Goal: Task Accomplishment & Management: Use online tool/utility

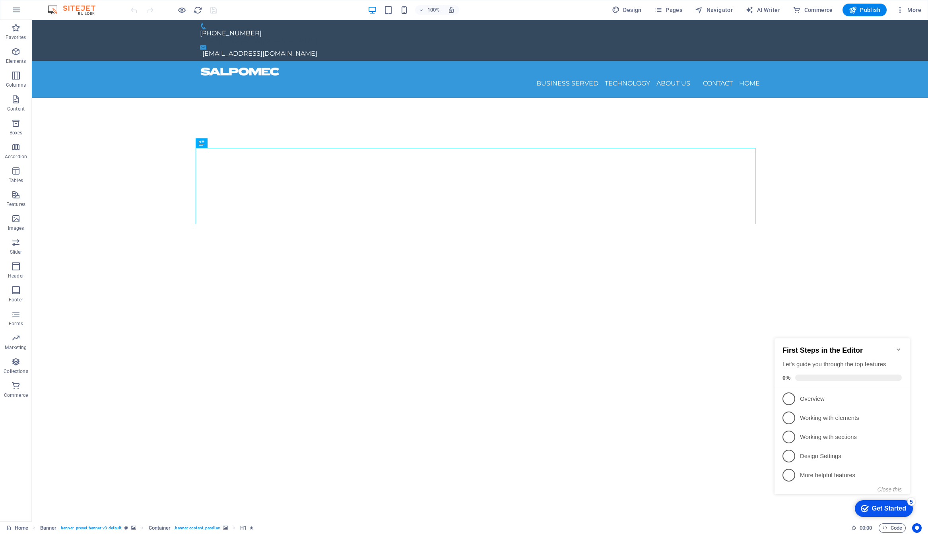
click at [21, 11] on icon "button" at bounding box center [17, 10] width 10 height 10
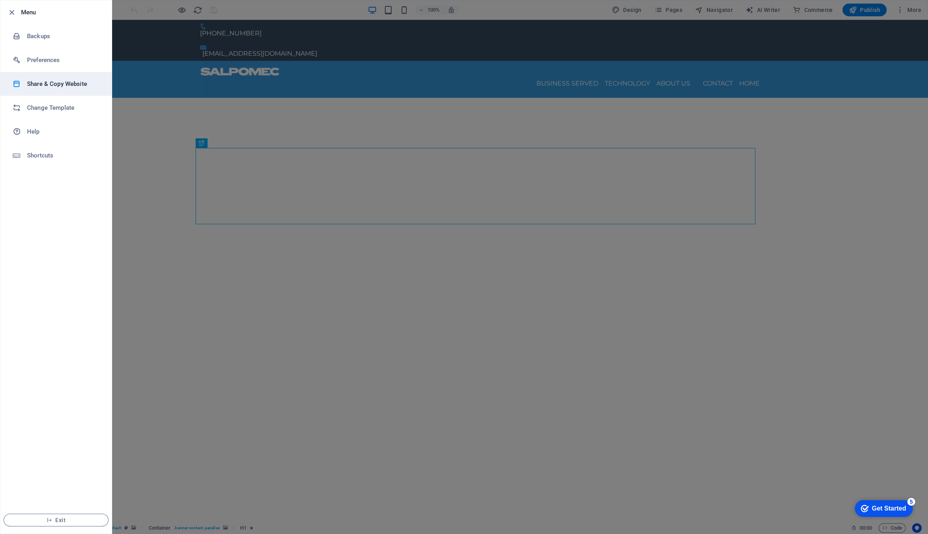
click at [61, 81] on h6 "Share & Copy Website" at bounding box center [64, 84] width 74 height 10
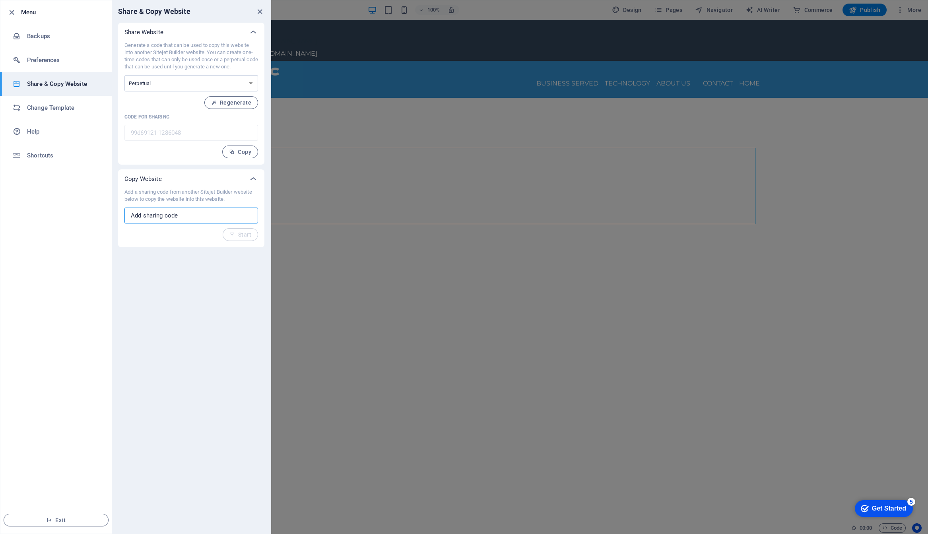
click at [186, 215] on input "text" at bounding box center [191, 216] width 134 height 16
paste input "8c4e3bb3-2100316"
type input "8c4e3bb3-2100316"
click at [234, 235] on icon "button" at bounding box center [232, 235] width 6 height 6
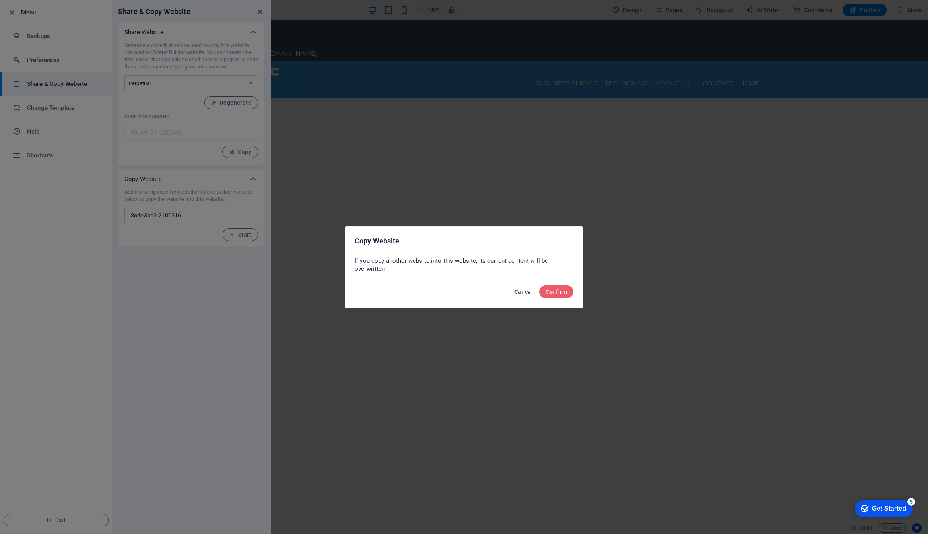
click at [522, 292] on span "Cancel" at bounding box center [523, 292] width 18 height 6
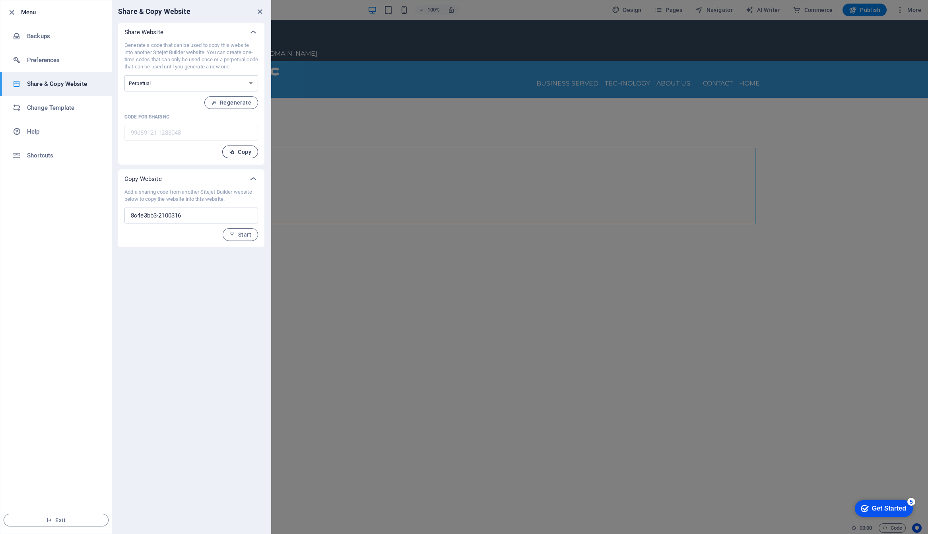
click at [234, 150] on icon "button" at bounding box center [232, 152] width 6 height 6
drag, startPoint x: 195, startPoint y: 218, endPoint x: 95, endPoint y: 217, distance: 100.6
click at [95, 217] on div "Menu Backups Preferences Share & Copy Website Change Template Help Shortcuts Ex…" at bounding box center [135, 267] width 271 height 534
click at [228, 386] on div "Share & Copy Website Share Website Generate a code that can be used to copy thi…" at bounding box center [191, 266] width 159 height 533
drag, startPoint x: 828, startPoint y: 369, endPoint x: 829, endPoint y: 375, distance: 6.0
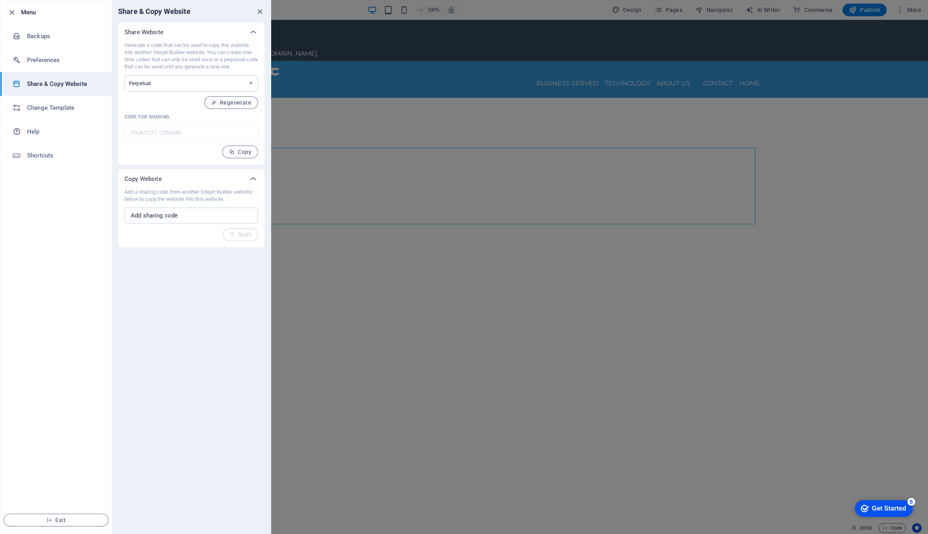
click at [829, 374] on div at bounding box center [464, 267] width 928 height 534
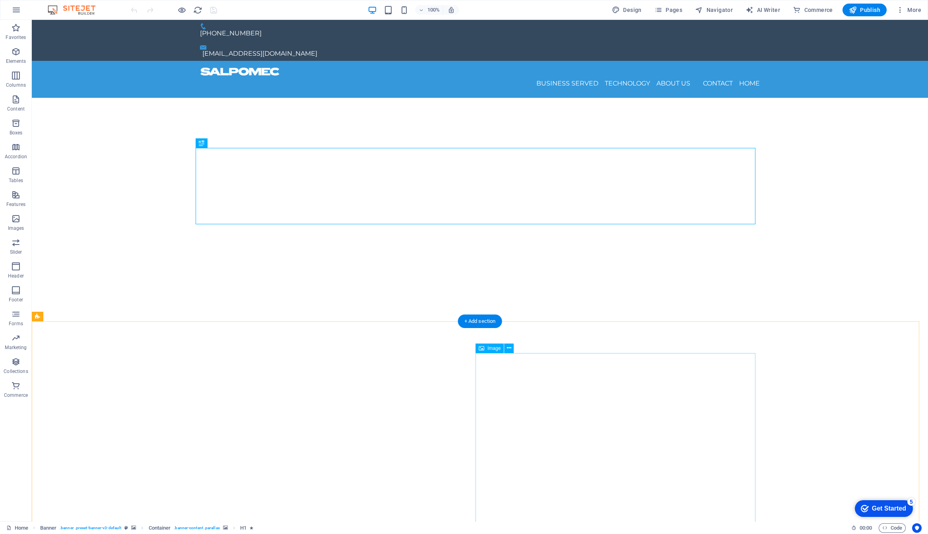
select select "%"
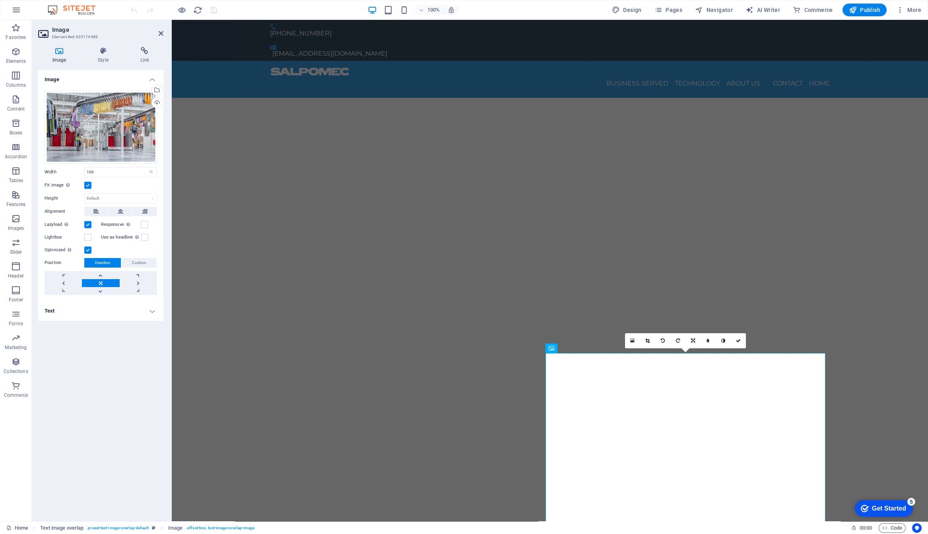
click at [152, 313] on h4 "Text" at bounding box center [100, 310] width 125 height 19
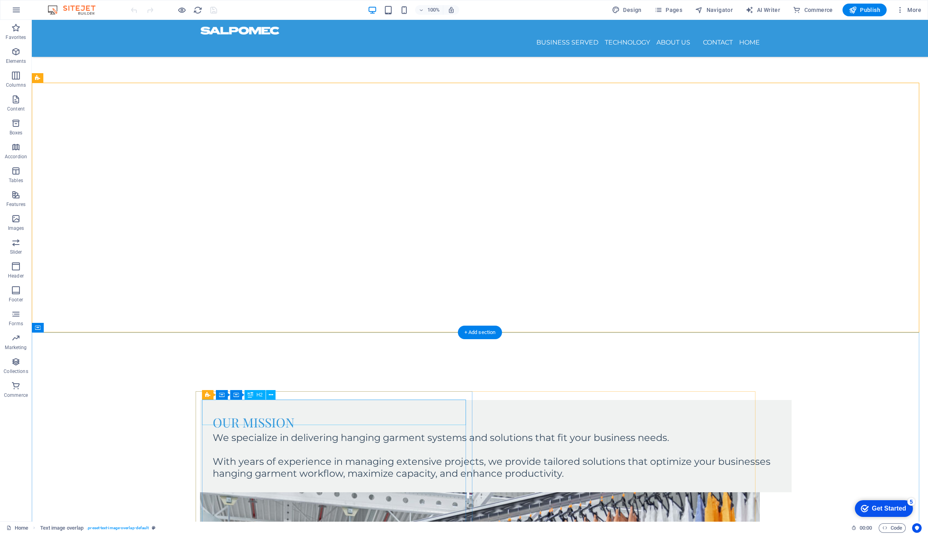
scroll to position [357, 0]
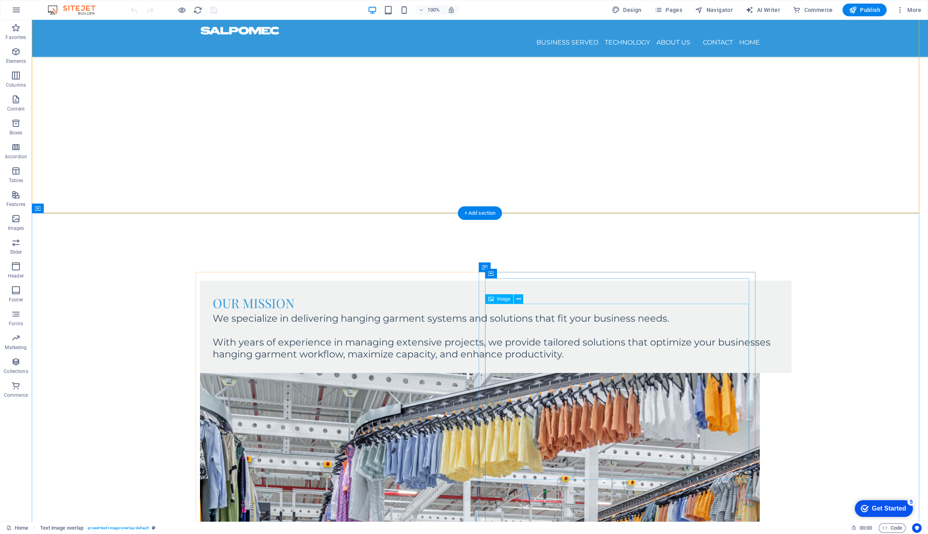
select select "px"
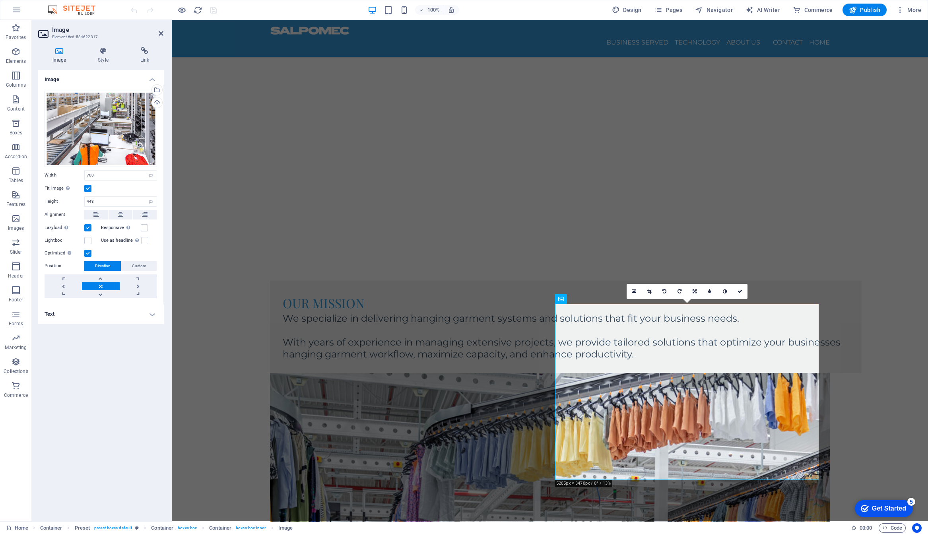
click at [88, 313] on h4 "Text" at bounding box center [100, 314] width 125 height 19
click at [104, 329] on input "Alternative text The alternative text is used by devices that cannot display im…" at bounding box center [120, 330] width 73 height 10
type input "e"
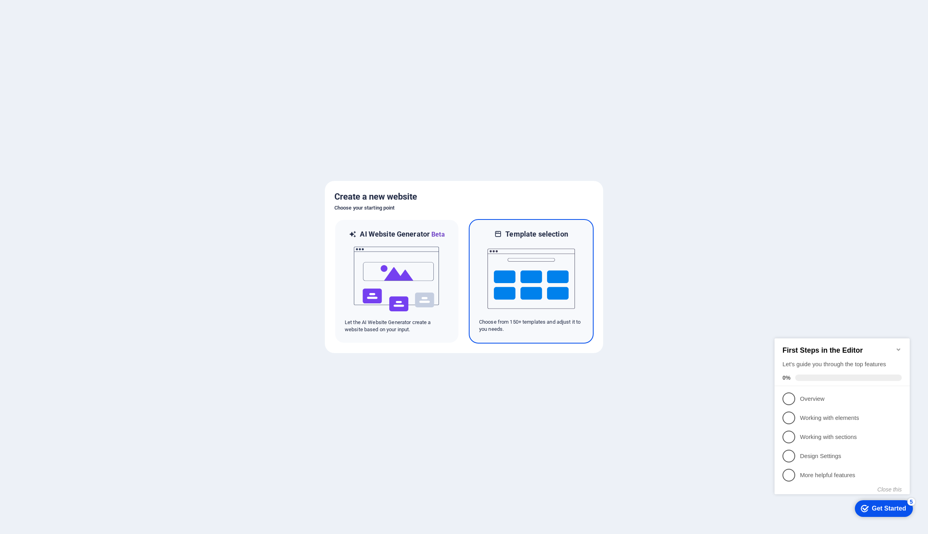
click at [534, 278] on img at bounding box center [530, 279] width 87 height 80
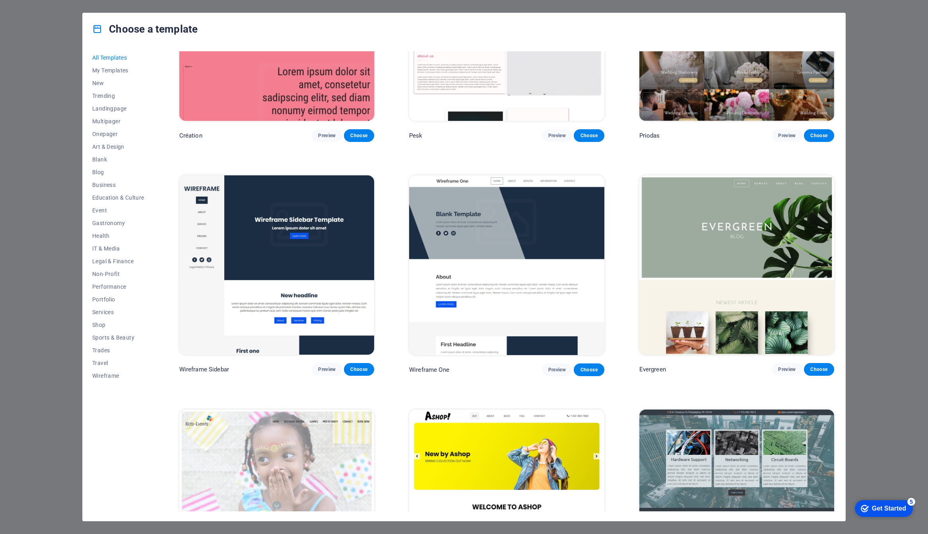
scroll to position [4293, 0]
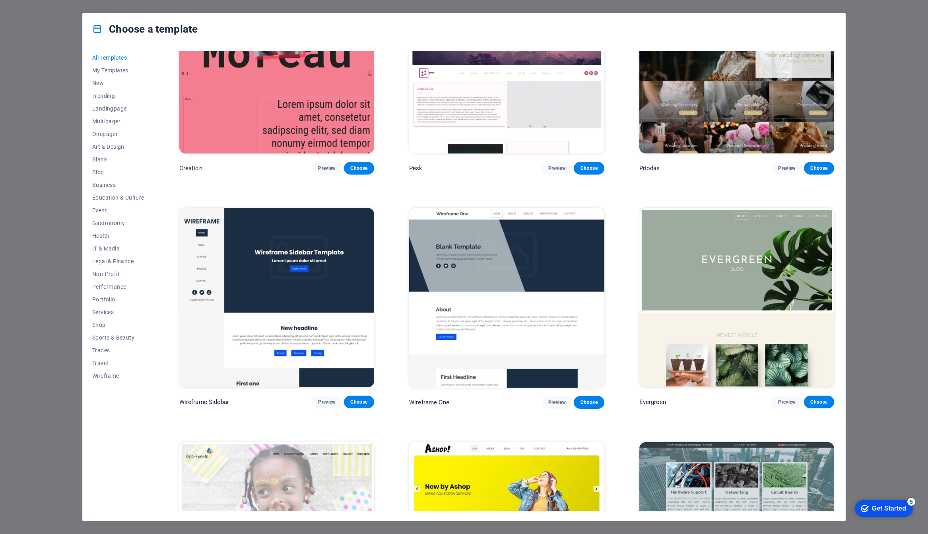
click at [305, 256] on img at bounding box center [276, 298] width 195 height 180
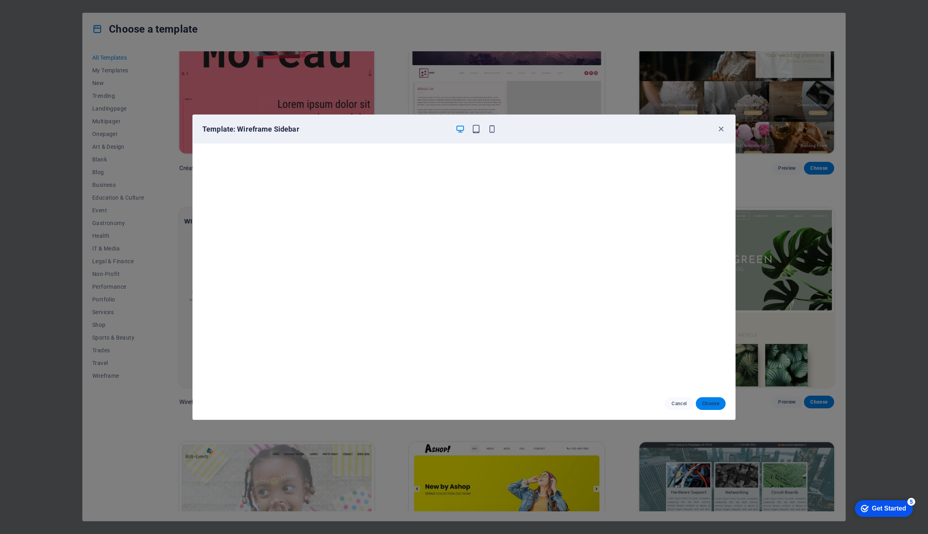
click at [708, 402] on span "Choose" at bounding box center [710, 403] width 17 height 6
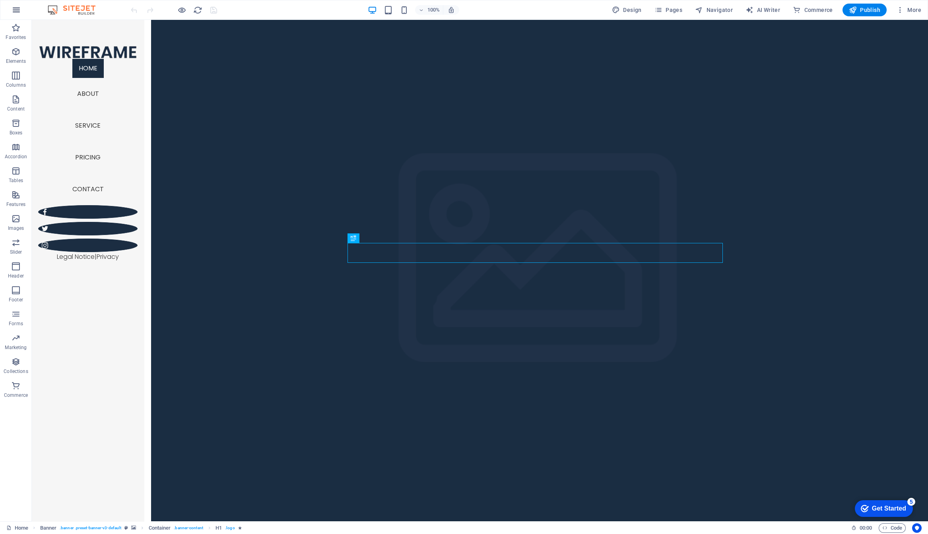
click at [17, 13] on icon "button" at bounding box center [17, 10] width 10 height 10
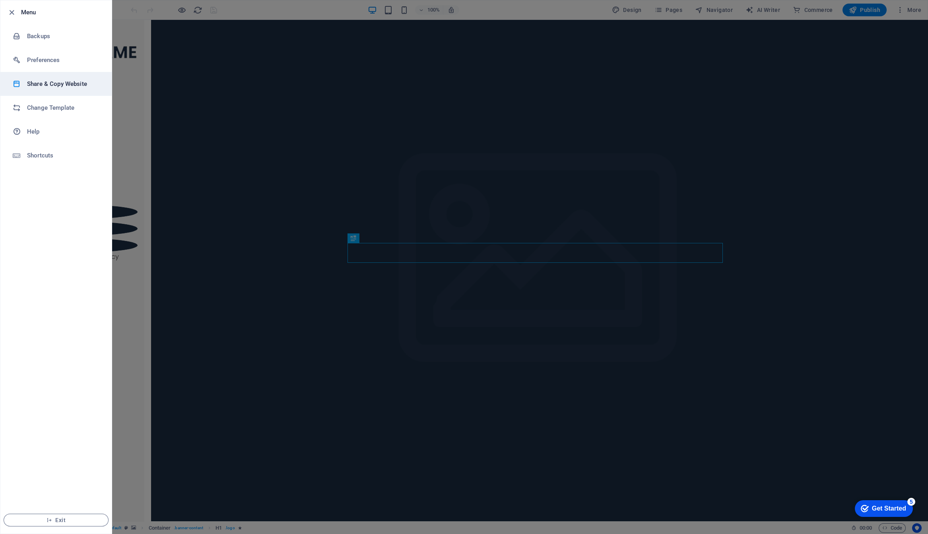
click at [58, 81] on h6 "Share & Copy Website" at bounding box center [64, 84] width 74 height 10
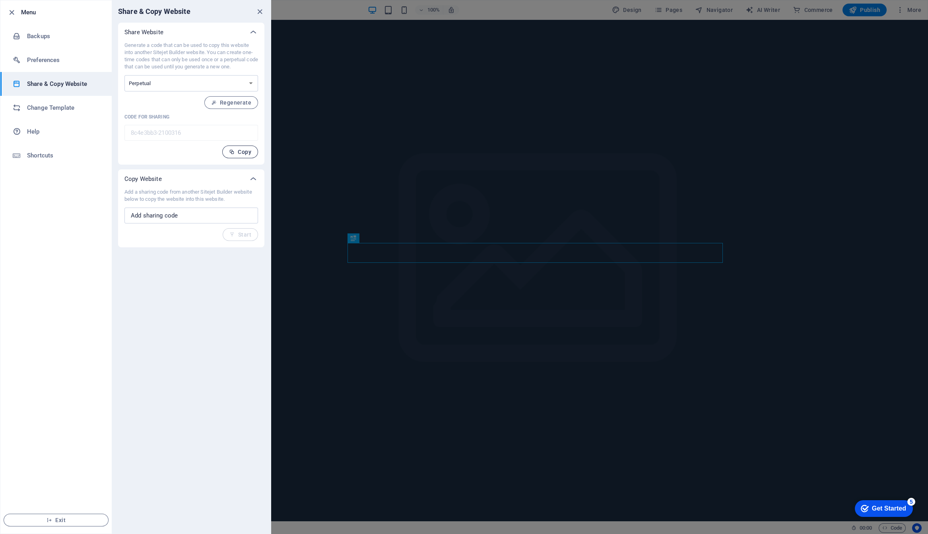
click at [246, 153] on span "Copy" at bounding box center [240, 152] width 22 height 6
click at [187, 213] on input "text" at bounding box center [191, 216] width 134 height 16
paste input "99d69121-1286048"
type input "99d69121-1286048"
click at [206, 240] on div "Add a sharing code from another Sitejet Builder website below to copy the websi…" at bounding box center [191, 214] width 134 height 52
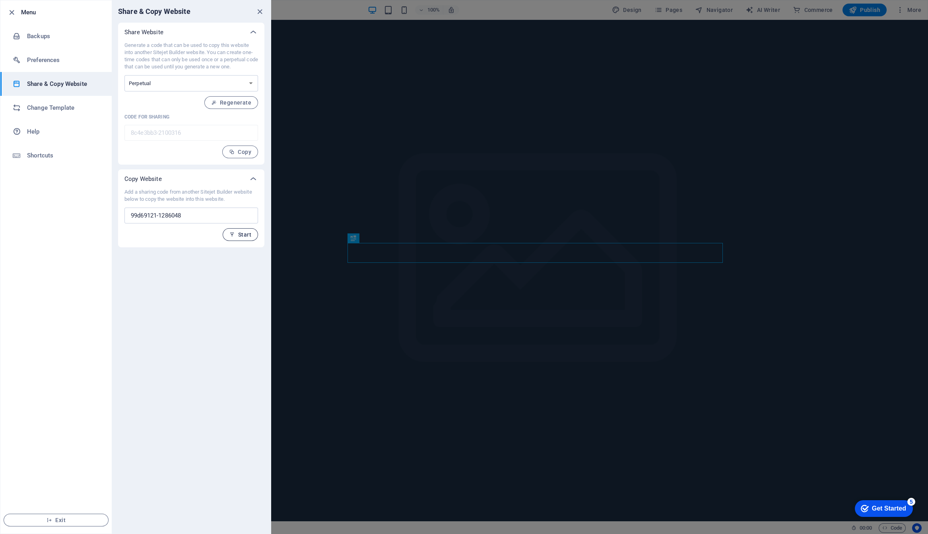
click at [232, 236] on icon "button" at bounding box center [232, 235] width 6 height 6
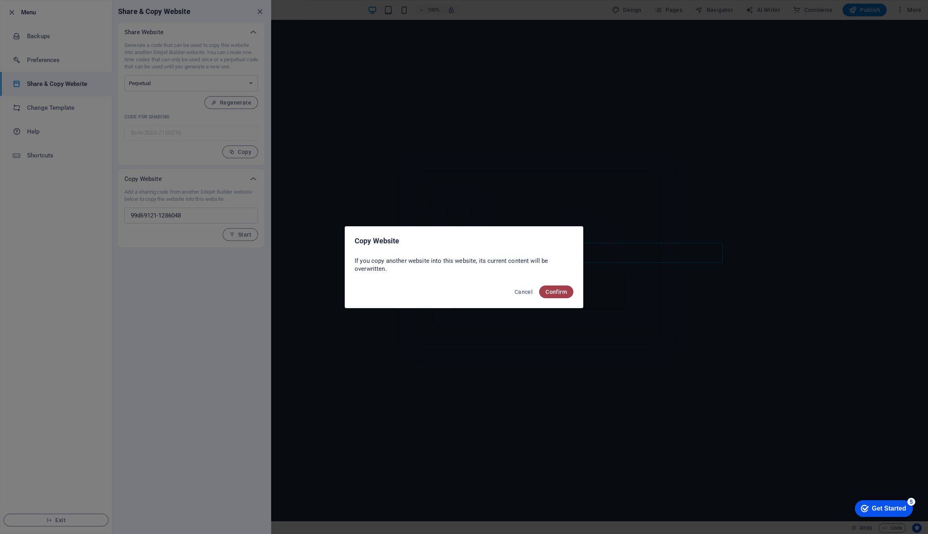
click at [555, 291] on span "Confirm" at bounding box center [555, 292] width 21 height 6
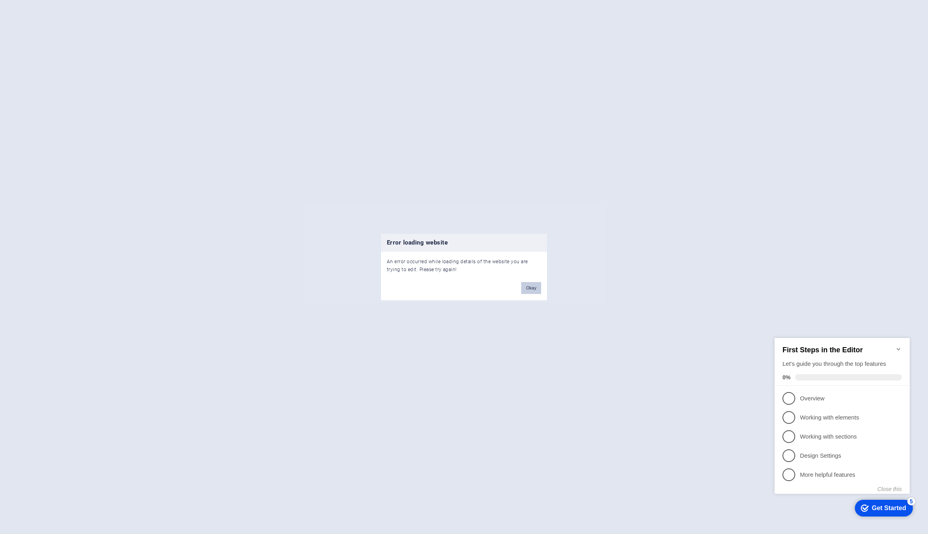
click at [530, 289] on button "Okay" at bounding box center [531, 288] width 20 height 12
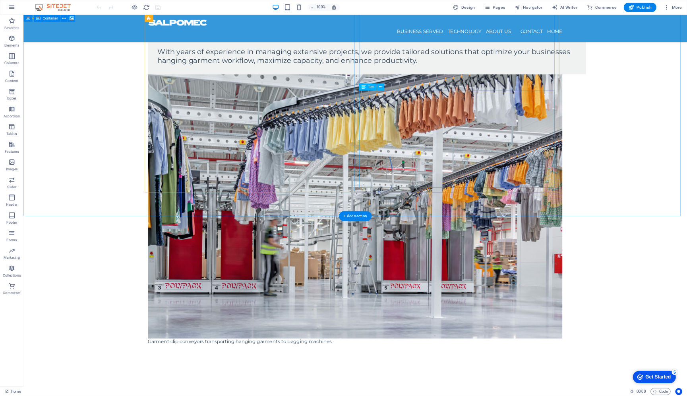
scroll to position [596, 0]
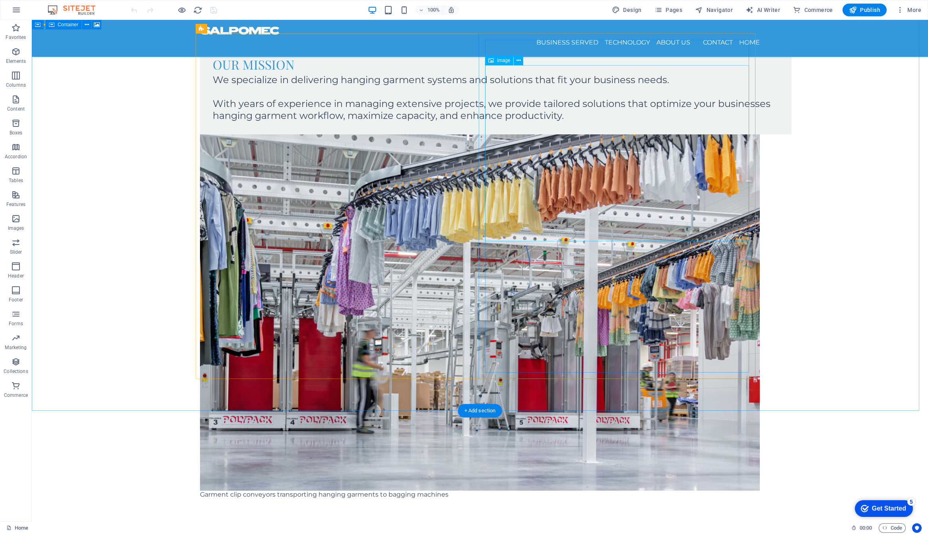
select select "px"
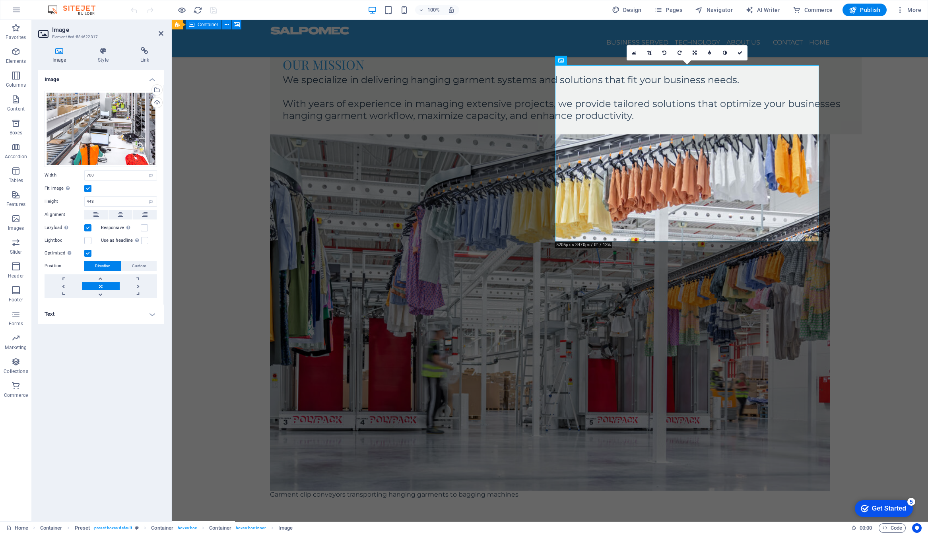
click at [70, 315] on h4 "Text" at bounding box center [100, 314] width 125 height 19
click at [109, 330] on input "Alternative text The alternative text is used by devices that cannot display im…" at bounding box center [120, 330] width 73 height 10
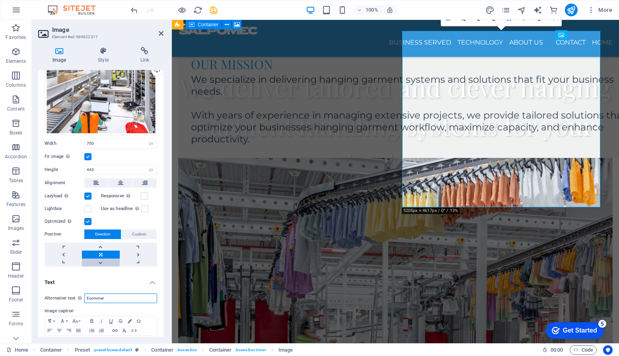
scroll to position [59, 0]
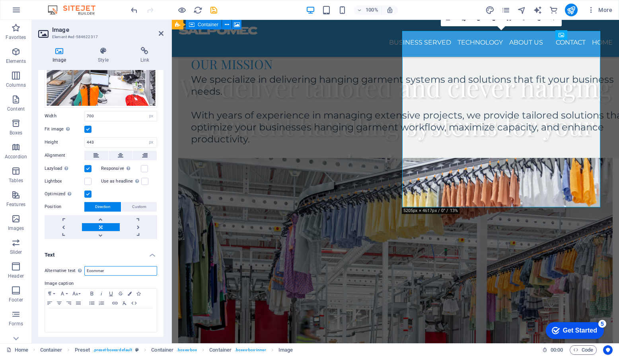
drag, startPoint x: 121, startPoint y: 270, endPoint x: 89, endPoint y: 271, distance: 31.8
click at [89, 271] on input "Ecommer" at bounding box center [120, 271] width 73 height 10
type input "E"
click at [118, 270] on input "Garment inspection station in an ecommerce logistic hub" at bounding box center [120, 271] width 73 height 10
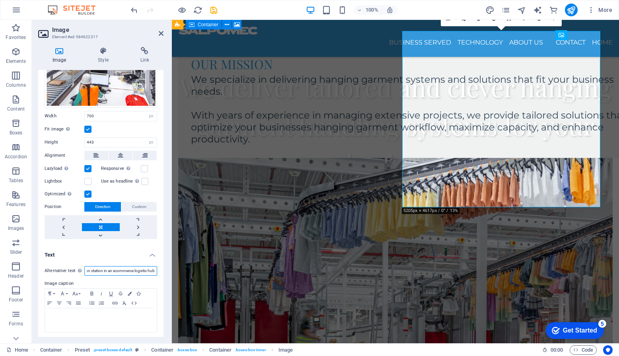
click at [118, 270] on input "Garment inspection station in an ecommerce logistic hub" at bounding box center [120, 271] width 73 height 10
click at [111, 320] on div at bounding box center [101, 320] width 112 height 24
click at [147, 268] on input "Garment inspection station in an ecommerce logistic hub" at bounding box center [120, 271] width 73 height 10
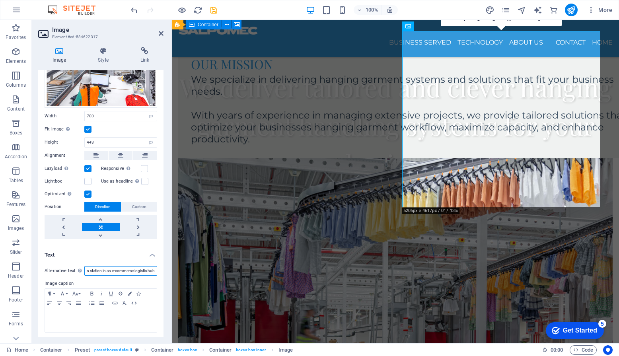
scroll to position [0, 35]
type input "Garment inspection station in an e-commerce logistic hub"
click at [115, 317] on p at bounding box center [101, 315] width 104 height 7
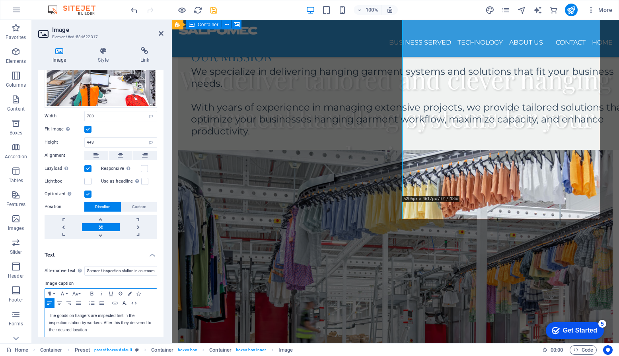
scroll to position [608, 0]
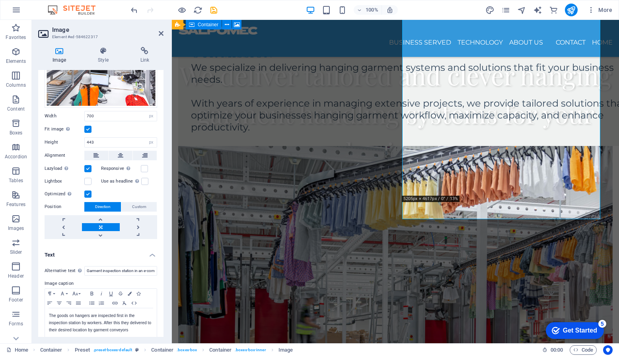
click at [100, 252] on h4 "Text" at bounding box center [100, 252] width 125 height 14
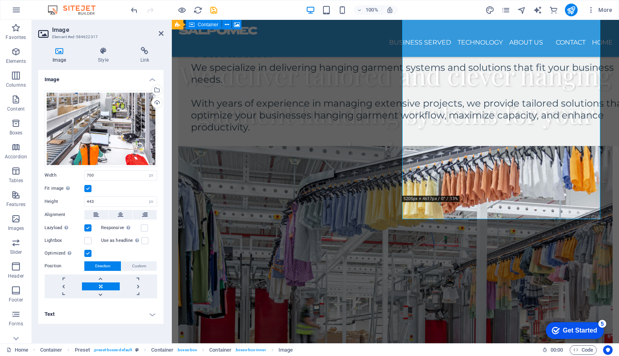
click at [109, 320] on h4 "Text" at bounding box center [100, 314] width 125 height 19
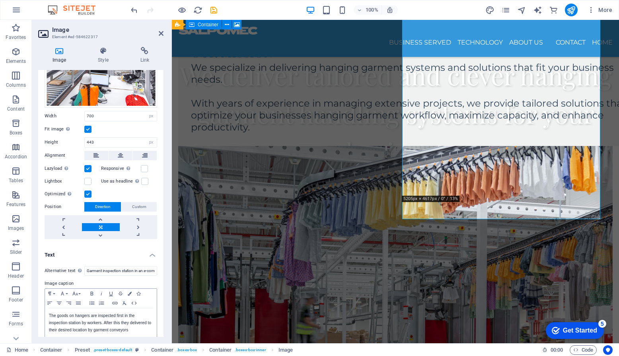
scroll to position [65, 0]
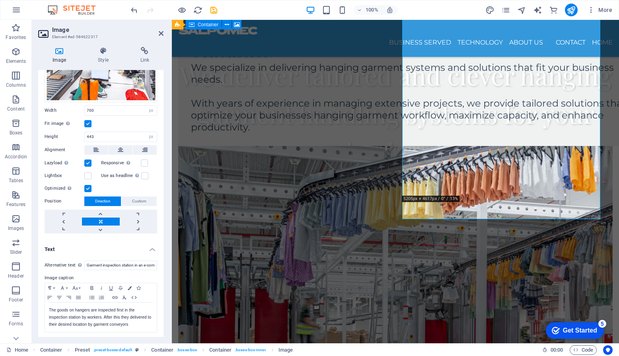
click at [166, 274] on div "Image Style Link Image Drag files here, click to choose files or select files f…" at bounding box center [101, 192] width 138 height 303
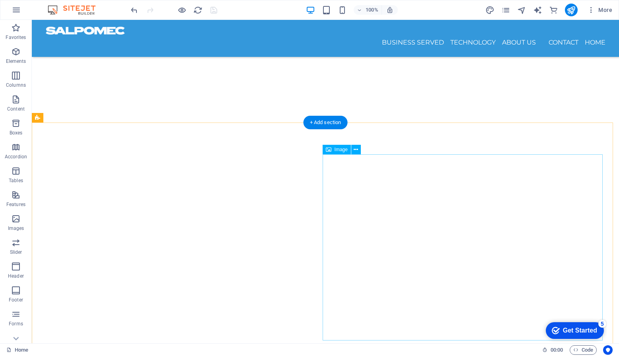
scroll to position [40, 0]
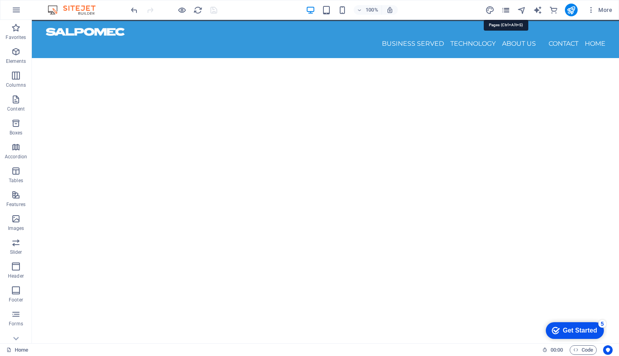
click at [508, 13] on icon "pages" at bounding box center [505, 10] width 9 height 9
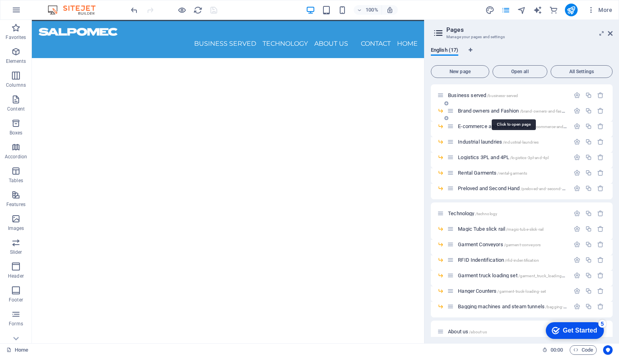
click at [468, 111] on span "Brand owners and Fashion /brand-owners-and-fashion" at bounding box center [514, 111] width 112 height 6
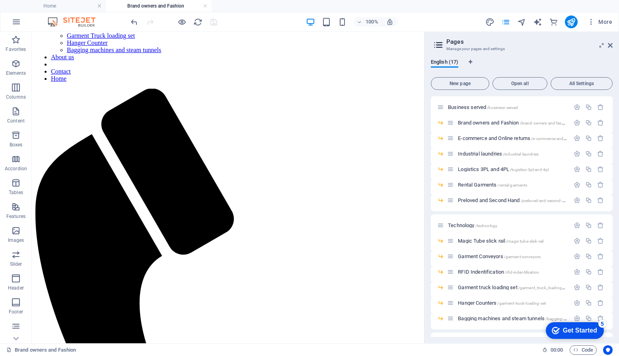
scroll to position [80, 0]
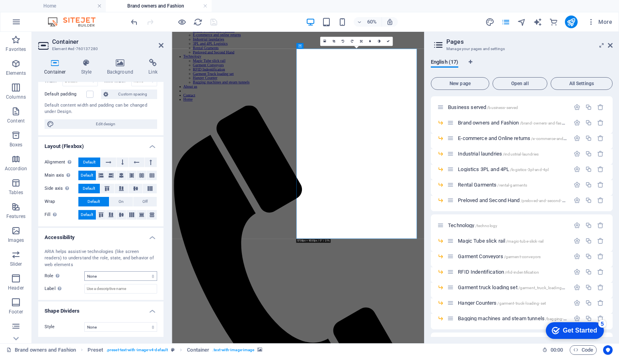
scroll to position [0, 0]
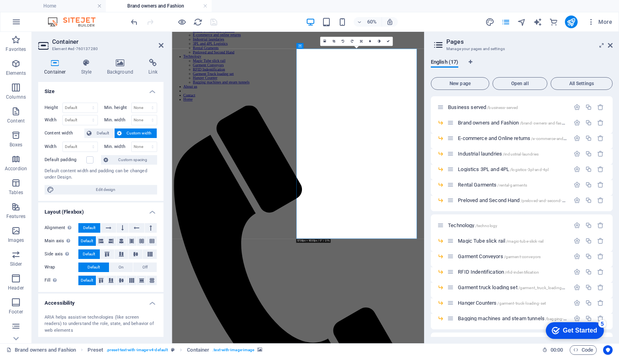
click at [121, 67] on h4 "Background" at bounding box center [122, 67] width 42 height 17
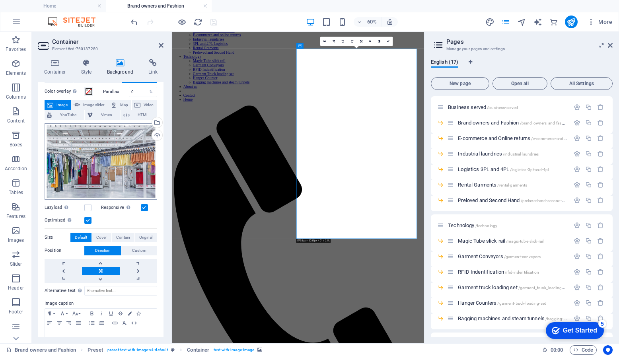
scroll to position [49, 0]
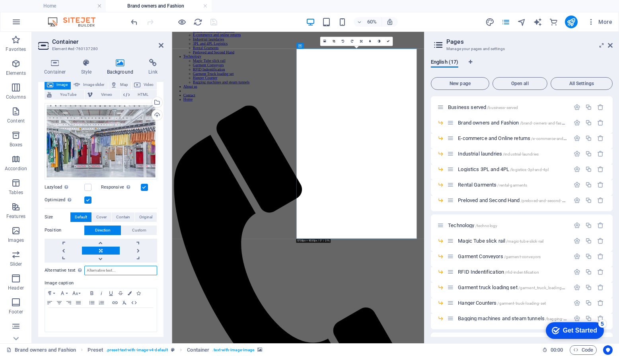
click at [98, 270] on input "Alternative text The alternative text is used by devices that cannot display im…" at bounding box center [120, 271] width 73 height 10
type input "Garment conveyors deliver the goods on hangers to the bagging machines"
click at [95, 323] on div at bounding box center [101, 320] width 112 height 24
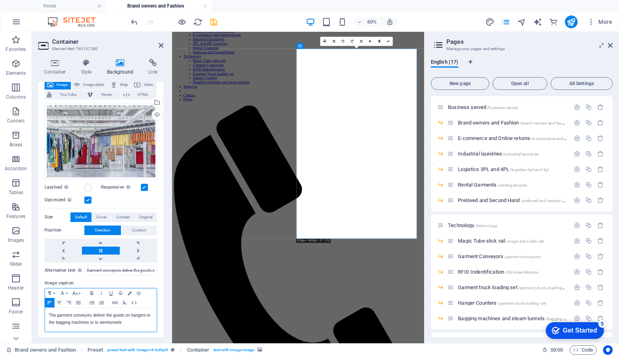
click at [104, 320] on p "The garment conveyors deliver the goods on hangers to the bagging machines or t…" at bounding box center [101, 319] width 104 height 14
click at [109, 320] on p "The garment conveyors deliver the goods on hangers to the bagging machines or t…" at bounding box center [101, 319] width 104 height 14
click at [126, 328] on div "The garment conveyors deliver the goods on hangers to the bagging machines or t…" at bounding box center [101, 320] width 112 height 24
click at [215, 22] on icon "save" at bounding box center [213, 21] width 9 height 9
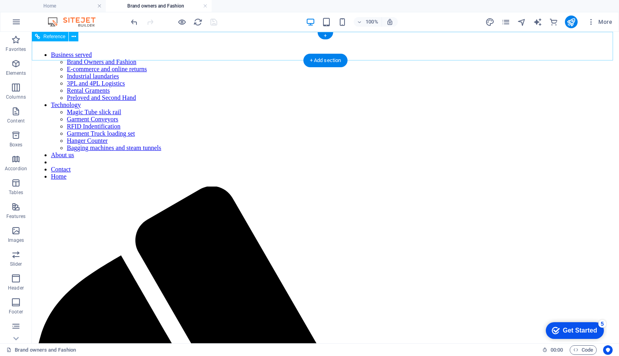
click at [414, 51] on nav "Business served Brand Owners and Fashion E-commerce and online returns Industri…" at bounding box center [325, 115] width 580 height 129
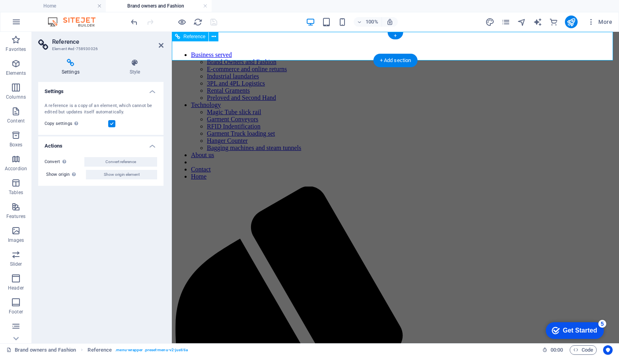
click at [414, 51] on nav "Business served Brand Owners and Fashion E-commerce and online returns Industri…" at bounding box center [395, 115] width 440 height 129
click at [333, 51] on nav "Business served Brand Owners and Fashion E-commerce and online returns Industri…" at bounding box center [395, 115] width 440 height 129
click at [111, 53] on div "Settings Style Settings A reference is a copy of an element, which cannot be ed…" at bounding box center [101, 197] width 138 height 291
click at [509, 21] on icon "pages" at bounding box center [505, 21] width 9 height 9
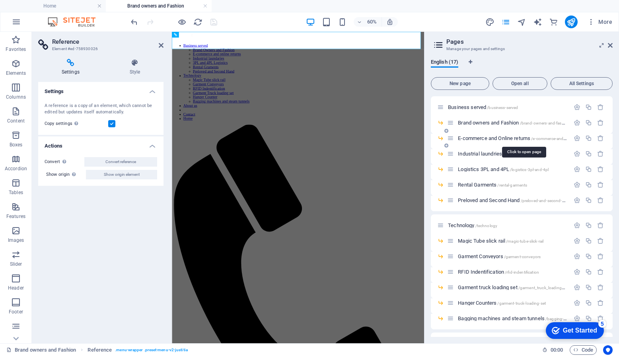
click at [475, 139] on span "E-commerce and Online returns /e-commerce-and-online-returns" at bounding box center [524, 138] width 132 height 6
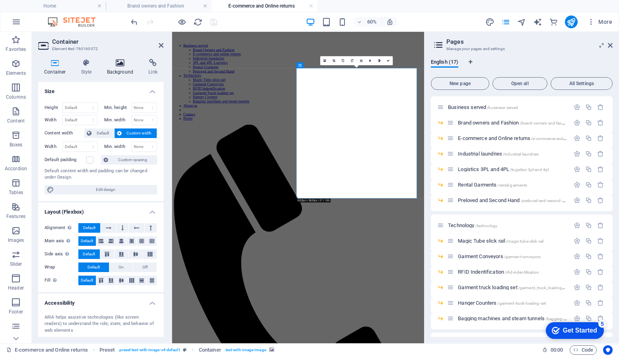
click at [114, 69] on h4 "Background" at bounding box center [122, 67] width 42 height 17
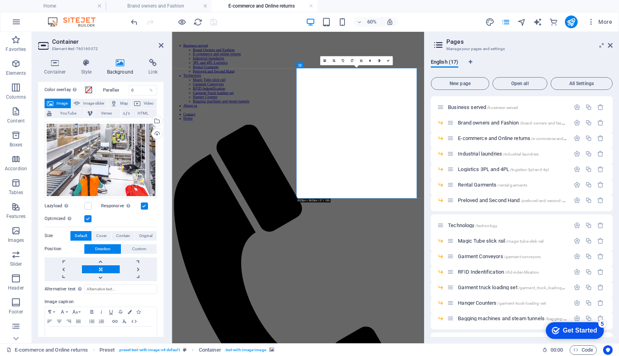
scroll to position [49, 0]
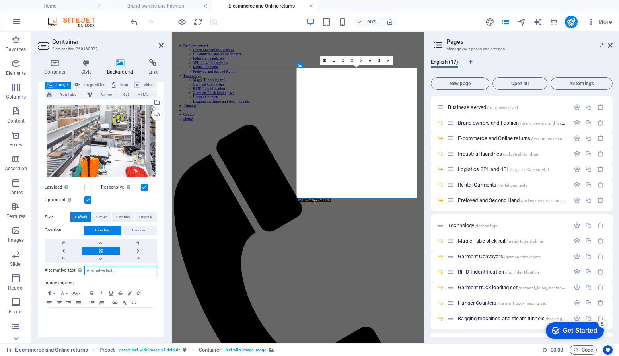
click at [96, 268] on input "Alternative text The alternative text is used by devices that cannot display im…" at bounding box center [120, 271] width 73 height 10
type input "E-commerce and online returns for garments"
click at [88, 315] on p at bounding box center [101, 315] width 104 height 7
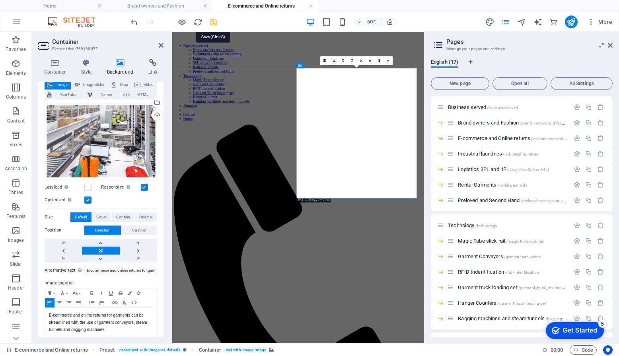
click at [214, 21] on icon "save" at bounding box center [213, 21] width 9 height 9
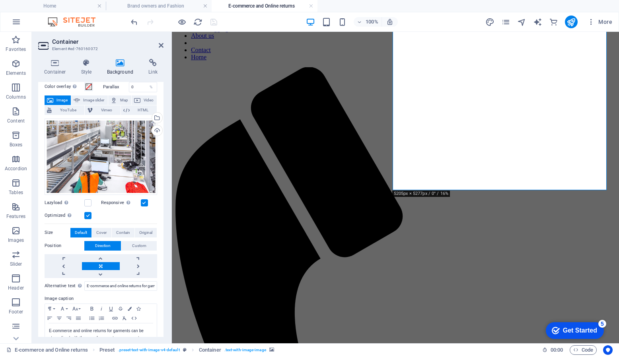
scroll to position [55, 0]
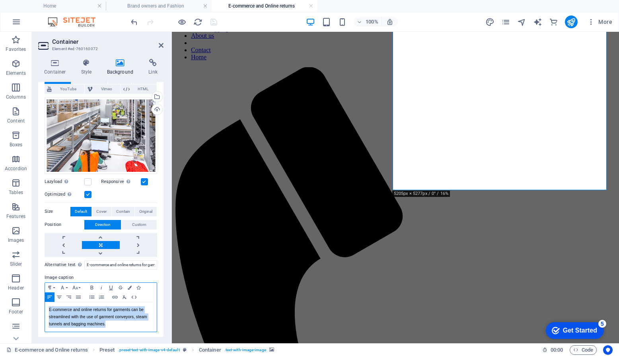
drag, startPoint x: 113, startPoint y: 322, endPoint x: 45, endPoint y: 310, distance: 69.7
click at [45, 310] on div "E-commerce and online returns for garments can be streamlined with the use of g…" at bounding box center [101, 316] width 112 height 29
copy p "E-commerce and online returns for garments can be streamlined with the use of g…"
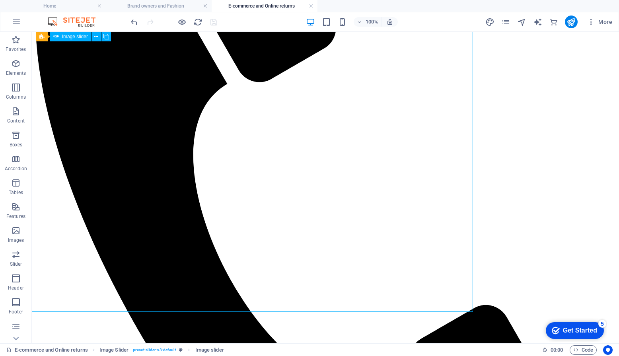
scroll to position [399, 0]
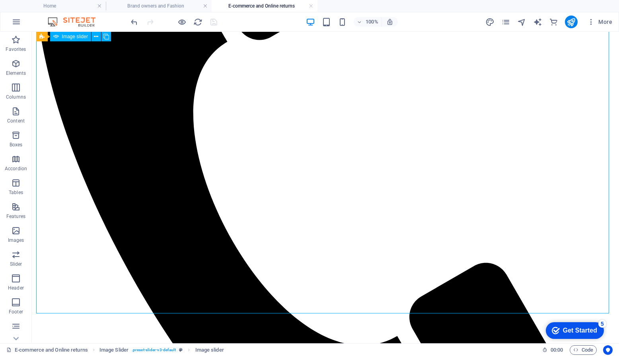
select select "ms"
select select "s"
select select "progressive"
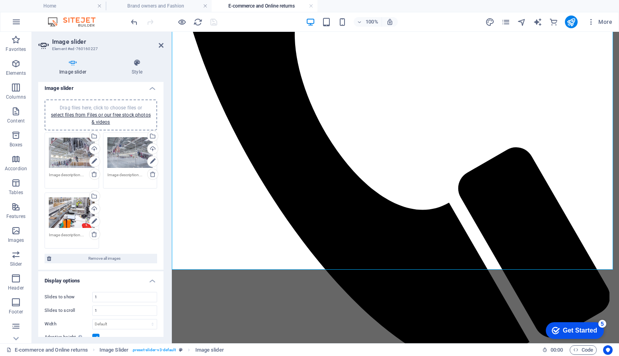
scroll to position [0, 0]
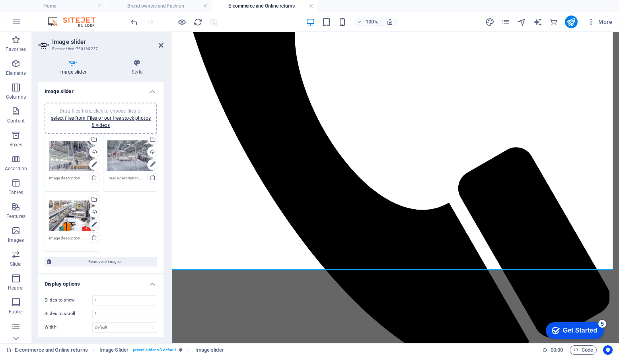
click at [92, 223] on icon at bounding box center [94, 225] width 6 height 10
click at [93, 224] on icon at bounding box center [94, 225] width 6 height 10
click at [136, 63] on icon at bounding box center [137, 63] width 53 height 8
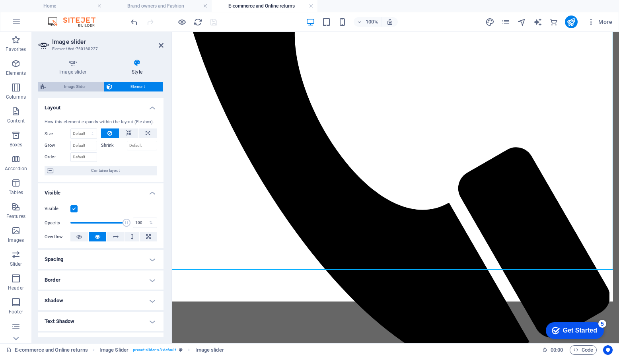
click at [80, 85] on span "Image Slider" at bounding box center [74, 87] width 53 height 10
select select "rem"
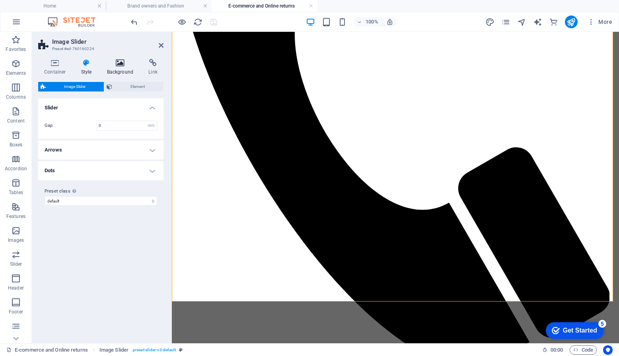
click at [119, 65] on icon at bounding box center [120, 63] width 39 height 8
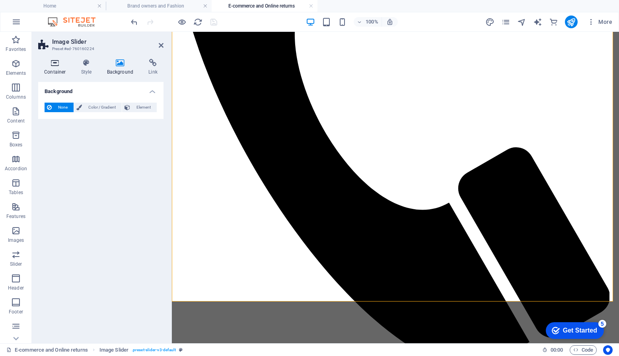
click at [50, 66] on icon at bounding box center [55, 63] width 34 height 8
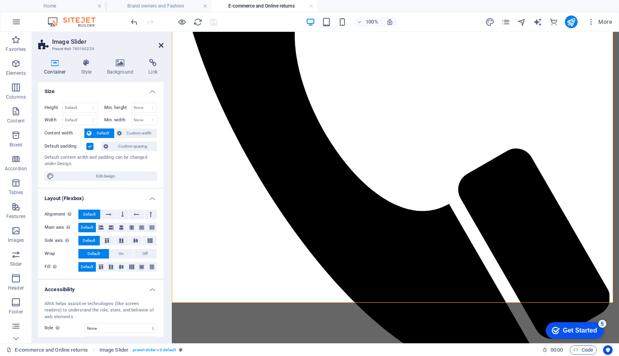
click at [161, 45] on icon at bounding box center [161, 45] width 5 height 6
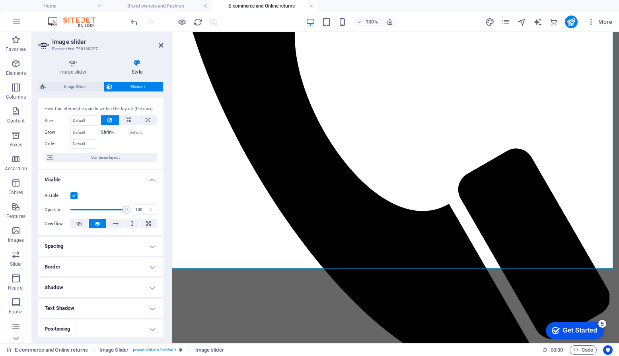
scroll to position [0, 0]
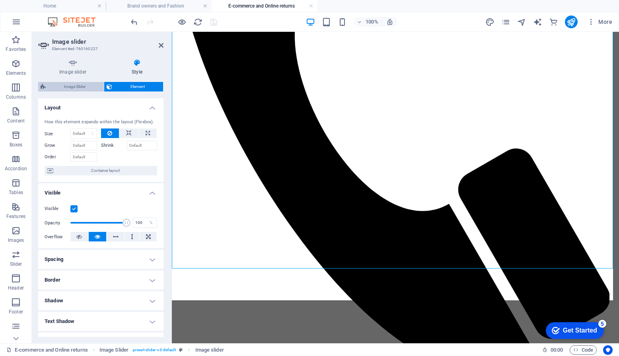
click at [83, 88] on span "Image Slider" at bounding box center [74, 87] width 53 height 10
select select "rem"
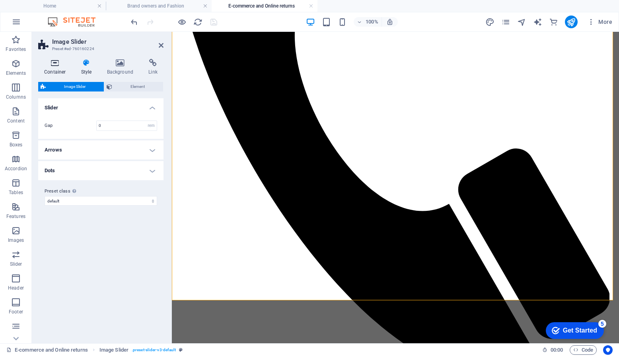
click at [58, 67] on h4 "Container" at bounding box center [56, 67] width 37 height 17
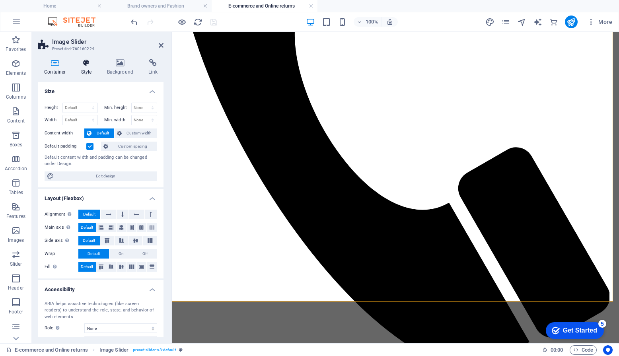
click at [88, 69] on h4 "Style" at bounding box center [88, 67] width 26 height 17
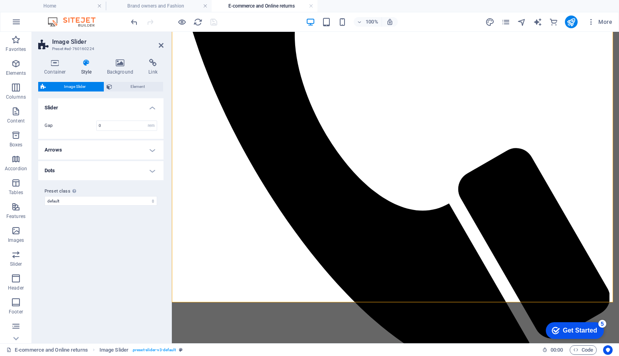
scroll to position [396, 0]
click at [115, 61] on icon at bounding box center [120, 63] width 39 height 8
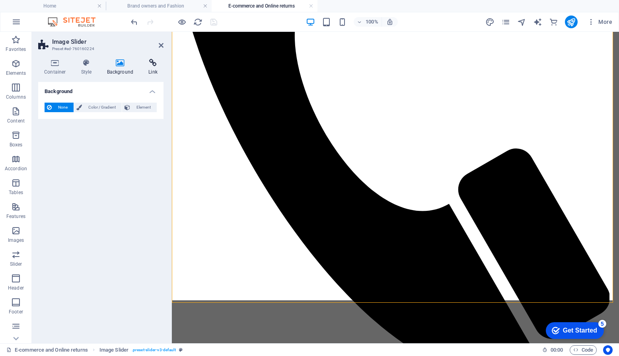
click at [152, 64] on icon at bounding box center [152, 63] width 21 height 8
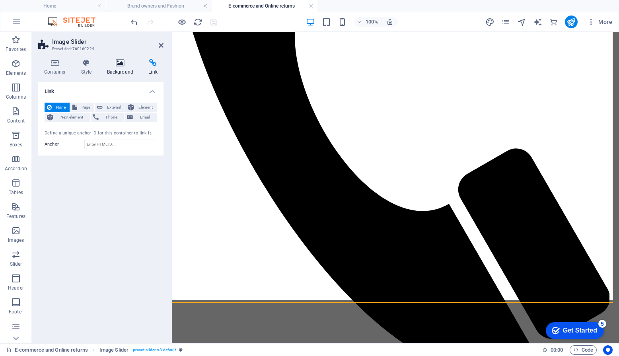
click at [120, 64] on icon at bounding box center [120, 63] width 39 height 8
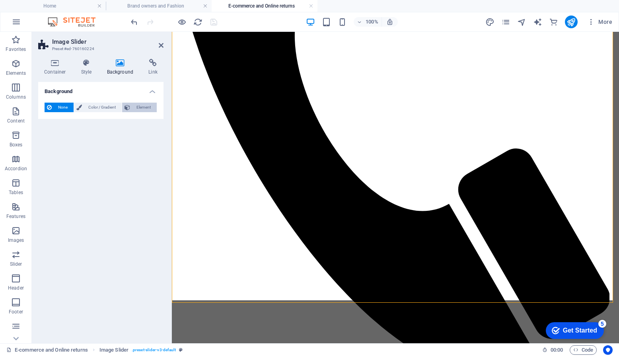
click at [138, 109] on span "Element" at bounding box center [143, 108] width 22 height 10
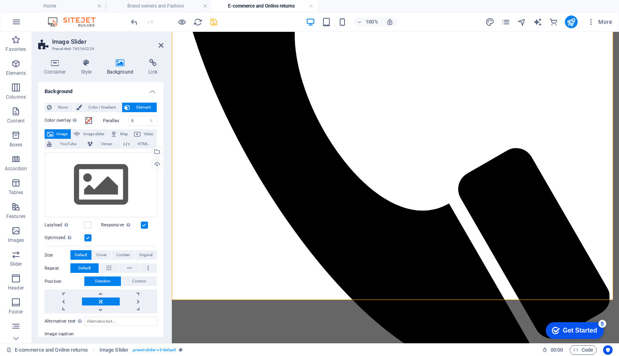
scroll to position [398, 0]
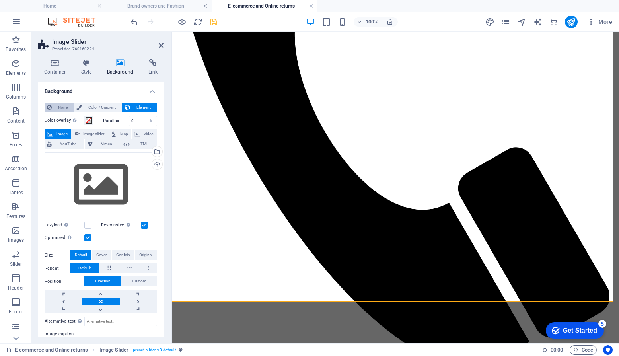
click at [64, 109] on span "None" at bounding box center [62, 108] width 17 height 10
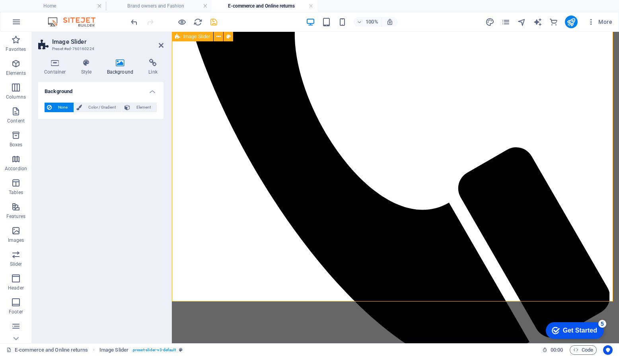
drag, startPoint x: 236, startPoint y: 295, endPoint x: 231, endPoint y: 291, distance: 6.0
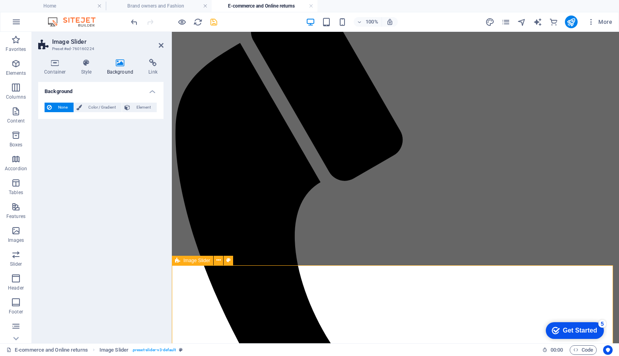
scroll to position [318, 0]
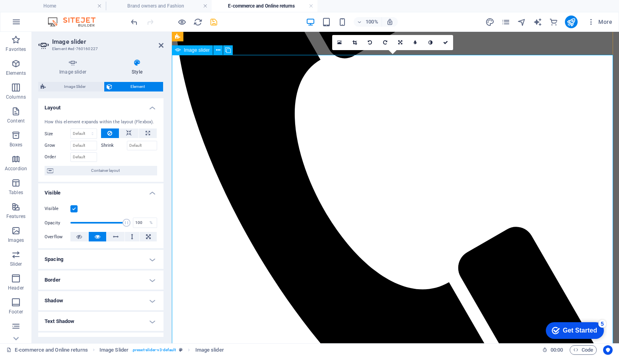
click at [179, 51] on icon at bounding box center [178, 50] width 6 height 10
click at [218, 50] on icon at bounding box center [218, 50] width 4 height 8
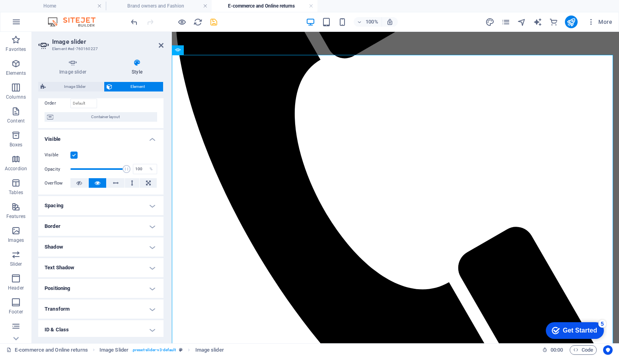
scroll to position [97, 0]
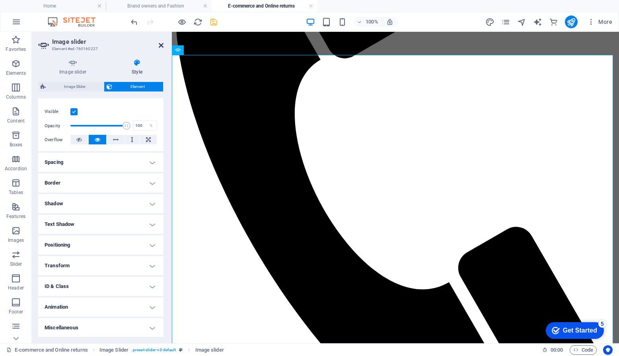
click at [163, 45] on aside "Image slider Element #ed-760160227 Image slider Style Image slider Drag files h…" at bounding box center [102, 187] width 140 height 311
click at [161, 45] on icon at bounding box center [161, 45] width 5 height 6
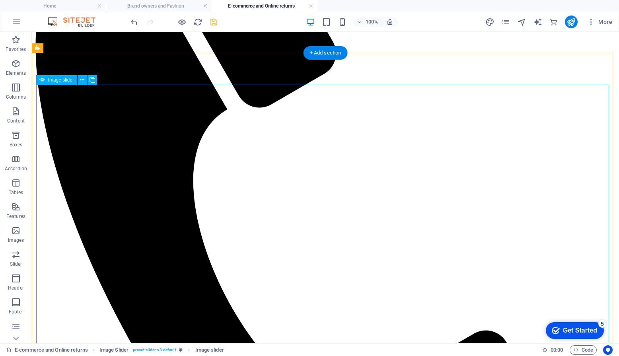
scroll to position [398, 0]
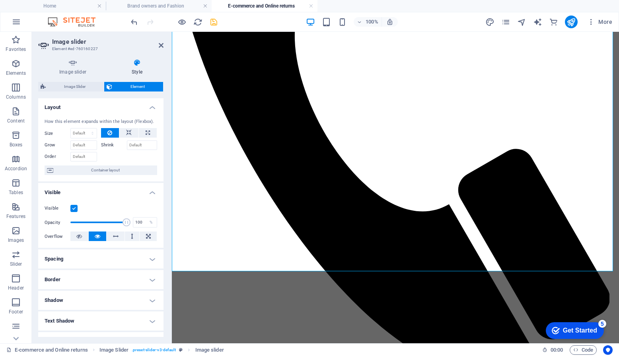
scroll to position [0, 0]
click at [112, 169] on span "Container layout" at bounding box center [105, 171] width 99 height 10
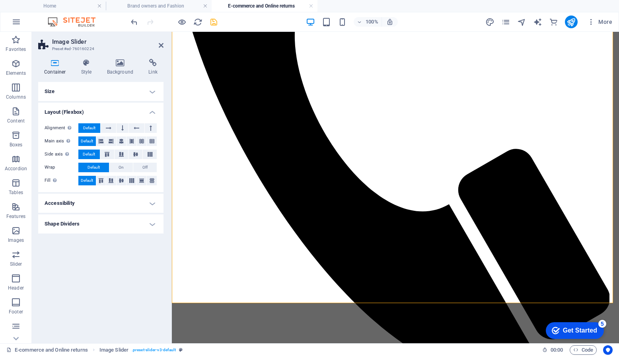
click at [70, 91] on h4 "Size" at bounding box center [100, 91] width 125 height 19
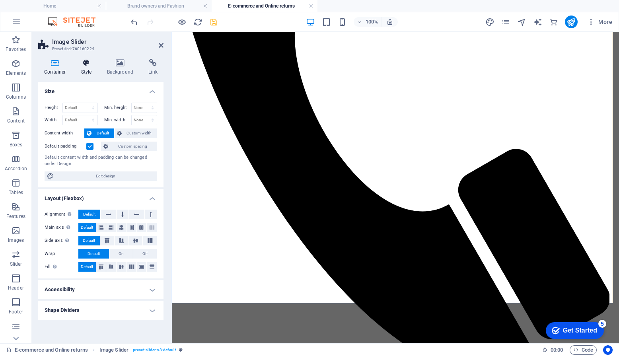
click at [85, 67] on h4 "Style" at bounding box center [88, 67] width 26 height 17
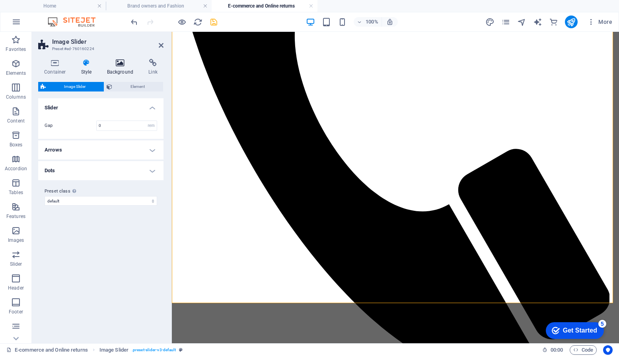
click at [123, 69] on h4 "Background" at bounding box center [122, 67] width 42 height 17
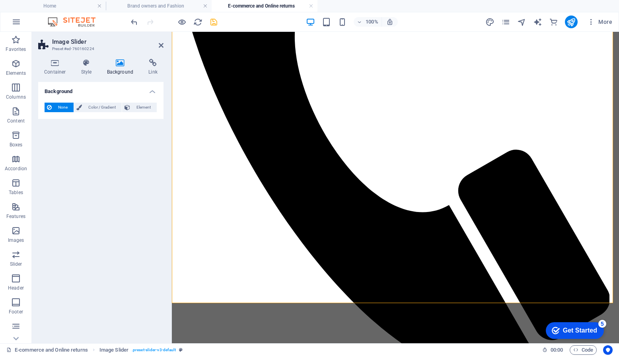
scroll to position [395, 0]
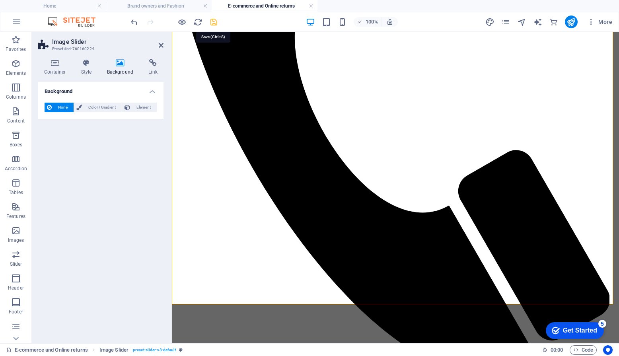
click at [212, 19] on icon "save" at bounding box center [213, 21] width 9 height 9
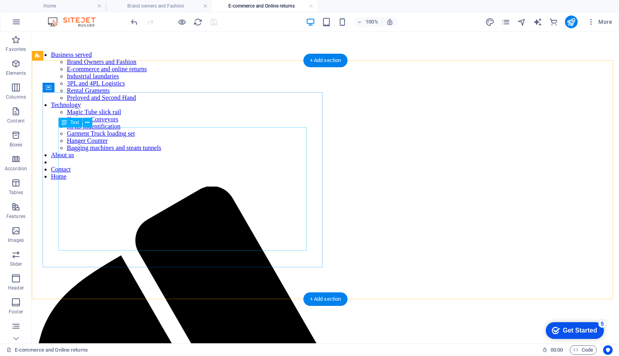
scroll to position [199, 0]
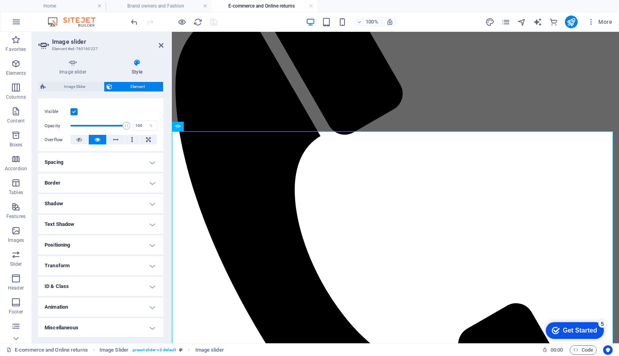
scroll to position [0, 0]
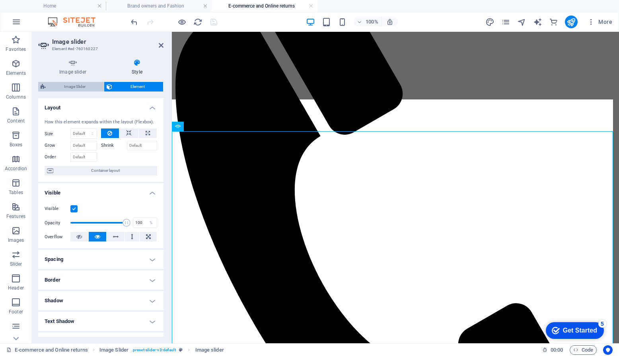
click at [73, 86] on span "Image Slider" at bounding box center [74, 87] width 53 height 10
select select "rem"
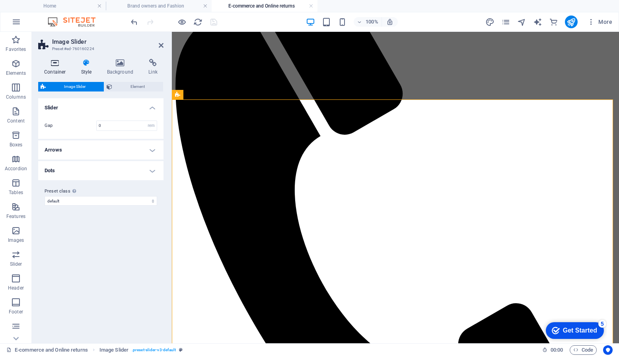
click at [51, 67] on h4 "Container" at bounding box center [56, 67] width 37 height 17
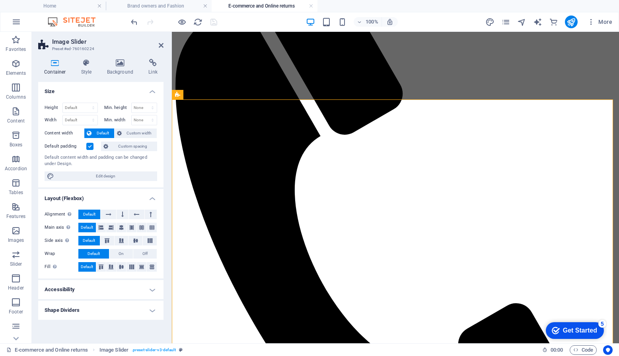
click at [147, 288] on h4 "Accessibility" at bounding box center [100, 289] width 125 height 19
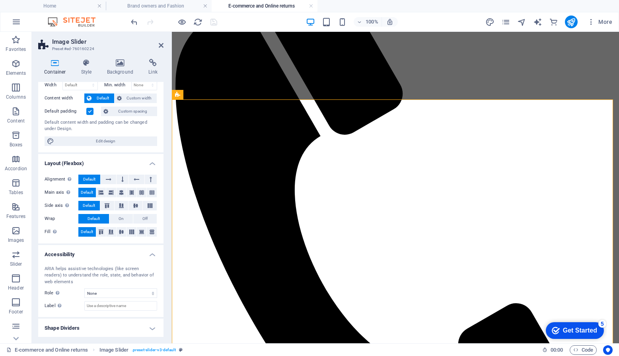
click at [153, 330] on h4 "Shape Dividers" at bounding box center [100, 327] width 125 height 19
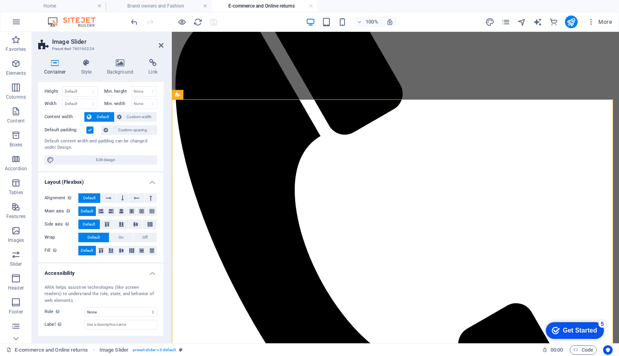
scroll to position [0, 0]
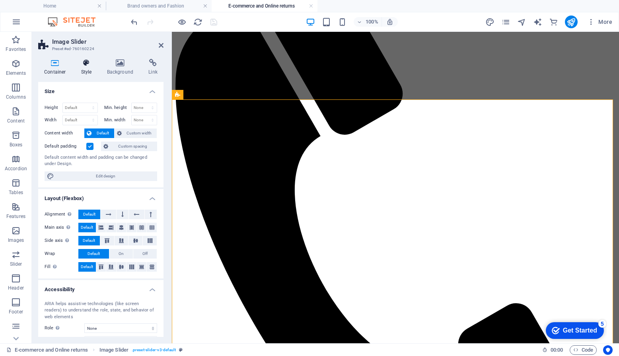
click at [89, 68] on h4 "Style" at bounding box center [88, 67] width 26 height 17
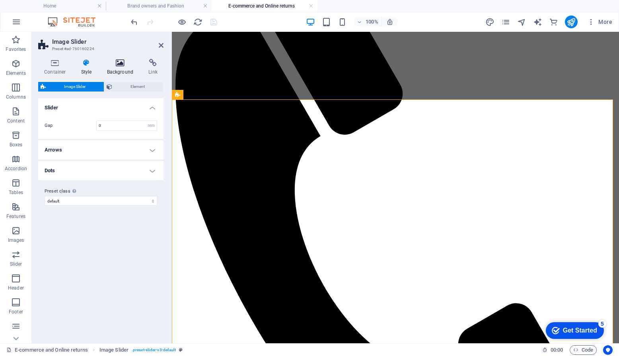
click at [120, 69] on h4 "Background" at bounding box center [122, 67] width 42 height 17
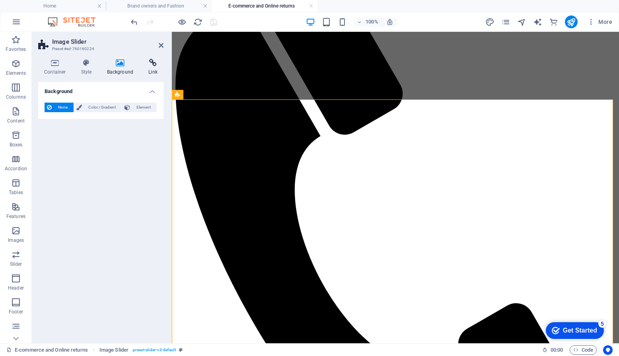
click at [156, 67] on h4 "Link" at bounding box center [152, 67] width 21 height 17
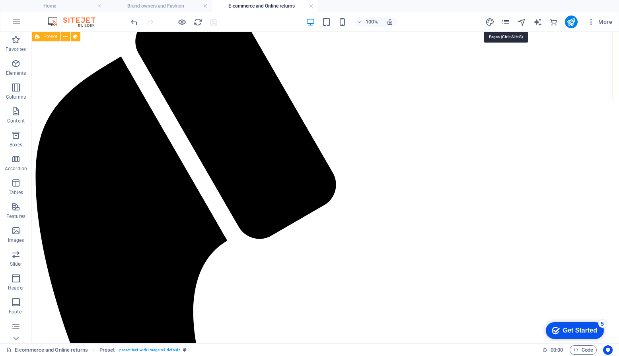
click at [508, 21] on icon "pages" at bounding box center [505, 21] width 9 height 9
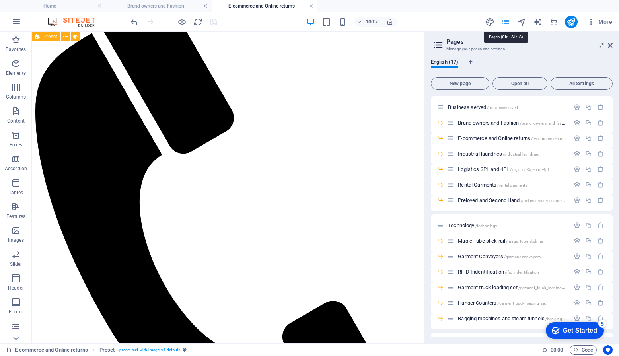
scroll to position [253, 0]
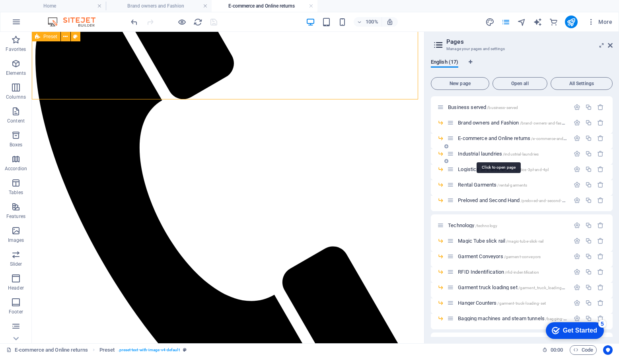
click at [487, 156] on span "Industrial laundries /industrial-laundries" at bounding box center [498, 154] width 81 height 6
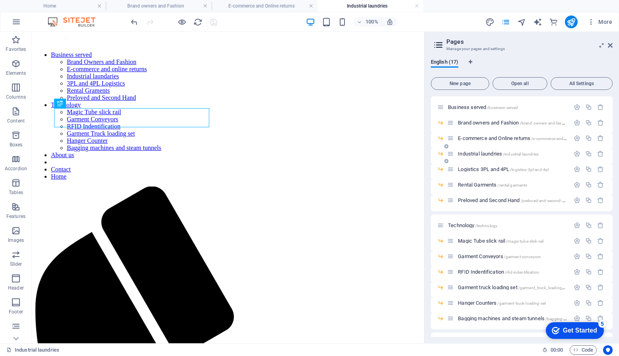
scroll to position [0, 0]
click at [482, 124] on span "Brand owners and Fashion /brand-owners-and-fashion" at bounding box center [514, 123] width 112 height 6
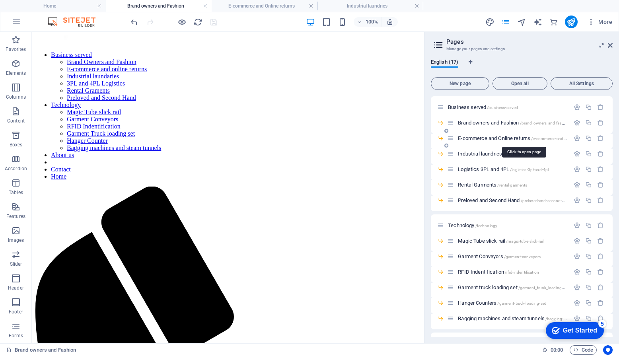
click at [479, 138] on span "E-commerce and Online returns /e-commerce-and-online-returns" at bounding box center [524, 138] width 132 height 6
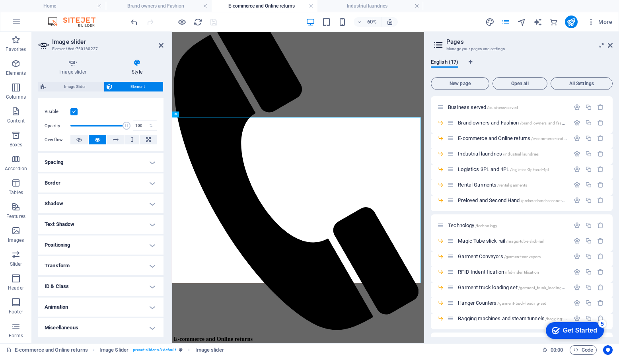
scroll to position [0, 0]
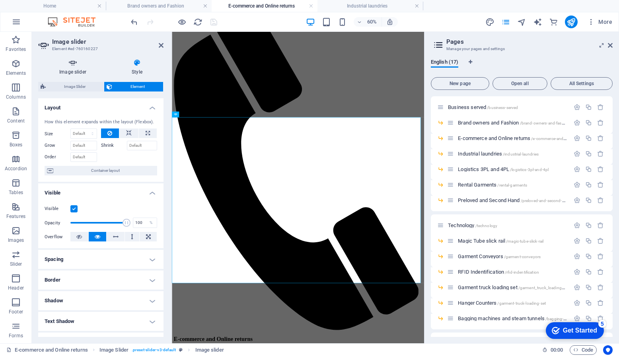
click at [71, 68] on h4 "Image slider" at bounding box center [74, 67] width 72 height 17
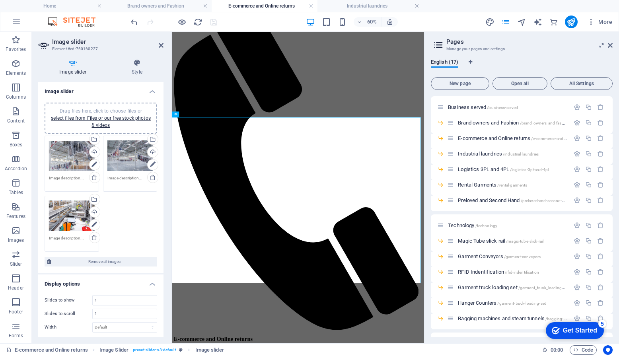
click at [68, 179] on textarea at bounding box center [72, 181] width 46 height 12
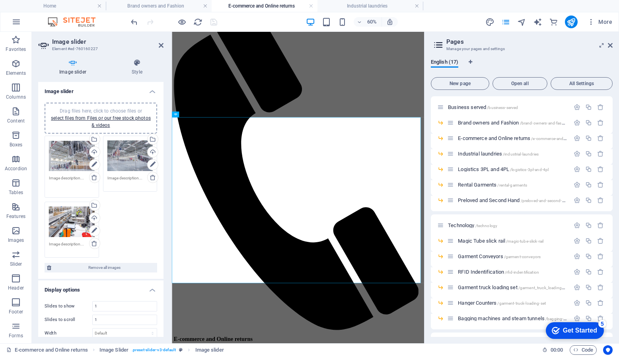
click at [68, 179] on textarea at bounding box center [72, 184] width 46 height 18
click at [57, 244] on textarea at bounding box center [72, 247] width 46 height 12
paste textarea "E-commerce and online returns for garments can be streamlined with the use of g…"
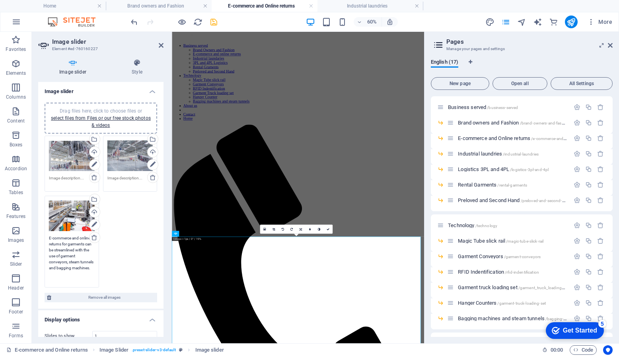
type textarea "E-commerce and online returns for garments can be streamlined with the use of g…"
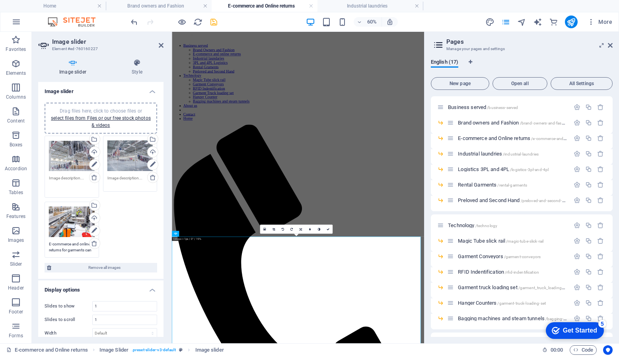
click at [68, 178] on textarea at bounding box center [72, 184] width 46 height 18
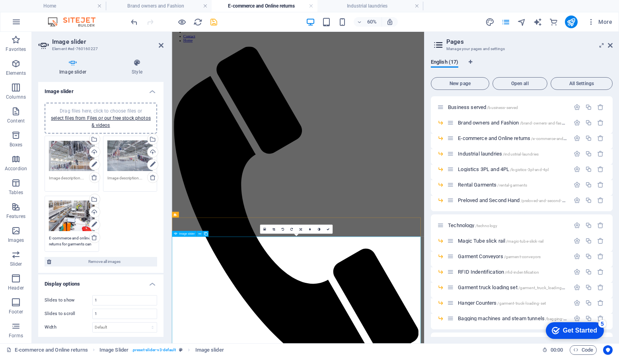
scroll to position [159, 0]
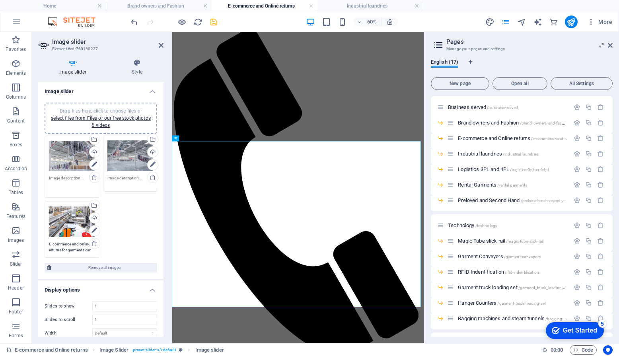
click at [58, 175] on textarea at bounding box center [72, 184] width 46 height 18
type textarea "A"
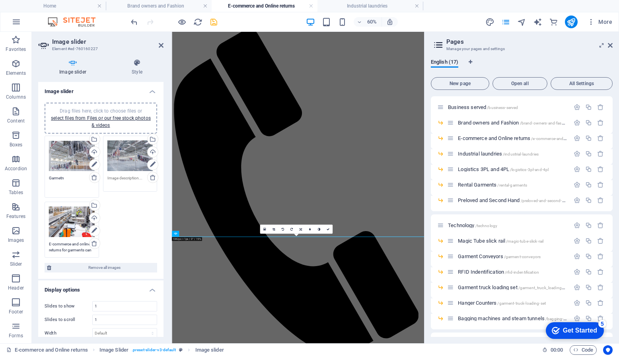
scroll to position [0, 0]
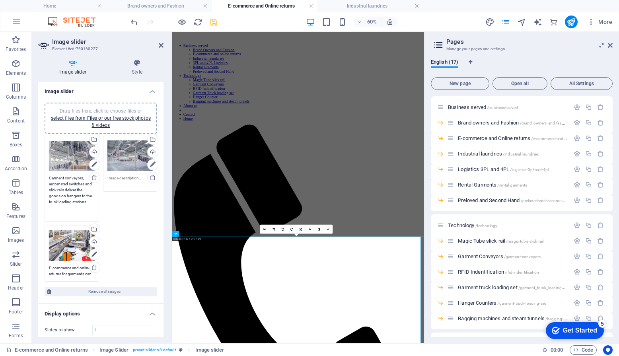
type textarea "Garment conveyors, automated switches and slick rails deliver the goods on hang…"
click at [130, 225] on div "Drag files here, click to choose files or select files from Files or our free s…" at bounding box center [101, 209] width 116 height 150
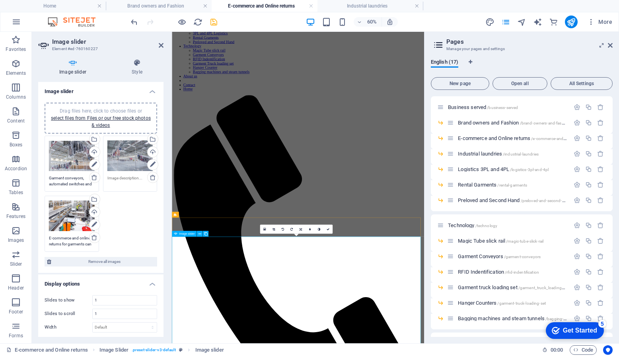
scroll to position [80, 0]
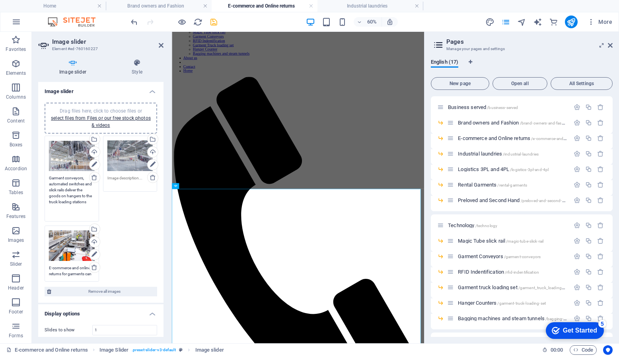
click at [77, 181] on textarea "Garment conveyors, automated switches and slick rails deliver the goods on hang…" at bounding box center [72, 196] width 46 height 42
drag, startPoint x: 91, startPoint y: 203, endPoint x: 49, endPoint y: 178, distance: 49.2
click at [49, 178] on div "Drag files here, click to choose files or select files from Files or our free s…" at bounding box center [72, 179] width 58 height 90
click at [128, 180] on textarea at bounding box center [130, 181] width 46 height 12
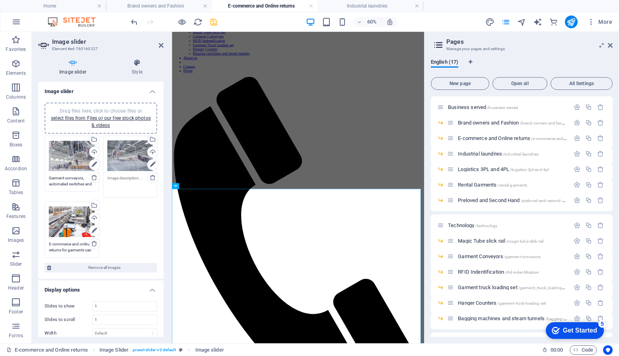
paste textarea "Garment conveyors, automated switches and slick rails deliver the goods on hang…"
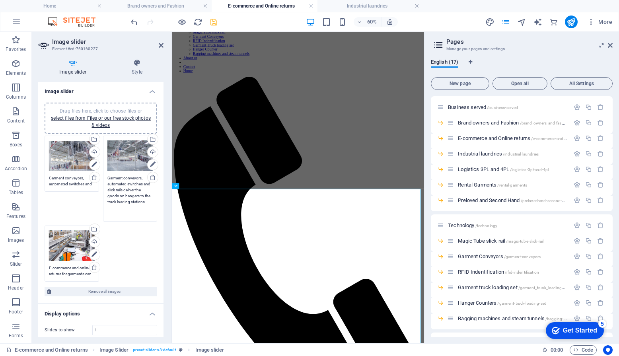
scroll to position [4, 0]
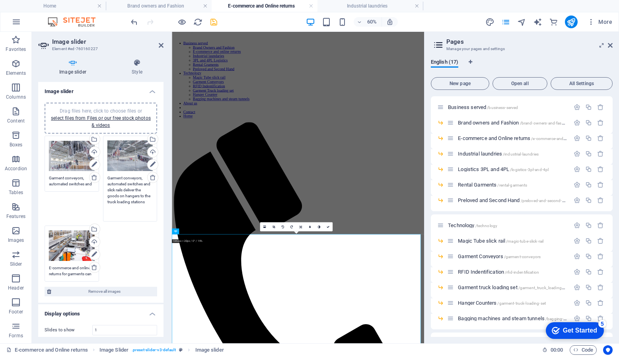
drag, startPoint x: 107, startPoint y: 203, endPoint x: 153, endPoint y: 204, distance: 46.5
click at [153, 204] on div "Drag files here, click to choose files or select files from Files or our free s…" at bounding box center [130, 179] width 58 height 90
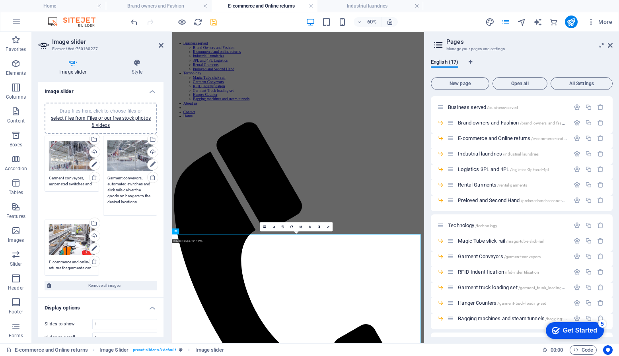
type textarea "Garment conveyors, automated switches and slick rails deliver the goods on hang…"
click at [119, 238] on div "Drag files here, click to choose files or select files from Files or our free s…" at bounding box center [101, 206] width 116 height 144
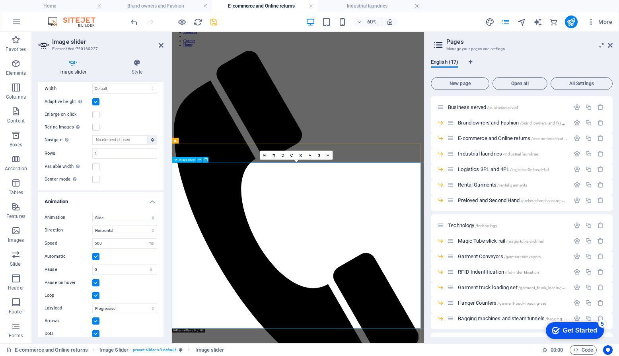
scroll to position [123, 0]
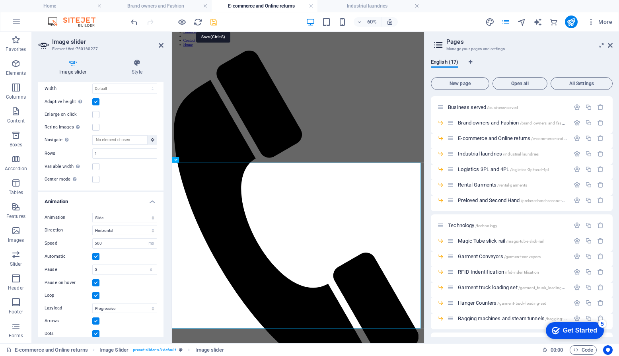
click at [215, 22] on icon "save" at bounding box center [213, 21] width 9 height 9
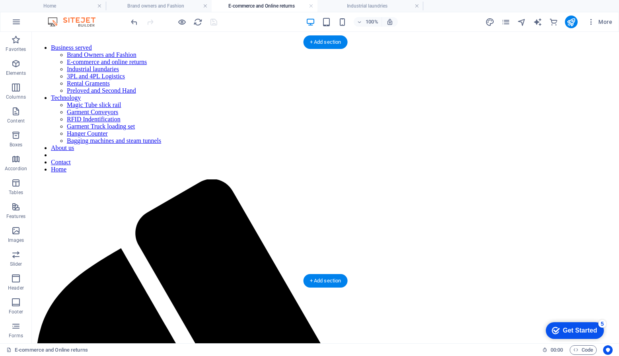
scroll to position [0, 0]
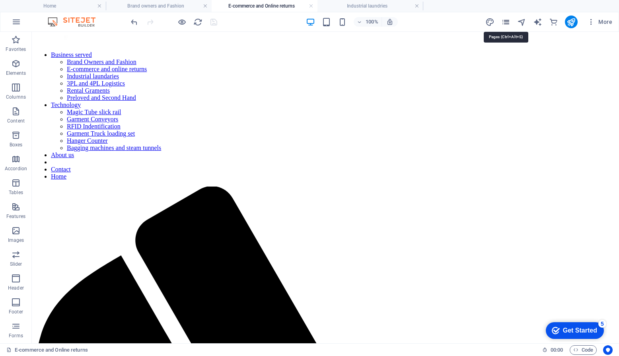
click at [505, 23] on icon "pages" at bounding box center [505, 21] width 9 height 9
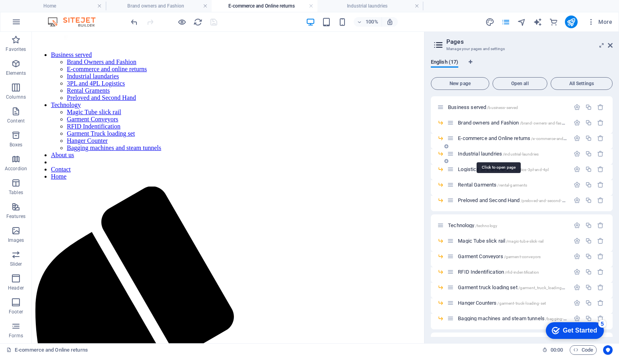
click at [473, 153] on span "Industrial laundries /industrial-laundries" at bounding box center [498, 154] width 81 height 6
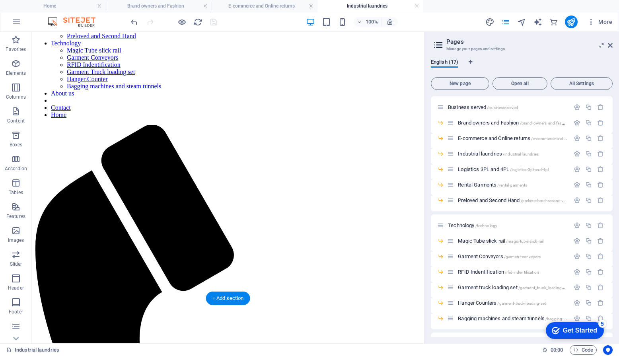
scroll to position [40, 0]
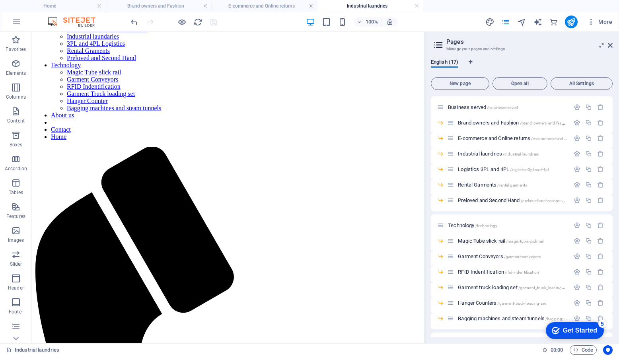
click at [612, 47] on aside "Pages Manage your pages and settings English (17) New page Open all All Setting…" at bounding box center [521, 187] width 195 height 311
click at [611, 46] on icon at bounding box center [609, 45] width 5 height 6
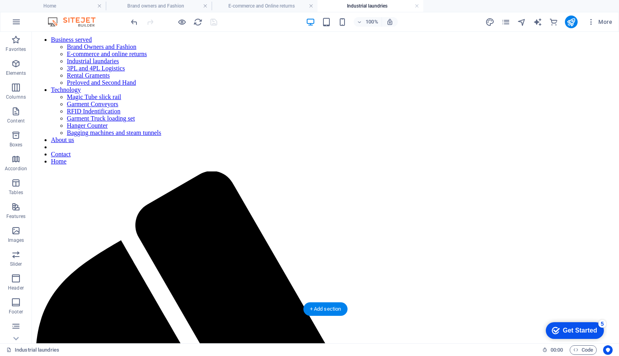
scroll to position [0, 0]
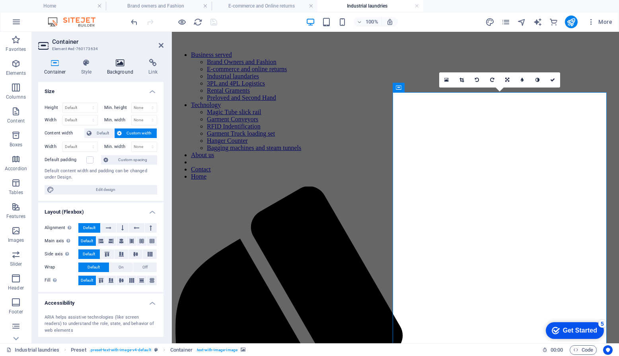
click at [120, 71] on h4 "Background" at bounding box center [122, 67] width 42 height 17
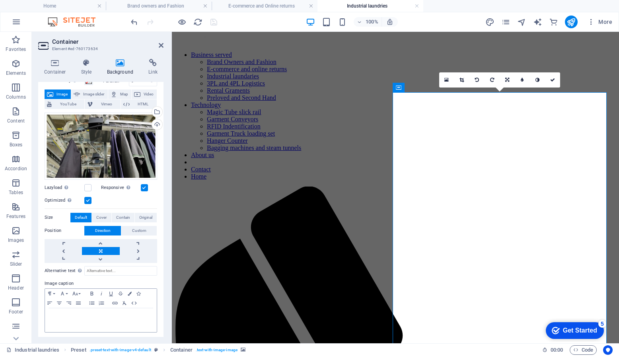
scroll to position [40, 0]
click at [109, 268] on input "Alternative text The alternative text is used by devices that cannot display im…" at bounding box center [120, 271] width 73 height 10
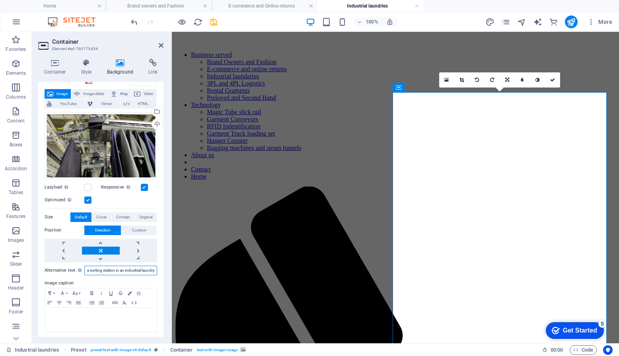
scroll to position [0, 98]
type input "Garment conveyors deliver the goods on hangers to the sorting station in an ind…"
click at [99, 324] on div at bounding box center [101, 320] width 112 height 24
click at [96, 320] on div at bounding box center [101, 320] width 112 height 24
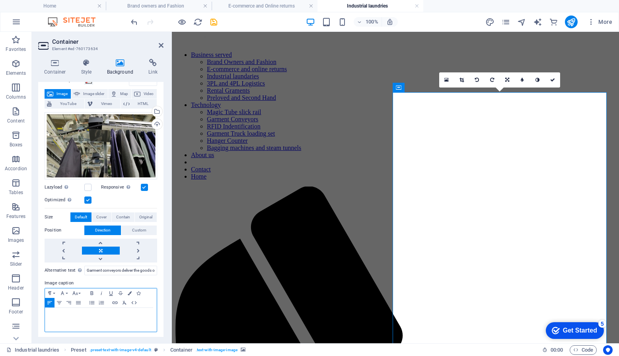
click at [96, 320] on div at bounding box center [101, 320] width 112 height 24
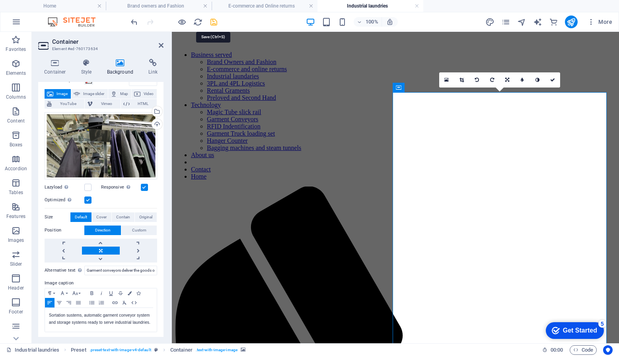
drag, startPoint x: 214, startPoint y: 23, endPoint x: 191, endPoint y: 30, distance: 24.3
click at [214, 23] on icon "save" at bounding box center [213, 21] width 9 height 9
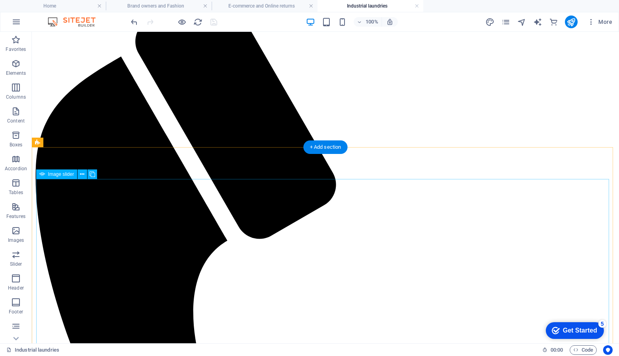
scroll to position [398, 0]
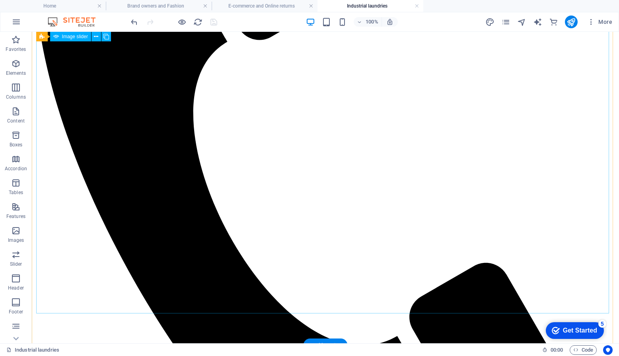
select select "ms"
select select "s"
select select "progressive"
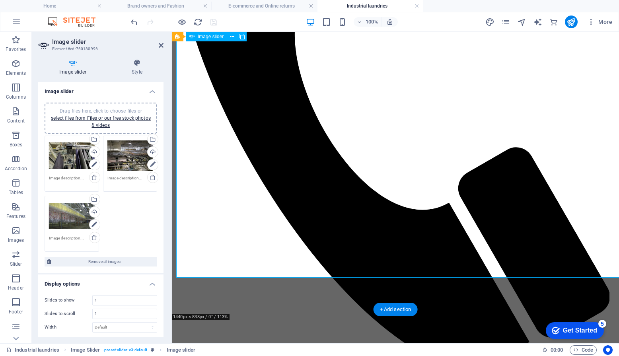
scroll to position [395, 0]
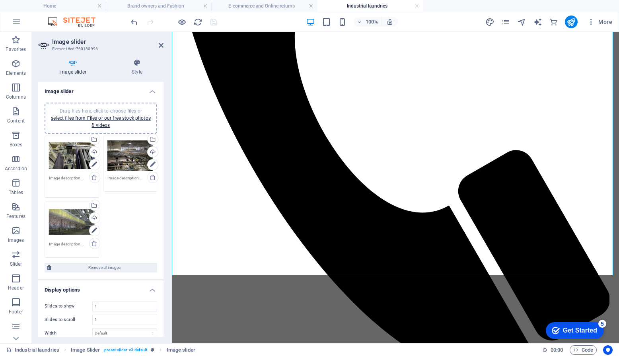
click at [70, 179] on textarea at bounding box center [72, 184] width 46 height 18
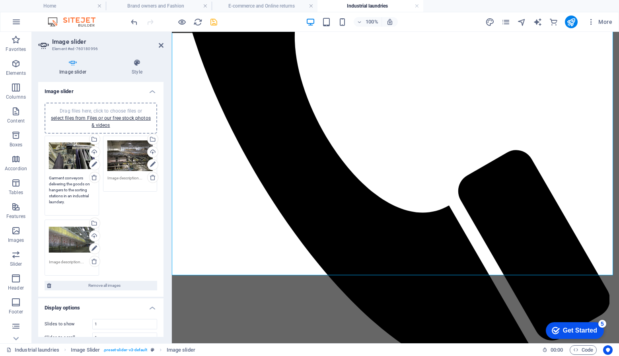
type textarea "Garment conveyors delivering the goods on hangers to the sorting stations in an…"
click at [122, 178] on textarea at bounding box center [130, 181] width 46 height 12
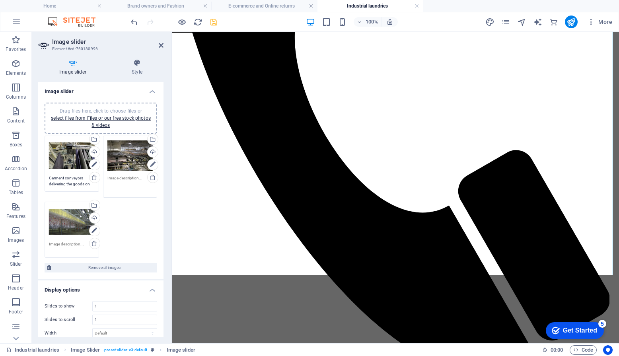
click at [122, 178] on textarea at bounding box center [130, 184] width 46 height 18
click at [133, 181] on textarea at bounding box center [130, 184] width 46 height 18
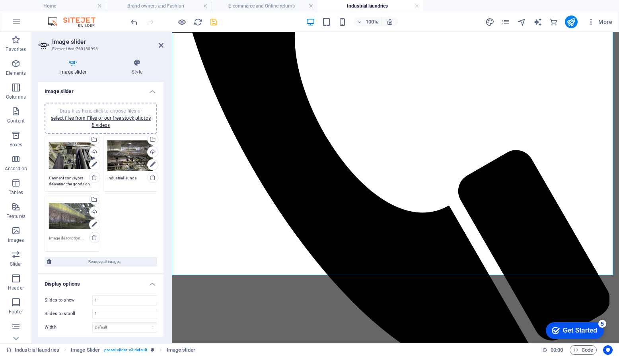
click at [125, 204] on div "Drag files here, click to choose files or select files from Files or our free s…" at bounding box center [101, 194] width 116 height 120
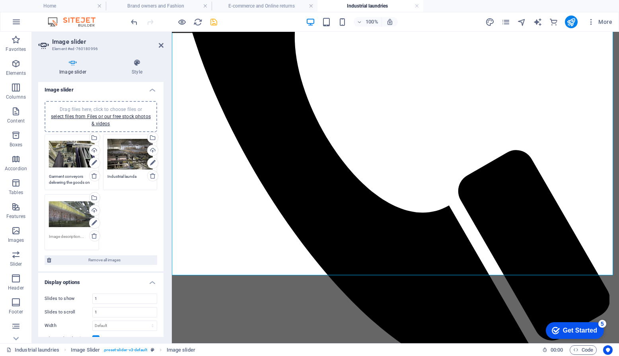
scroll to position [0, 0]
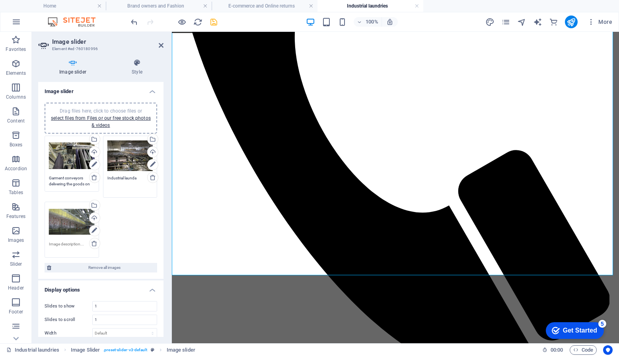
click at [135, 179] on textarea "Industrial launda" at bounding box center [130, 184] width 46 height 18
click at [136, 183] on textarea "Industrial launda" at bounding box center [130, 184] width 46 height 18
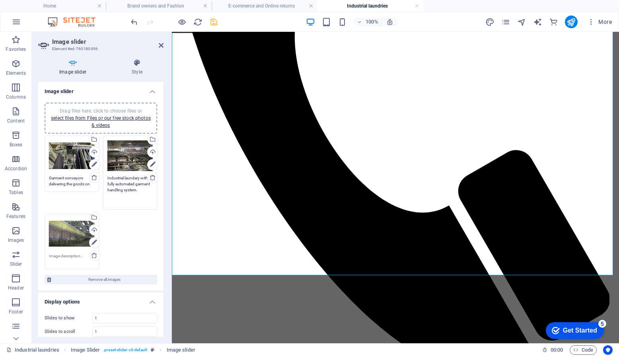
type textarea "Industrial laundary with fully automated garment handling system."
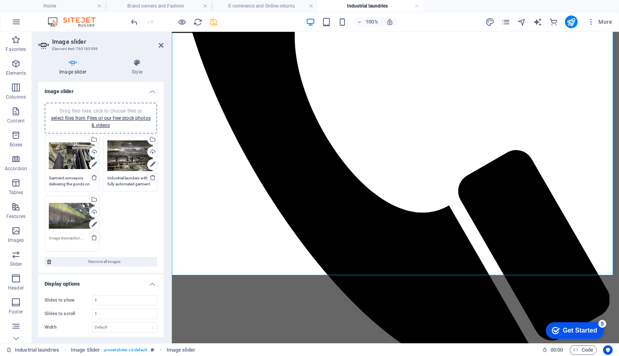
click at [142, 239] on div "Drag files here, click to choose files or select files from Files or our free s…" at bounding box center [101, 194] width 116 height 120
click at [58, 240] on textarea at bounding box center [72, 241] width 46 height 12
click at [58, 240] on textarea at bounding box center [72, 244] width 46 height 18
click at [59, 237] on textarea at bounding box center [72, 244] width 46 height 18
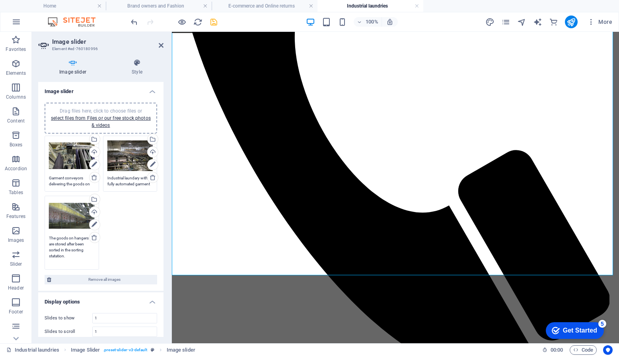
type textarea "The goods on hangers are stored after been sorted in the sorting statation."
click at [128, 239] on div "Drag files here, click to choose files or select files from Files or our free s…" at bounding box center [101, 203] width 116 height 138
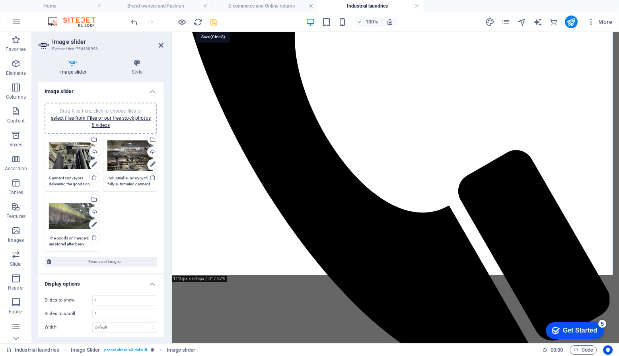
click at [211, 22] on icon "save" at bounding box center [213, 21] width 9 height 9
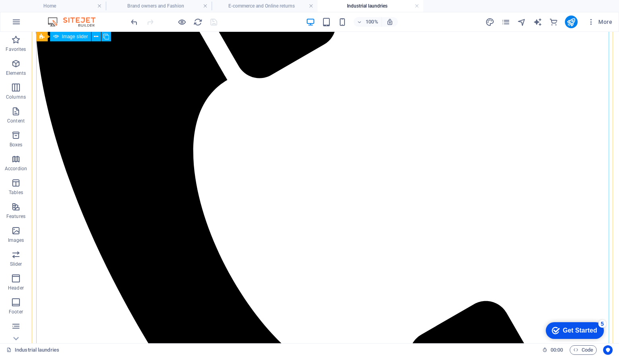
scroll to position [527, 0]
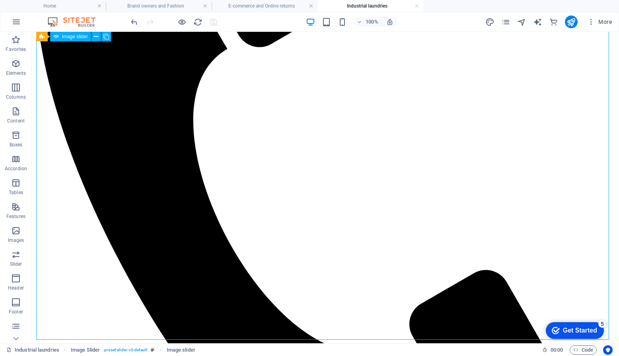
scroll to position [394, 0]
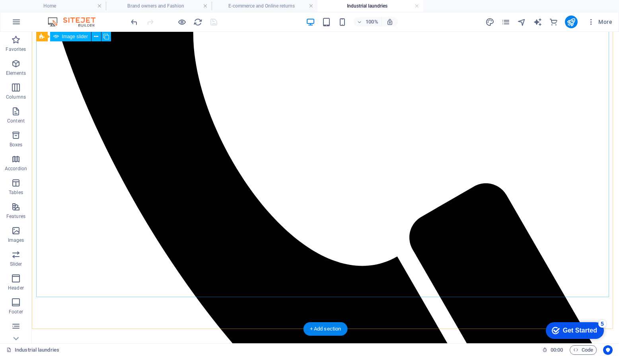
scroll to position [239, 0]
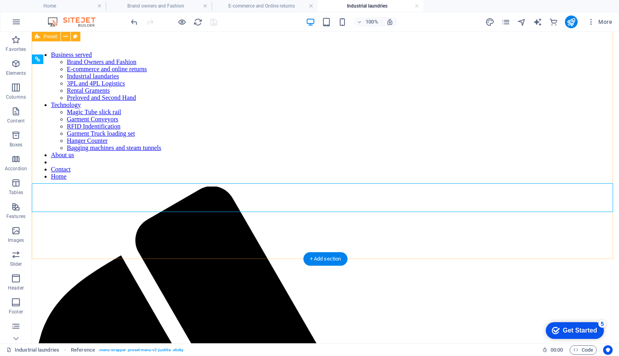
scroll to position [0, 0]
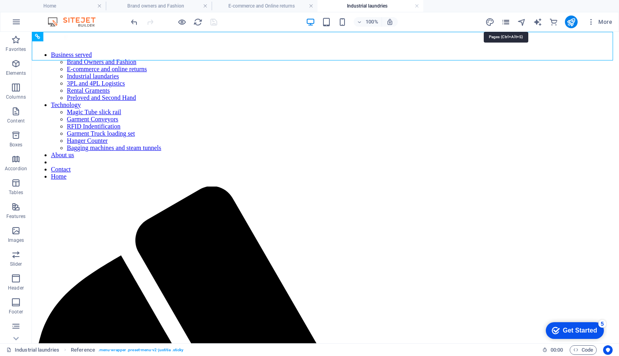
click at [505, 18] on icon "pages" at bounding box center [505, 21] width 9 height 9
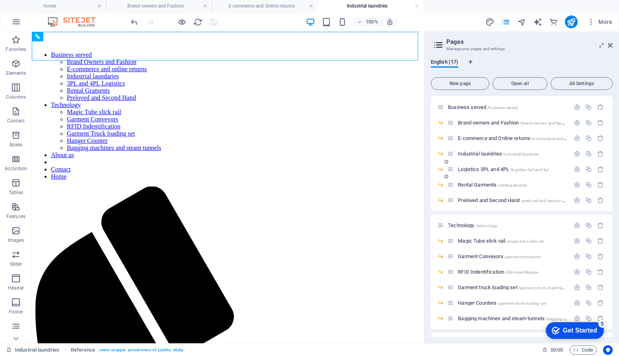
click at [474, 170] on span "Logistics 3PL and 4PL /logistics-3pl-and-4pl" at bounding box center [503, 169] width 91 height 6
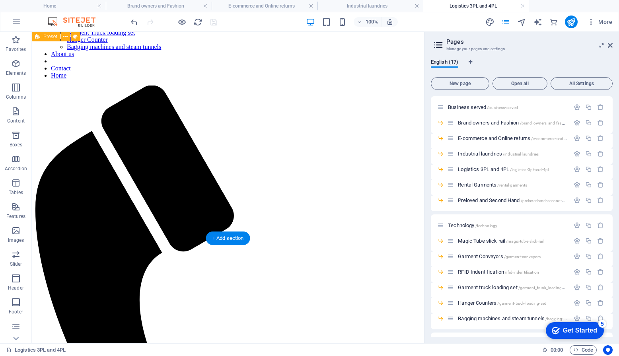
scroll to position [64, 0]
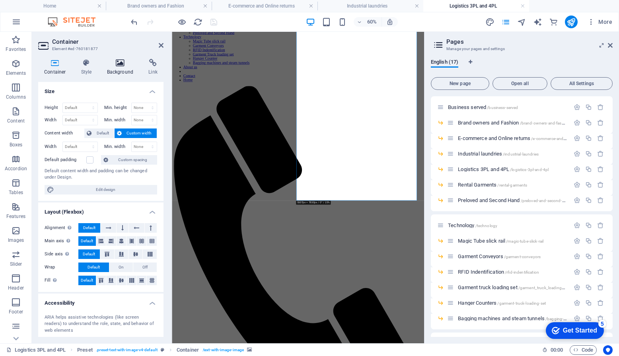
click at [119, 68] on h4 "Background" at bounding box center [122, 67] width 42 height 17
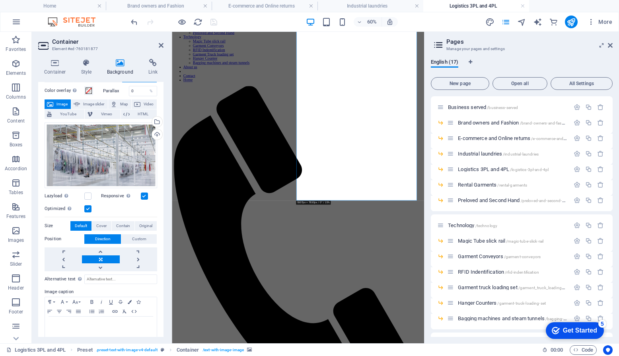
scroll to position [39, 0]
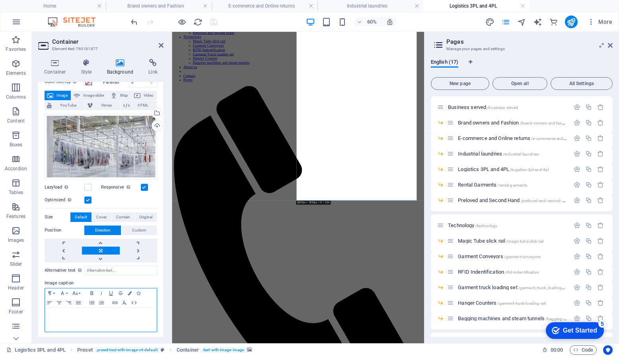
click at [79, 317] on p at bounding box center [101, 315] width 104 height 7
click at [109, 269] on input "Alternative text The alternative text is used by devices that cannot display im…" at bounding box center [120, 271] width 73 height 10
type input "The goods on hangers moving to the loading station by slick rails"
click at [103, 313] on p at bounding box center [101, 315] width 104 height 7
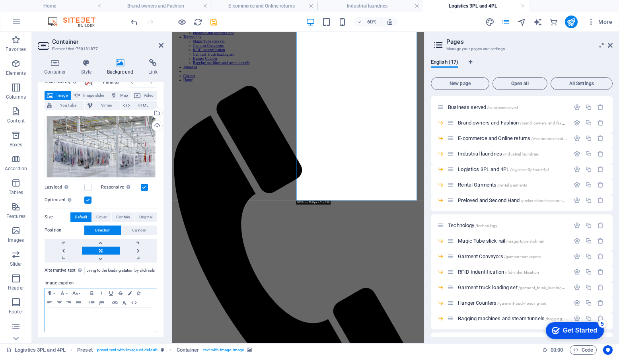
scroll to position [0, 0]
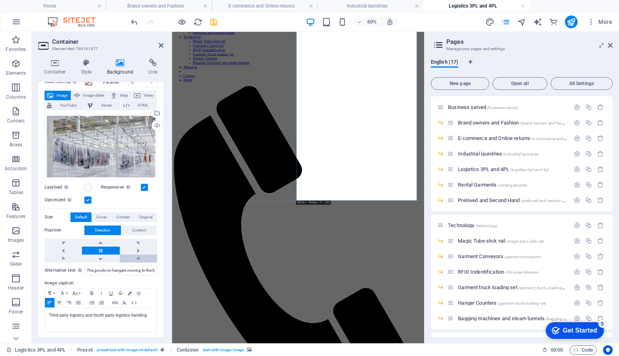
click at [124, 259] on link at bounding box center [138, 258] width 37 height 8
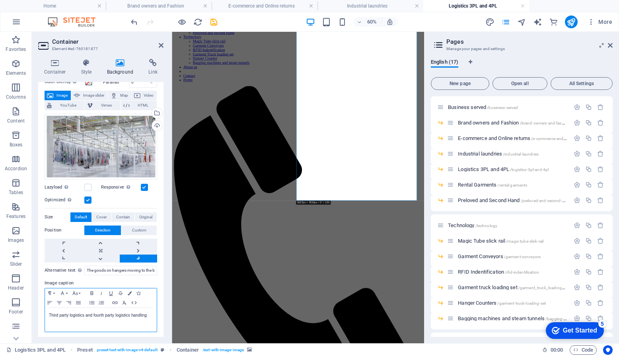
click at [148, 315] on p "​Third party logistics and fourth party logistics handling" at bounding box center [101, 315] width 104 height 7
click at [148, 315] on p "​Third party logistics and fourth party logistics handling goods on hangers use" at bounding box center [101, 319] width 104 height 14
click at [83, 319] on p "​Third party logistics and fourth party logistics handling goods on hangers use" at bounding box center [101, 319] width 104 height 14
click at [113, 328] on p "​Third party logistics and fourth party logistics handling goods on hangers ​ca…" at bounding box center [101, 322] width 104 height 21
click at [209, 23] on icon "save" at bounding box center [213, 21] width 9 height 9
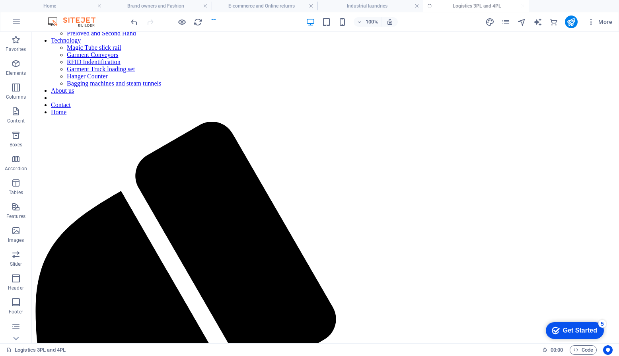
click at [212, 24] on div at bounding box center [173, 22] width 89 height 13
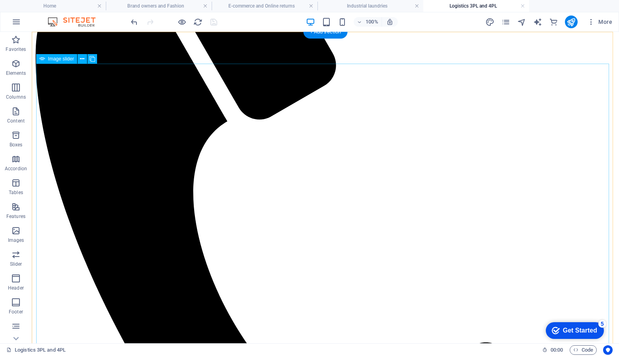
scroll to position [477, 0]
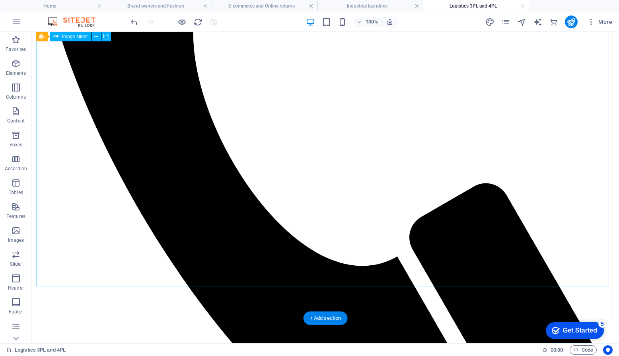
select select "ms"
select select "s"
select select "progressive"
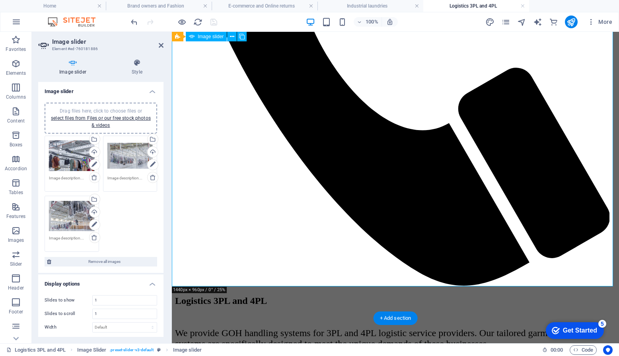
scroll to position [481, 0]
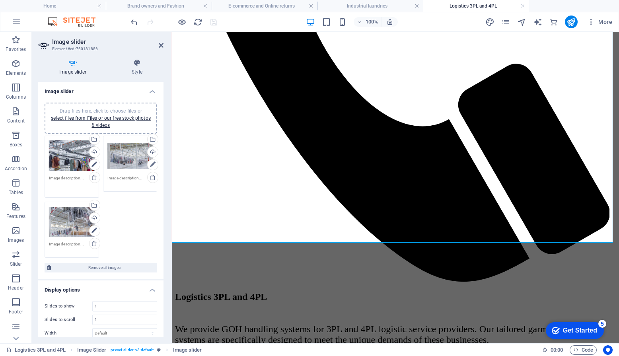
click at [75, 179] on textarea at bounding box center [72, 184] width 46 height 18
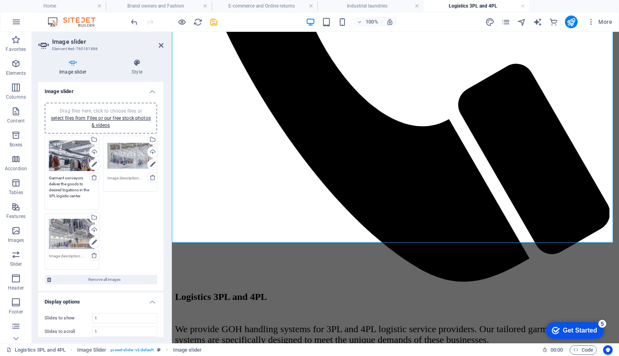
type textarea "Garment conveyors deliver the goods to desired logations in the 3PL logistic ce…"
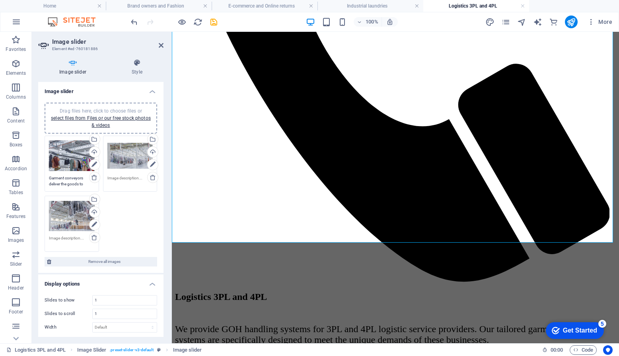
click at [73, 188] on div "Drag files here, click to choose files or select files from Files or our free s…" at bounding box center [72, 164] width 58 height 60
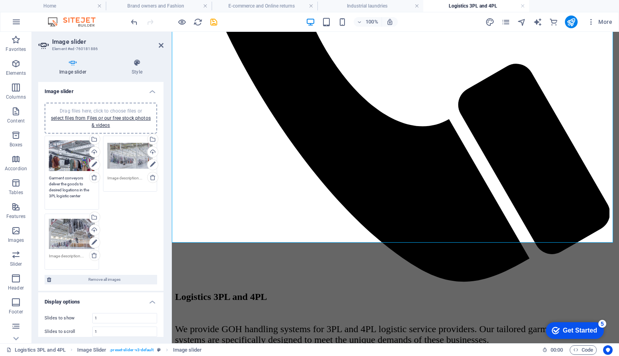
click at [74, 184] on textarea "Garment conveyors deliver the goods to desired logations in the 3PL logistic ce…" at bounding box center [72, 190] width 46 height 30
click at [80, 188] on textarea "Garment conveyors deliver the goods to desired logations in the 3PL logistic ce…" at bounding box center [72, 190] width 46 height 30
type textarea "Garment conveyors deliver the goods to desired locations in the 3PL logistic ce…"
click at [115, 217] on div "Drag files here, click to choose files or select files from Files or our free s…" at bounding box center [101, 203] width 116 height 138
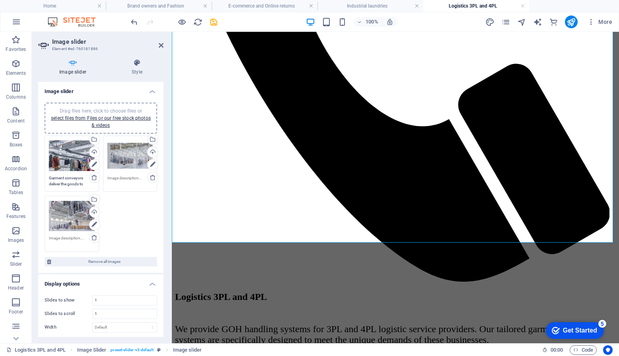
click at [122, 179] on textarea at bounding box center [130, 181] width 46 height 12
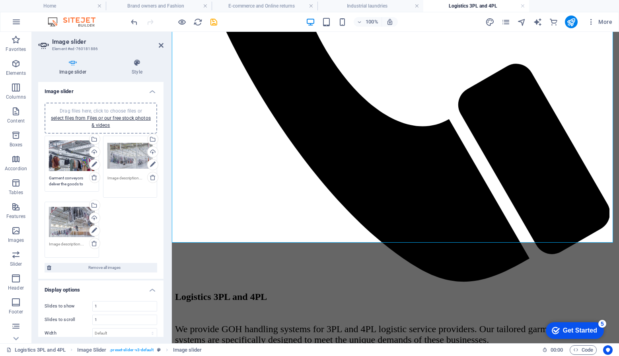
click at [124, 177] on textarea at bounding box center [130, 184] width 46 height 18
click at [126, 179] on textarea at bounding box center [130, 184] width 46 height 18
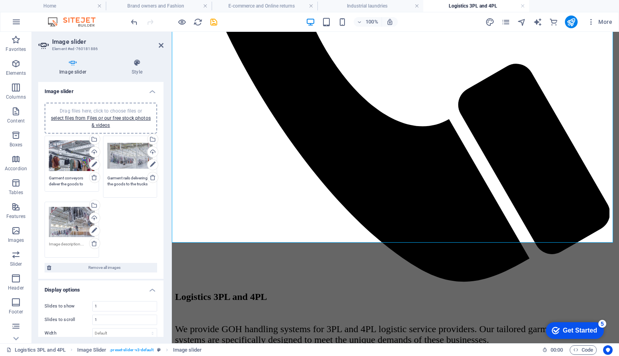
type textarea "Garment rails delivering the goods to the trucks"
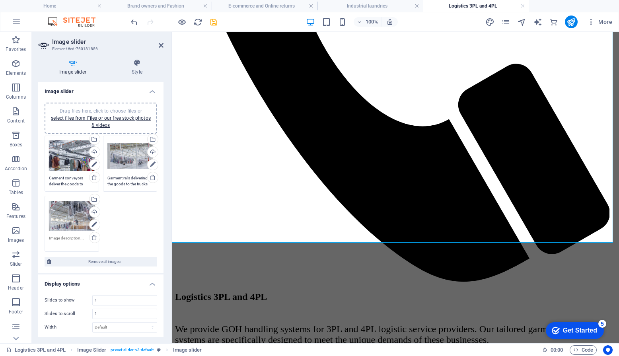
click at [130, 226] on div "Drag files here, click to choose files or select files from Files or our free s…" at bounding box center [101, 194] width 116 height 120
click at [64, 237] on textarea at bounding box center [72, 241] width 46 height 12
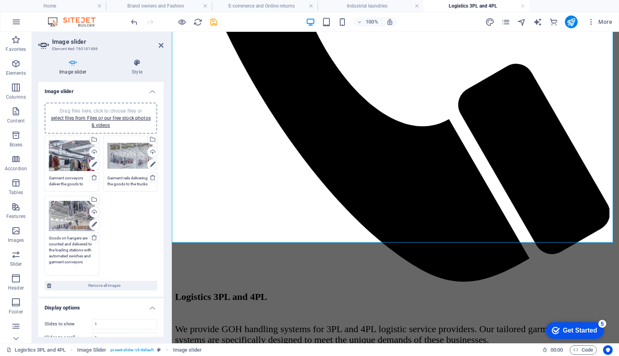
click at [74, 255] on textarea "Goods on hangers are counted and delivered to the loading stations with automat…" at bounding box center [72, 253] width 46 height 36
type textarea "Goods on hangers are counted and delivered to the loading stations with automat…"
click at [115, 248] on div "Drag files here, click to choose files or select files from Files or our free s…" at bounding box center [101, 206] width 116 height 144
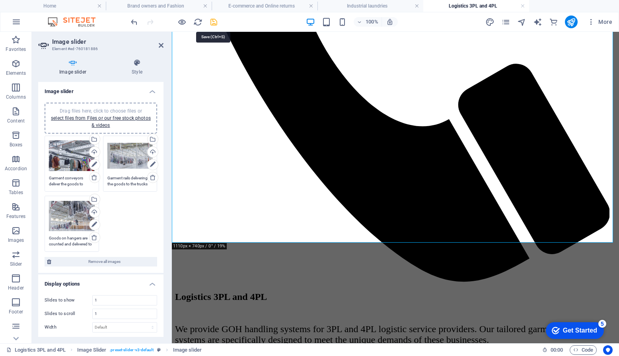
click at [216, 20] on icon "save" at bounding box center [213, 21] width 9 height 9
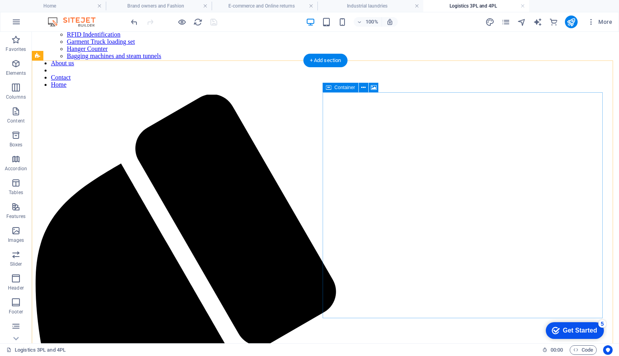
scroll to position [0, 0]
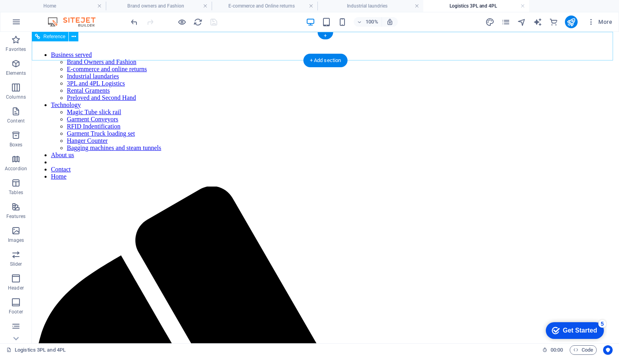
click at [411, 51] on nav "Business served Brand Owners and Fashion E-commerce and online returns Industri…" at bounding box center [325, 115] width 580 height 129
click at [412, 51] on nav "Business served Brand Owners and Fashion E-commerce and online returns Industri…" at bounding box center [325, 115] width 580 height 129
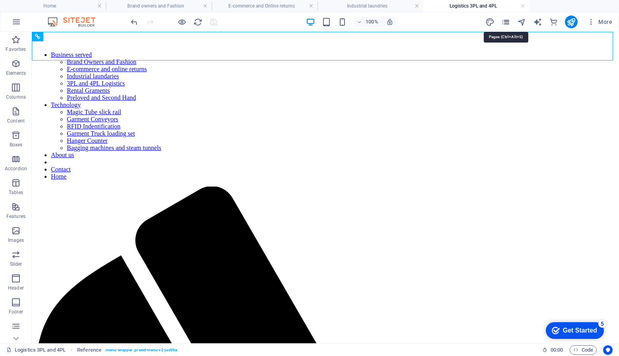
click at [508, 22] on icon "pages" at bounding box center [505, 21] width 9 height 9
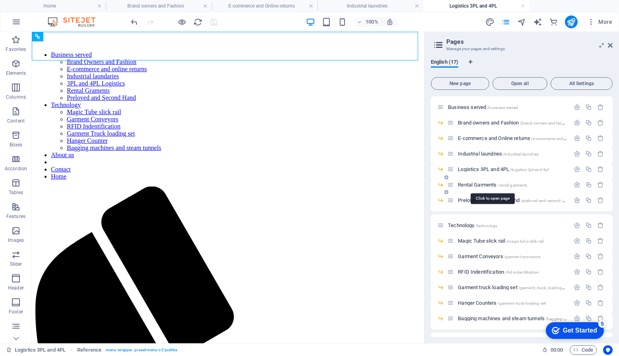
click at [479, 184] on span "Rental Garments /rental-garments" at bounding box center [492, 185] width 69 height 6
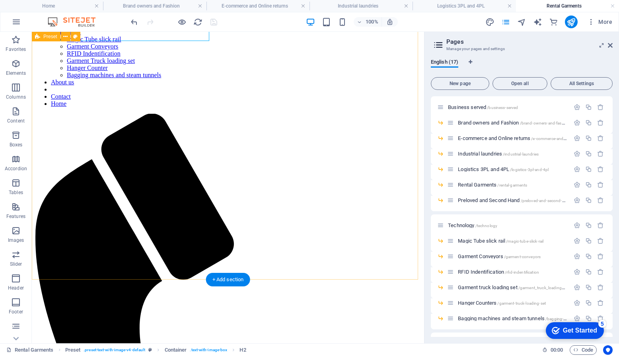
scroll to position [40, 0]
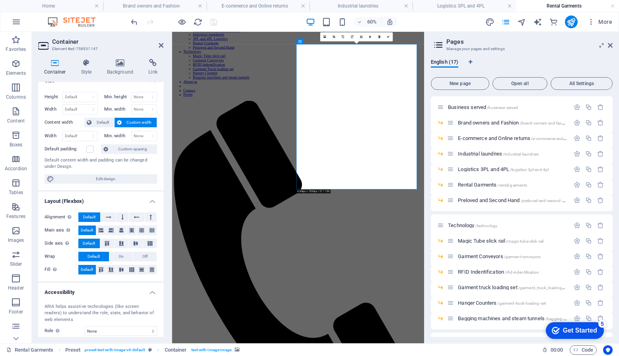
scroll to position [0, 0]
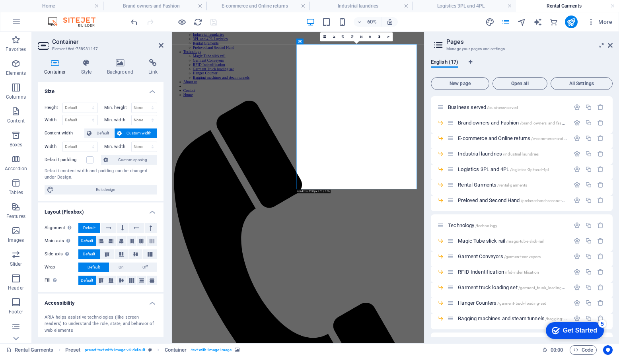
click at [114, 68] on h4 "Background" at bounding box center [122, 67] width 42 height 17
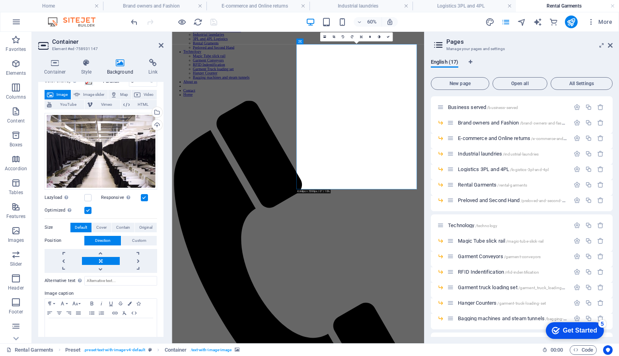
scroll to position [50, 0]
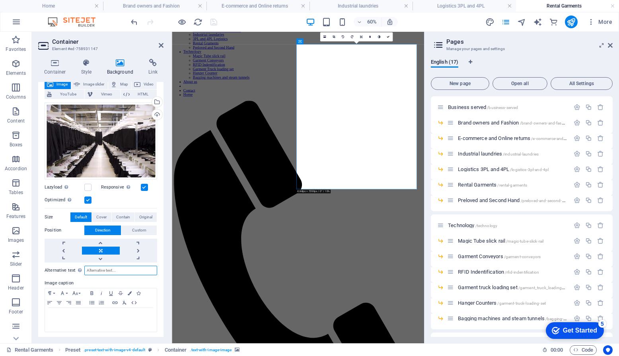
click at [102, 270] on input "Alternative text The alternative text is used by devices that cannot display im…" at bounding box center [120, 271] width 73 height 10
type input "R"
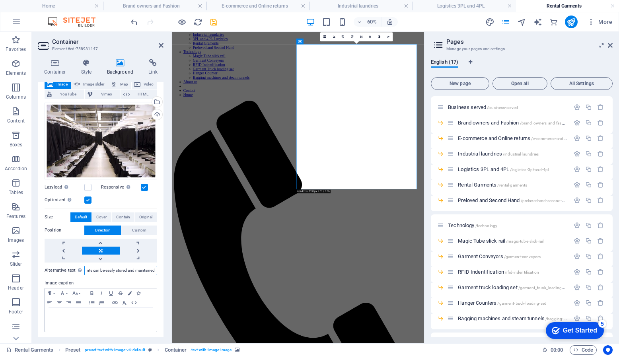
type input "With garment conveyors and garment rails the rental garments can be easily stor…"
click at [108, 328] on div at bounding box center [101, 320] width 112 height 24
click at [123, 278] on label "Image caption" at bounding box center [101, 283] width 113 height 10
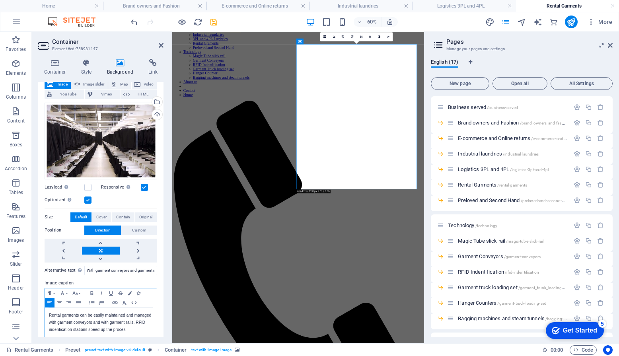
click at [57, 330] on p "Rental garments can be easily maintained and managed with garment conveyors and…" at bounding box center [101, 322] width 104 height 21
click at [120, 328] on p "Rental garments can be easily maintained and managed with garment conveyors and…" at bounding box center [101, 322] width 104 height 21
drag, startPoint x: 120, startPoint y: 328, endPoint x: 98, endPoint y: 310, distance: 28.3
click at [97, 314] on p "Rental garments can be easily maintained and managed with garment conveyors and…" at bounding box center [101, 322] width 104 height 21
click at [126, 326] on p "Rental garments can be easily maintained and managed with garment conveyors and…" at bounding box center [101, 322] width 104 height 21
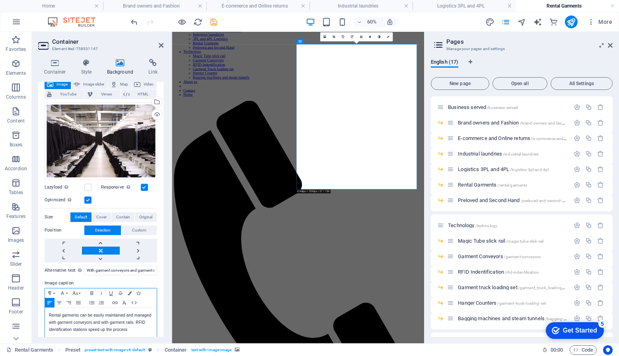
click at [139, 299] on div "Paragraph Format Normal Heading 1 Heading 2 Heading 3 Heading 4 Heading 5 Headi…" at bounding box center [101, 297] width 112 height 19
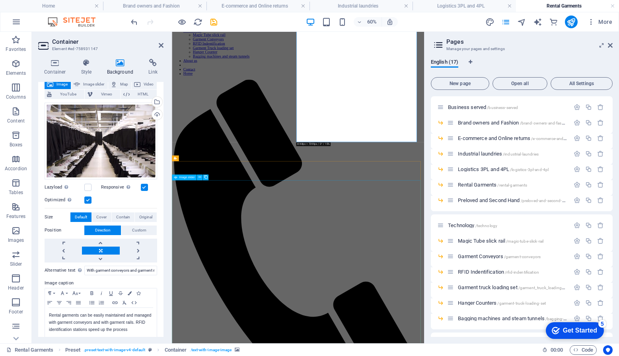
scroll to position [119, 0]
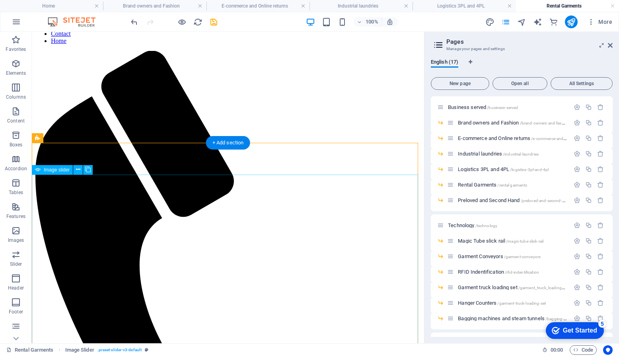
scroll to position [40, 0]
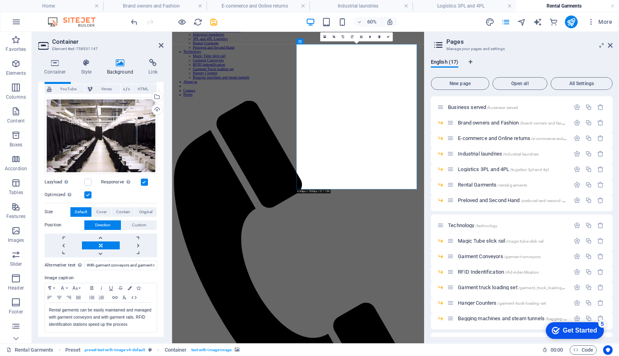
scroll to position [0, 0]
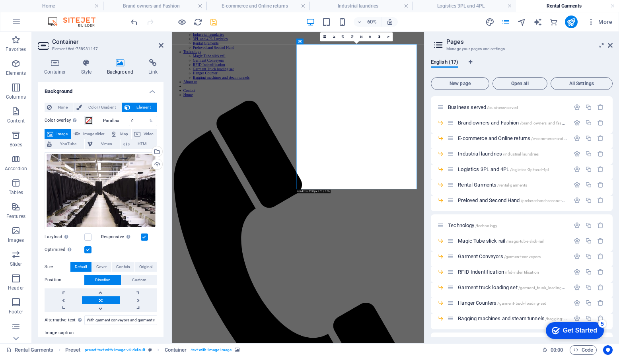
click at [212, 23] on icon "save" at bounding box center [213, 21] width 9 height 9
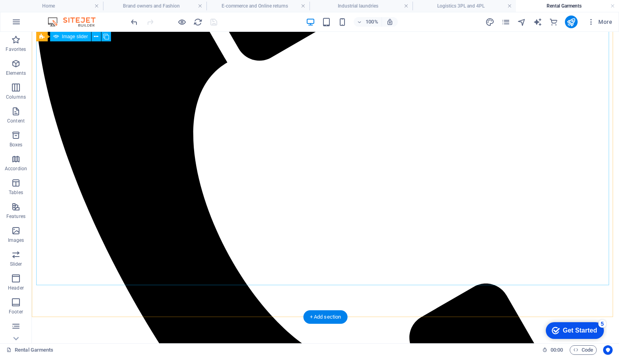
scroll to position [358, 0]
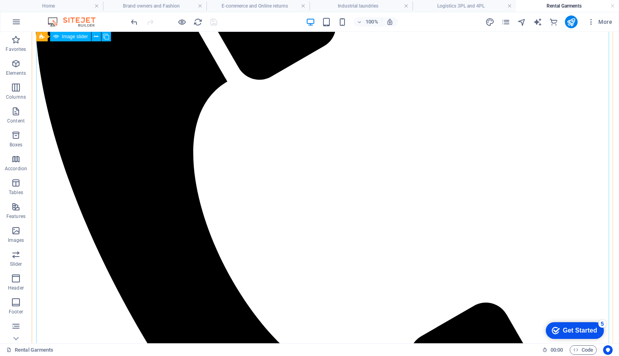
select select "ms"
select select "s"
select select "progressive"
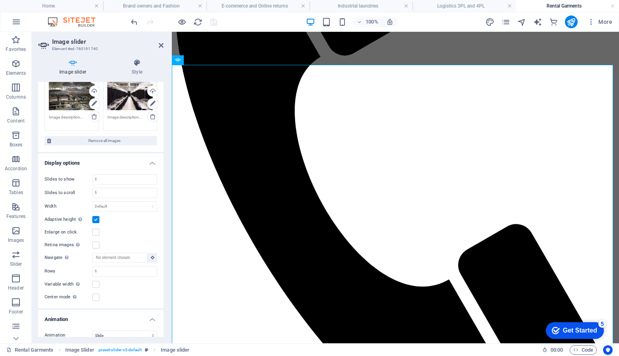
scroll to position [0, 0]
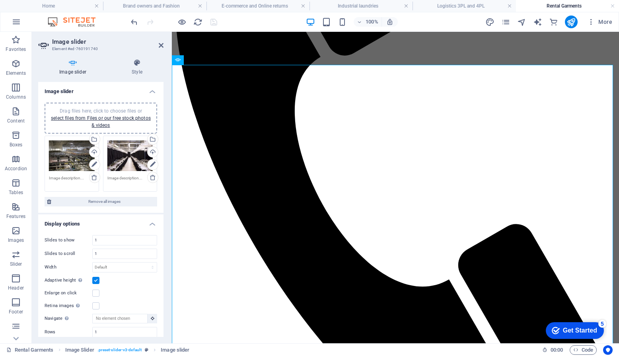
click at [72, 179] on textarea at bounding box center [72, 181] width 46 height 12
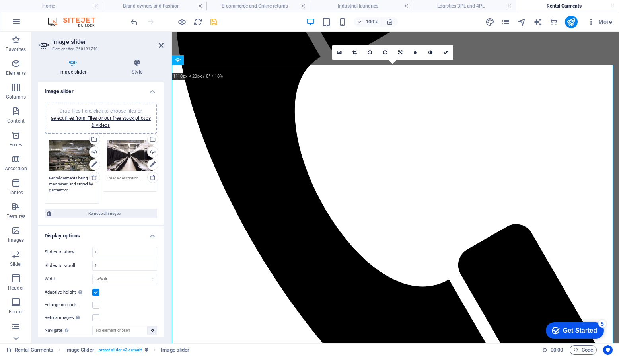
scroll to position [321, 0]
type textarea "Rental garments being maintained and stored by garment conveyors and garment ra…"
click at [122, 180] on textarea at bounding box center [130, 181] width 46 height 12
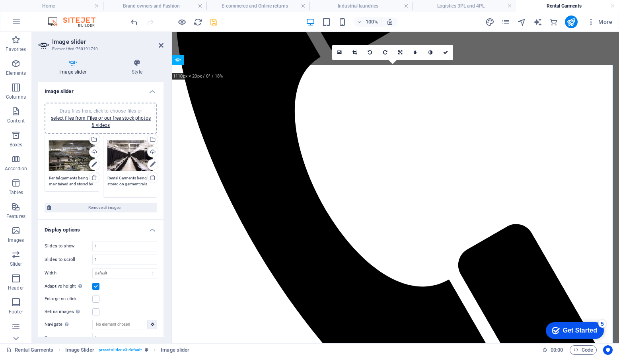
type textarea "Rental Garments being stored on garment rails."
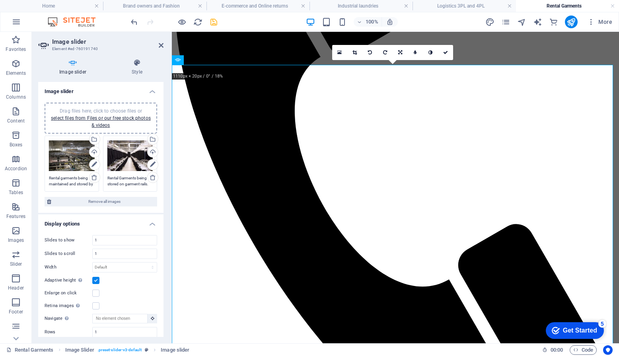
click at [110, 72] on h4 "Image slider" at bounding box center [74, 67] width 72 height 17
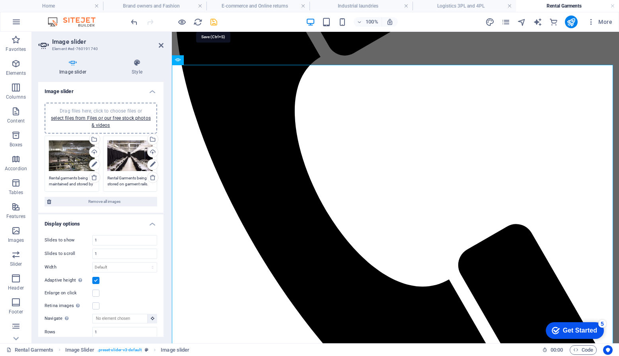
click at [210, 23] on icon "save" at bounding box center [213, 21] width 9 height 9
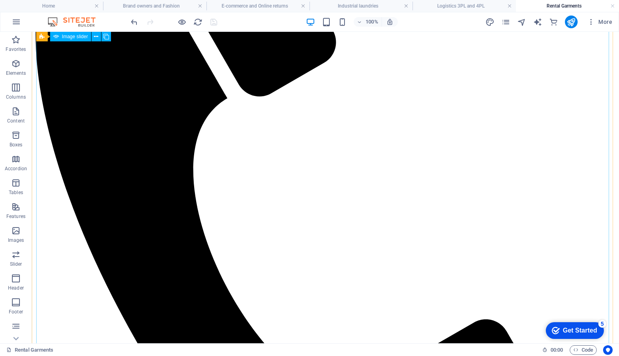
scroll to position [351, 0]
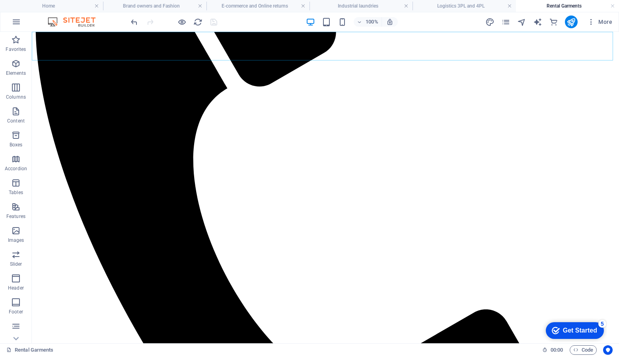
click at [508, 21] on icon "pages" at bounding box center [505, 21] width 9 height 9
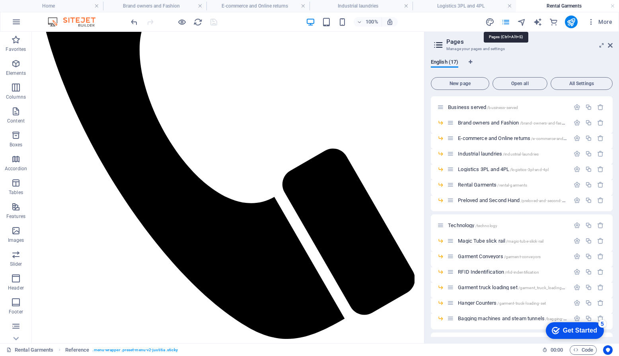
scroll to position [336, 0]
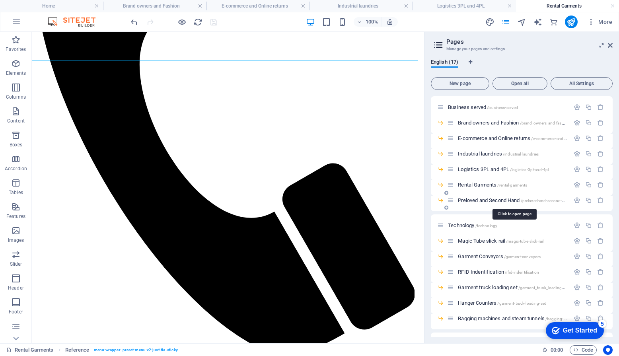
click at [477, 200] on span "Preloved and Second Hand /preloved-and-second-hand" at bounding box center [514, 200] width 113 height 6
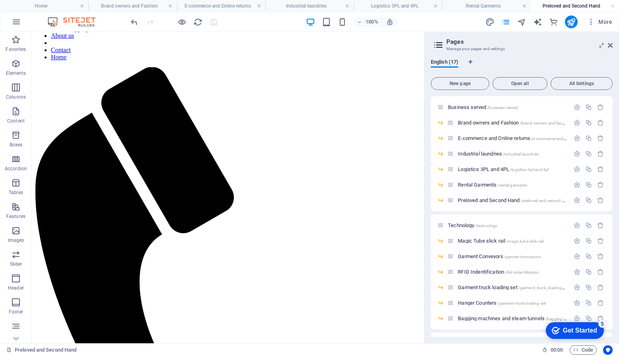
scroll to position [0, 0]
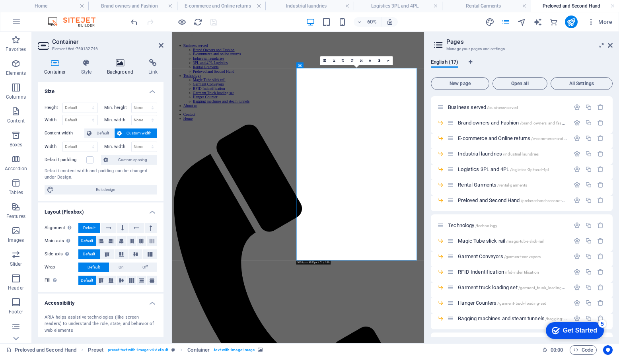
click at [113, 65] on icon at bounding box center [120, 63] width 39 height 8
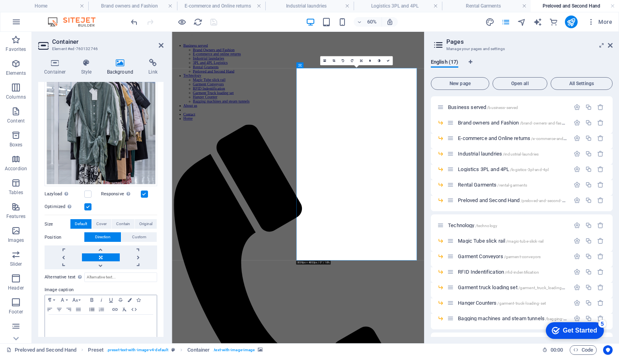
scroll to position [138, 0]
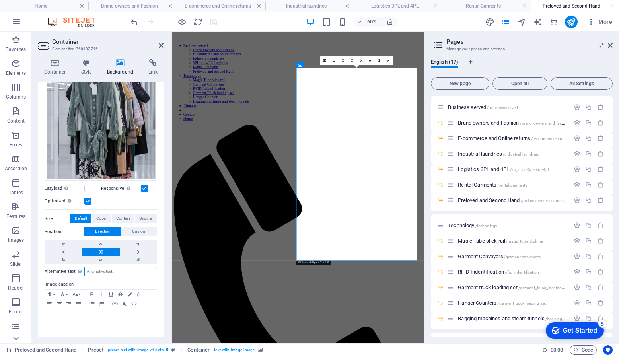
click at [101, 270] on input "Alternative text The alternative text is used by devices that cannot display im…" at bounding box center [120, 272] width 73 height 10
type input "T"
drag, startPoint x: 146, startPoint y: 271, endPoint x: 128, endPoint y: 264, distance: 20.2
click at [127, 264] on div "Alternative text The alternative text is used by devices that cannot display im…" at bounding box center [101, 299] width 113 height 70
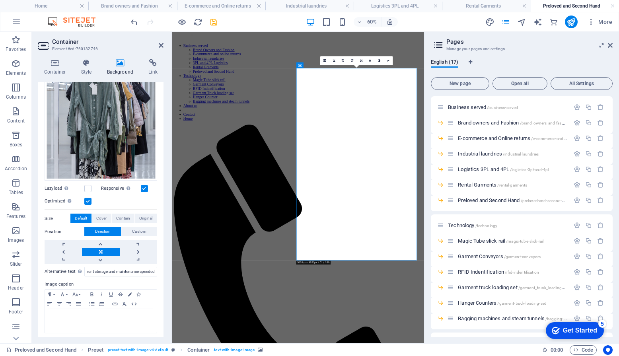
scroll to position [0, 0]
click at [149, 269] on input "Rental garment storage and maintenance speeded" at bounding box center [120, 272] width 73 height 10
click at [138, 268] on input "Rental garment storage and maintenance speeded" at bounding box center [120, 272] width 73 height 10
drag, startPoint x: 136, startPoint y: 269, endPoint x: 157, endPoint y: 268, distance: 20.7
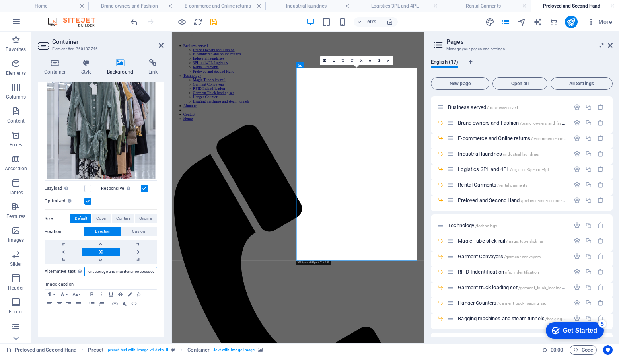
click at [157, 268] on div "None Color / Gradient Element Stretch background to full-width Color overlay Pl…" at bounding box center [100, 149] width 125 height 382
type input "Rental garment storage and maintenance taken to the next level by garment conve…"
click at [124, 318] on div at bounding box center [101, 321] width 112 height 24
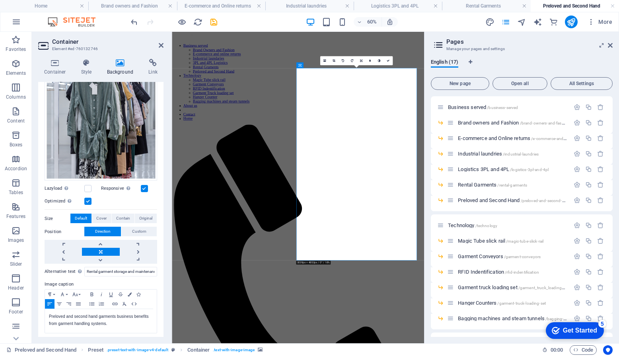
click at [158, 277] on div "None Color / Gradient Element Stretch background to full-width Color overlay Pl…" at bounding box center [100, 149] width 125 height 382
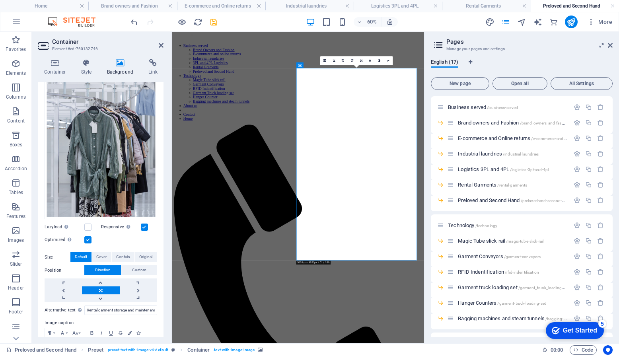
scroll to position [138, 0]
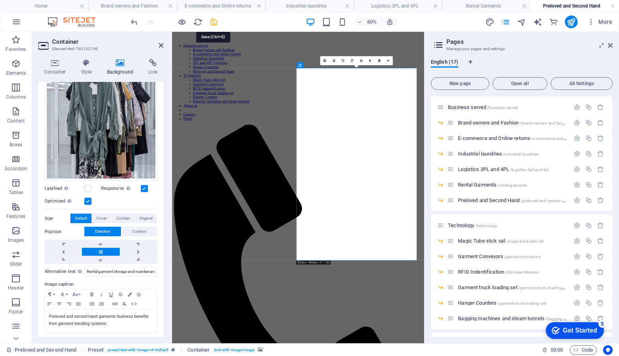
drag, startPoint x: 201, startPoint y: 6, endPoint x: 210, endPoint y: 21, distance: 17.9
click at [210, 21] on icon "save" at bounding box center [213, 21] width 9 height 9
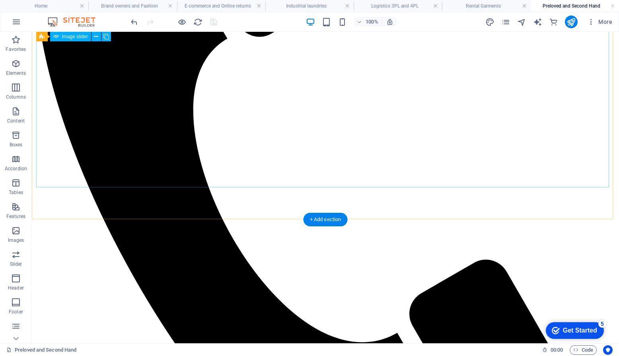
scroll to position [242, 0]
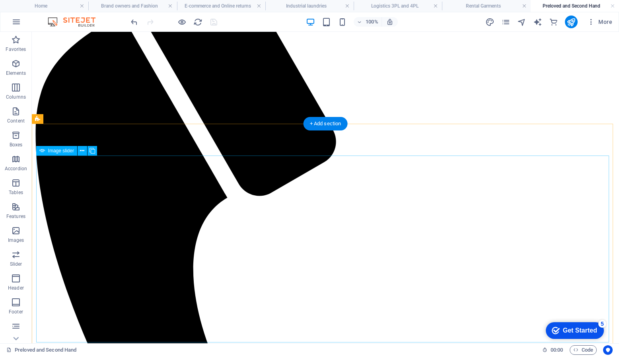
select select "ms"
select select "s"
select select "progressive"
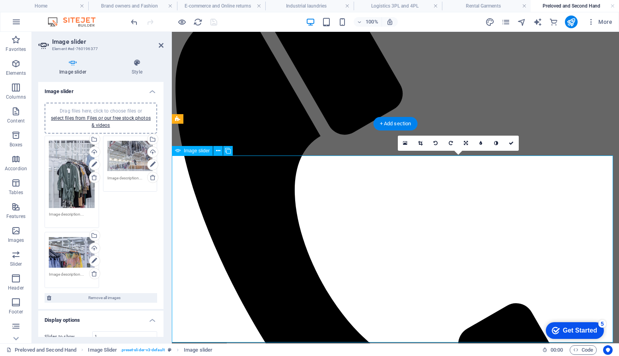
scroll to position [309, 0]
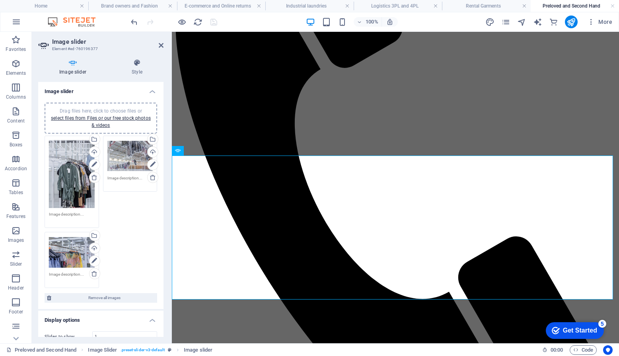
click at [76, 213] on textarea at bounding box center [72, 217] width 46 height 12
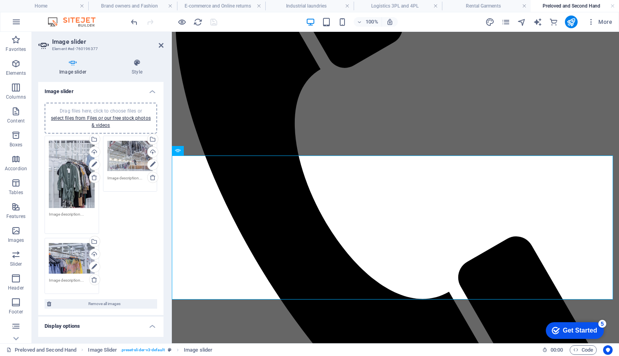
click at [76, 213] on textarea at bounding box center [72, 220] width 46 height 18
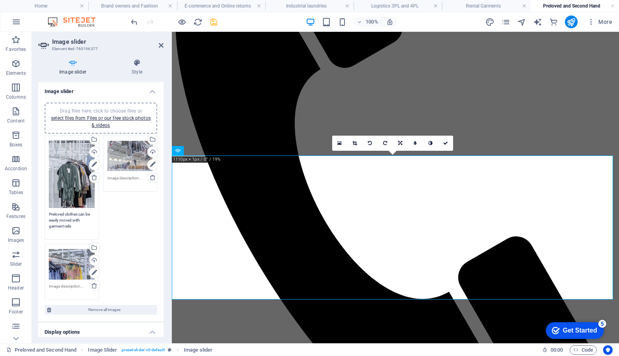
type textarea "Preloved clothes can be easily moved with garment rails"
click at [121, 214] on div "Drag files here, click to choose files or select files from Files or our free s…" at bounding box center [101, 218] width 116 height 169
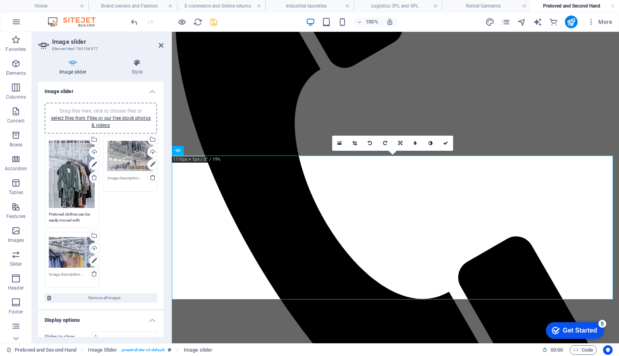
click at [123, 179] on textarea at bounding box center [130, 181] width 46 height 12
click at [138, 182] on textarea "After the bagging machine, the good are deliver" at bounding box center [130, 187] width 46 height 24
click at [140, 193] on textarea "After the bagging machine, the good on hanegrs are deliver" at bounding box center [130, 187] width 46 height 24
click at [141, 196] on textarea "After the bagging machine, the good on hangers are delivered to the desired" at bounding box center [130, 190] width 46 height 30
type textarea "After the bagging machine, the good on hangers are delivered to the desired loc…"
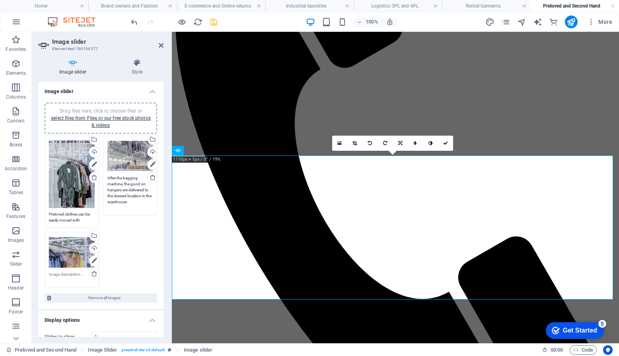
click at [129, 254] on div "Drag files here, click to choose files or select files from Files or our free s…" at bounding box center [101, 212] width 116 height 157
click at [78, 272] on textarea at bounding box center [72, 280] width 46 height 18
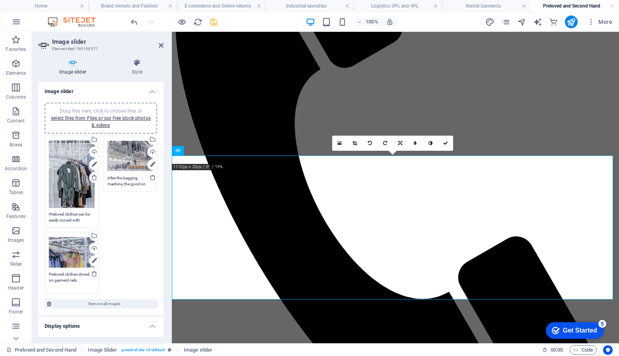
type textarea "Preloved clothes stored on garment rails."
click at [116, 262] on div "Drag files here, click to choose files or select files from Files or our free s…" at bounding box center [101, 212] width 116 height 157
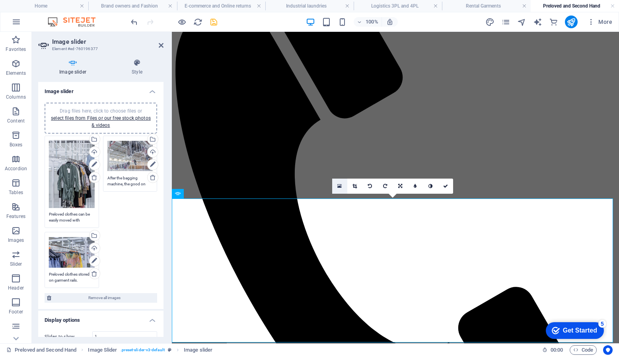
scroll to position [266, 0]
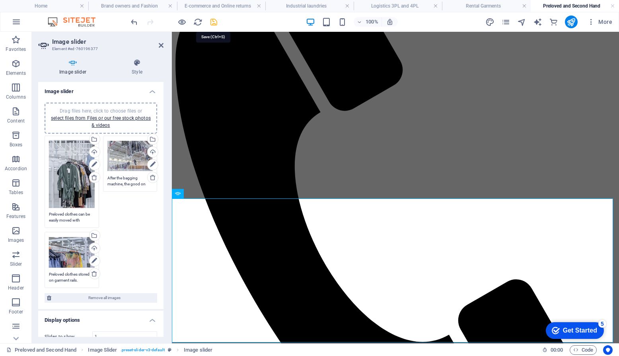
click at [213, 21] on icon "save" at bounding box center [213, 21] width 9 height 9
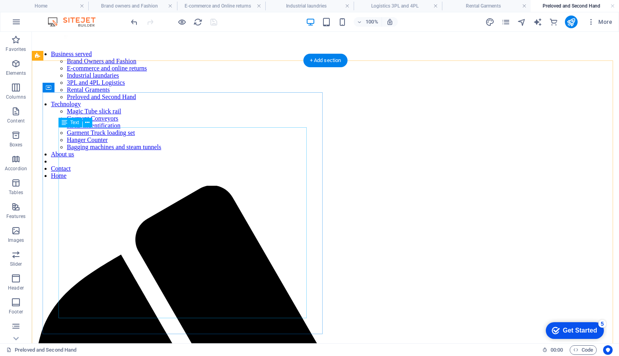
scroll to position [0, 0]
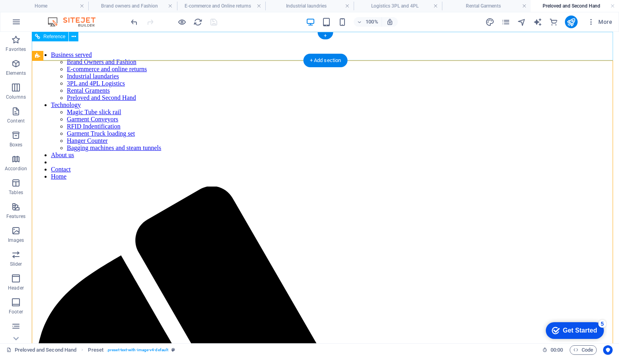
click at [477, 51] on nav "Business served Brand Owners and Fashion E-commerce and online returns Industri…" at bounding box center [325, 115] width 580 height 129
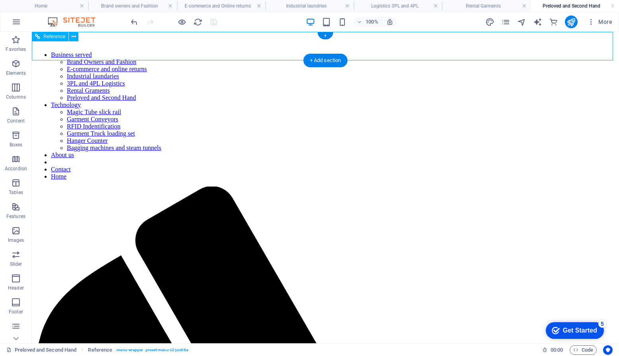
click at [471, 51] on nav "Business served Brand Owners and Fashion E-commerce and online returns Industri…" at bounding box center [325, 115] width 580 height 129
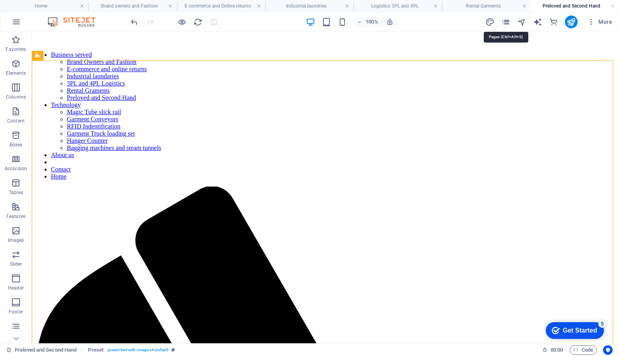
click at [508, 22] on icon "pages" at bounding box center [505, 21] width 9 height 9
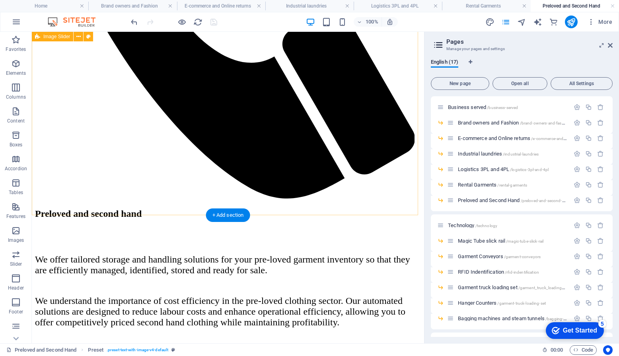
scroll to position [499, 0]
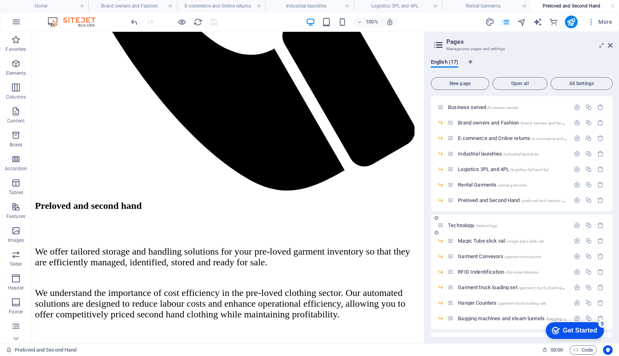
click at [463, 225] on span "Technology /technology" at bounding box center [472, 225] width 49 height 6
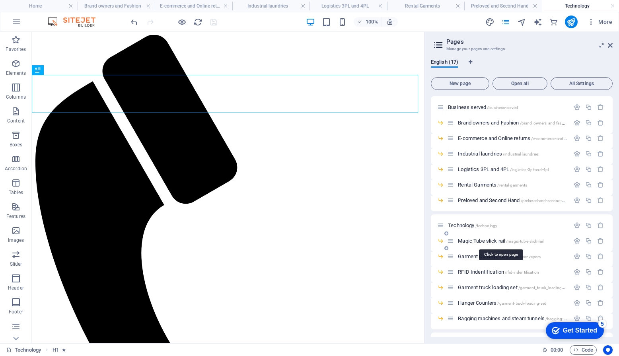
scroll to position [0, 0]
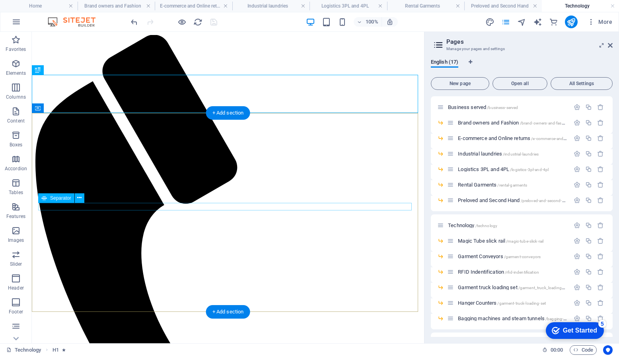
select select "rem"
select select "px"
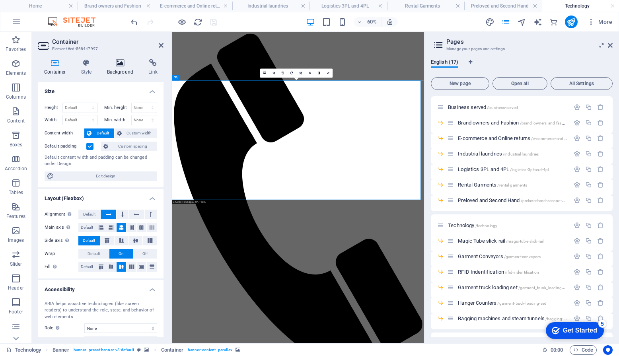
click at [124, 66] on icon at bounding box center [120, 63] width 39 height 8
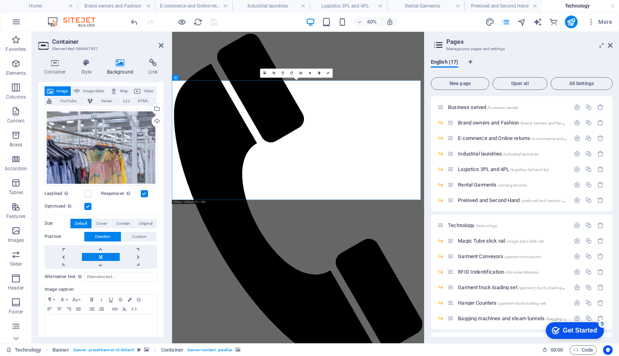
scroll to position [75, 0]
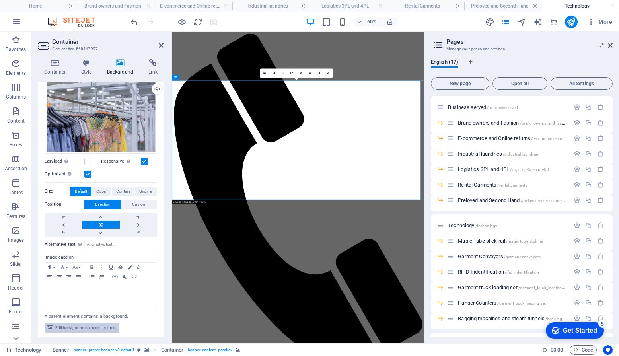
click at [93, 328] on span "Edit background on parent element" at bounding box center [85, 328] width 61 height 10
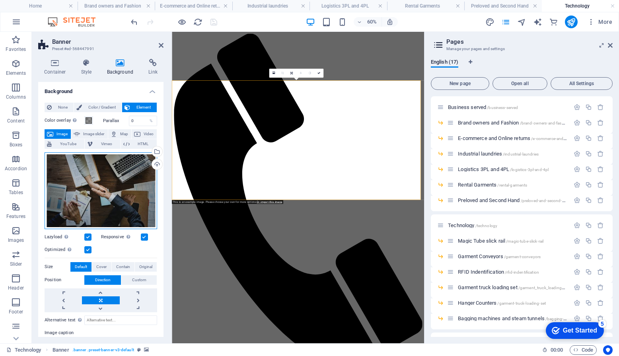
click at [111, 194] on div "Drag files here, click to choose files or select files from Files or our free s…" at bounding box center [101, 190] width 113 height 77
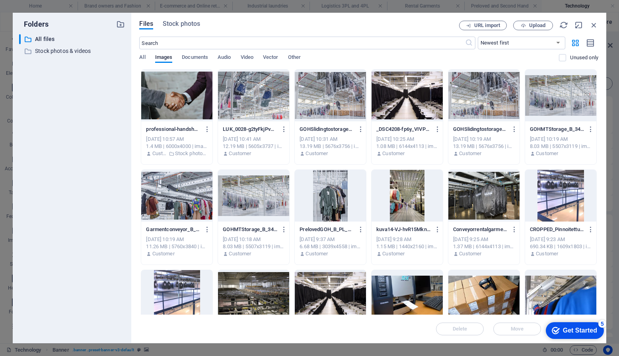
drag, startPoint x: 111, startPoint y: 194, endPoint x: 592, endPoint y: 26, distance: 508.8
click at [592, 26] on icon "button" at bounding box center [593, 25] width 9 height 9
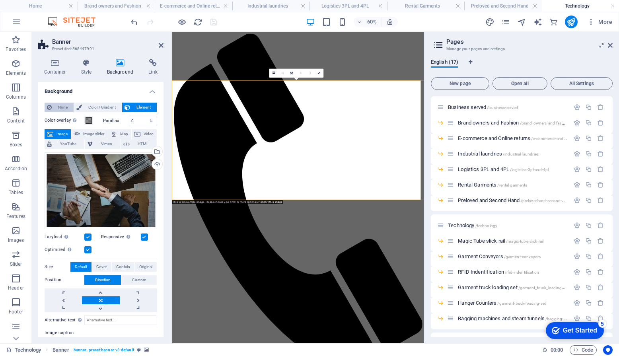
click at [60, 109] on span "None" at bounding box center [62, 108] width 17 height 10
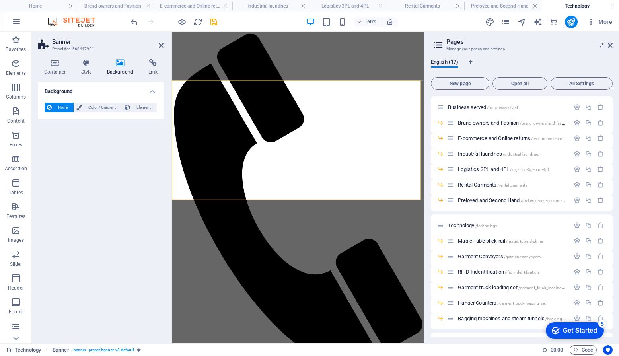
click at [102, 223] on div "Background None Color / Gradient Element Stretch background to full-width Color…" at bounding box center [100, 209] width 125 height 255
click at [215, 21] on icon "save" at bounding box center [213, 21] width 9 height 9
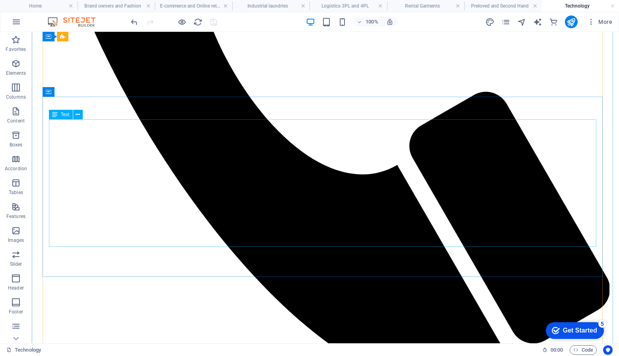
scroll to position [1670, 0]
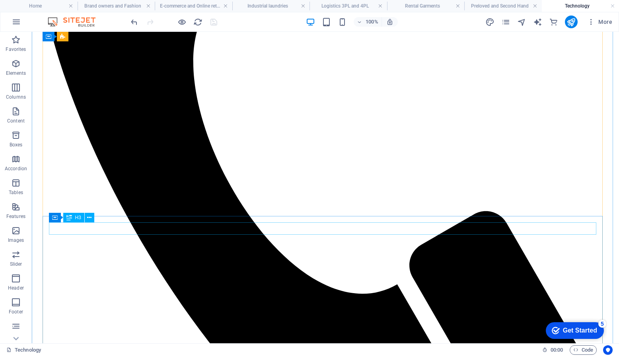
click at [91, 229] on div "Drag here to replace the existing content. Press “Ctrl” if you want to create a…" at bounding box center [325, 187] width 587 height 311
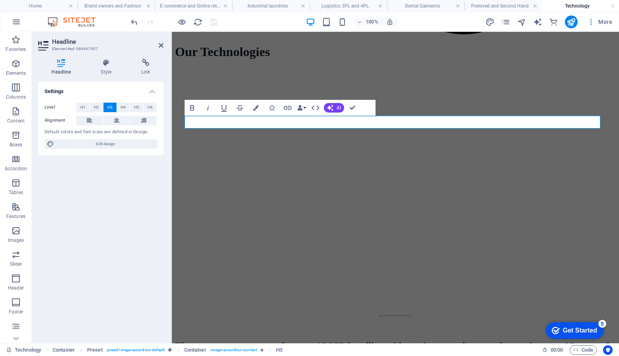
scroll to position [1537, 0]
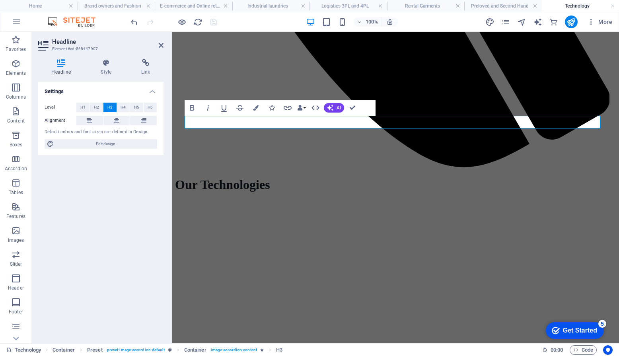
drag, startPoint x: 231, startPoint y: 229, endPoint x: 389, endPoint y: 188, distance: 163.8
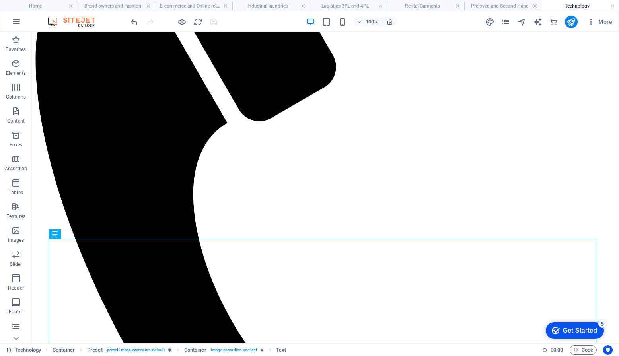
scroll to position [1670, 0]
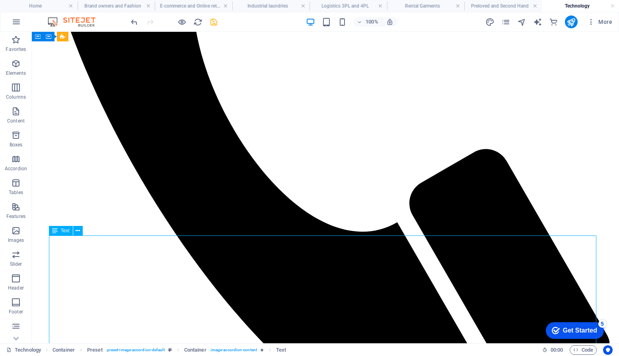
scroll to position [1749, 0]
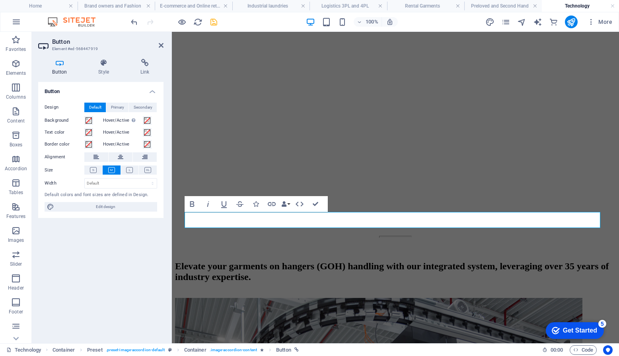
scroll to position [1616, 0]
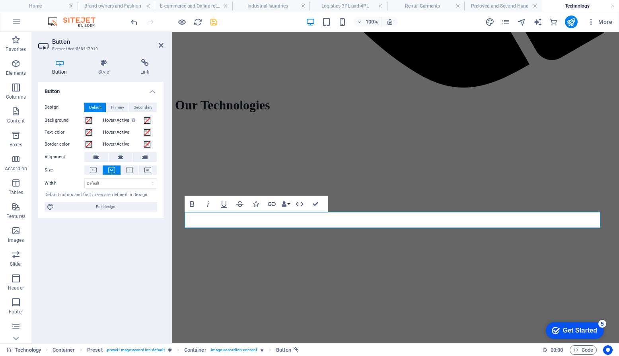
click at [104, 293] on div "Button Design Default Primary Secondary Background Hover/Active Switch to previ…" at bounding box center [100, 209] width 125 height 255
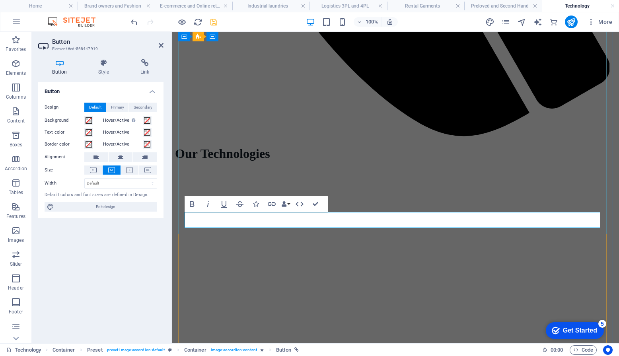
scroll to position [1537, 0]
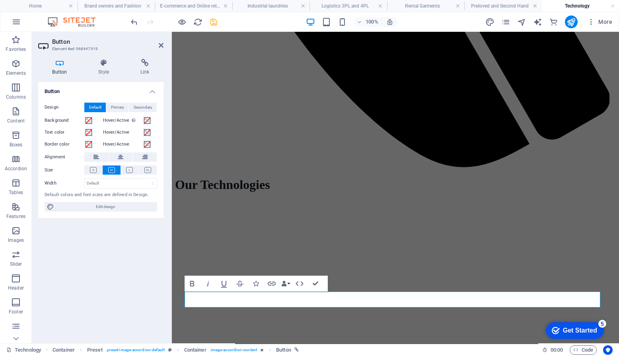
click at [59, 66] on icon at bounding box center [59, 63] width 43 height 8
click at [110, 69] on h4 "Style" at bounding box center [105, 67] width 42 height 17
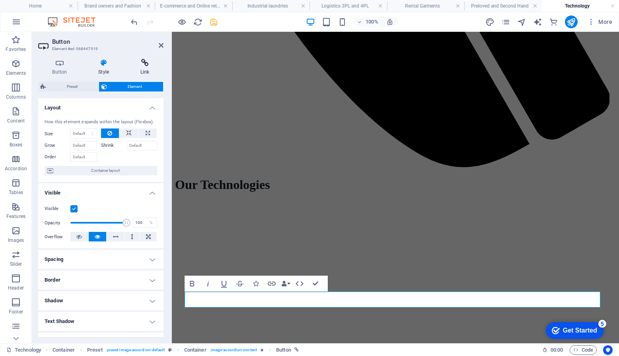
click at [145, 67] on h4 "Link" at bounding box center [144, 67] width 37 height 17
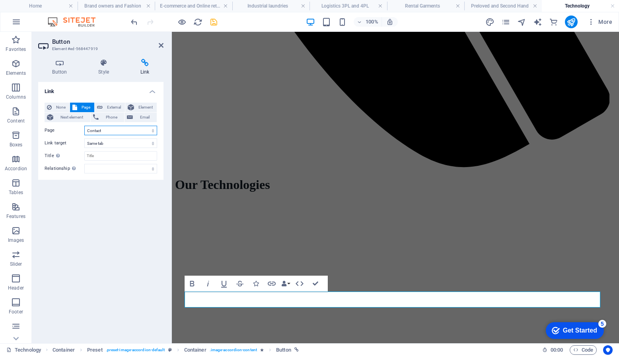
click at [107, 131] on select "Business served -- Brand owners and Fashion -- E-commerce and Online returns --…" at bounding box center [120, 131] width 73 height 10
select select "11"
click at [84, 126] on select "Business served -- Brand owners and Fashion -- E-commerce and Online returns --…" at bounding box center [120, 131] width 73 height 10
click at [135, 249] on div "Link None Page External Element Next element Phone Email Page Business served -…" at bounding box center [100, 209] width 125 height 255
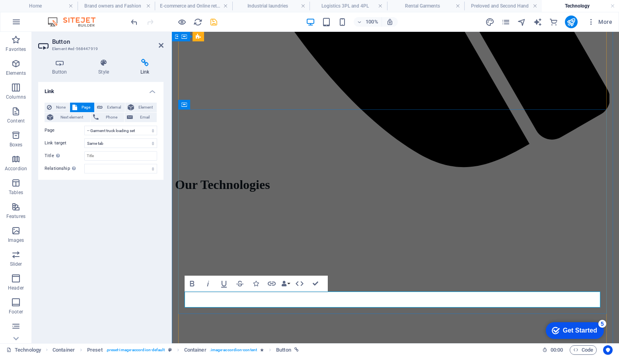
click at [78, 213] on div "Link None Page External Element Next element Phone Email Page Business served -…" at bounding box center [100, 209] width 125 height 255
click at [55, 67] on h4 "Button" at bounding box center [61, 67] width 46 height 17
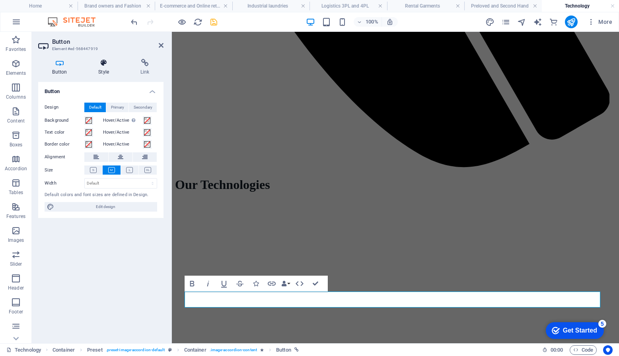
click at [102, 64] on icon at bounding box center [103, 63] width 39 height 8
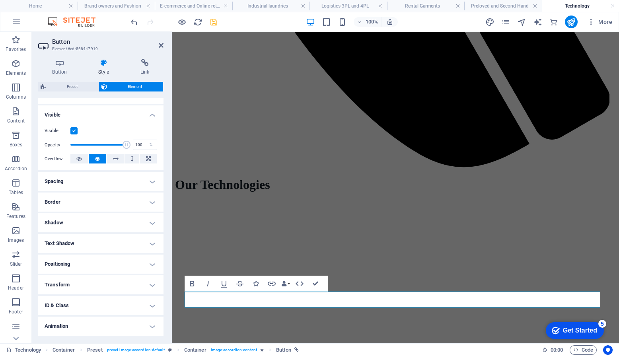
scroll to position [97, 0]
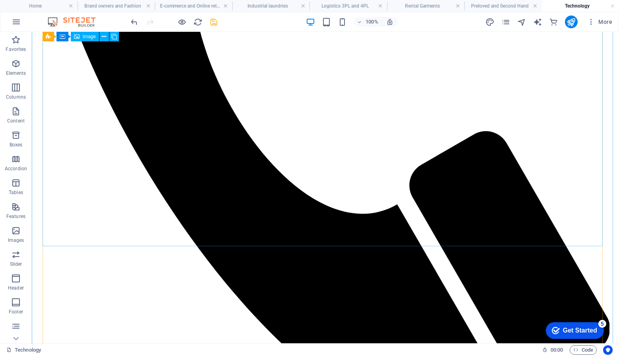
scroll to position [1789, 0]
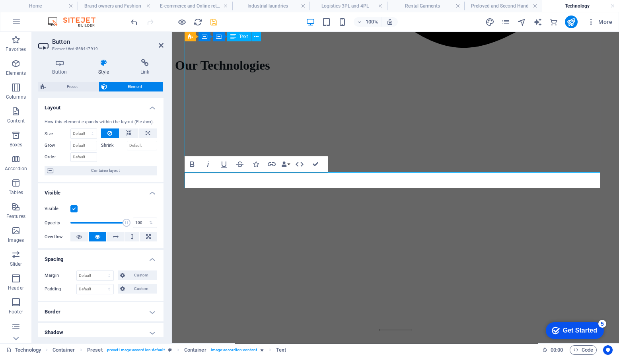
scroll to position [1896, 0]
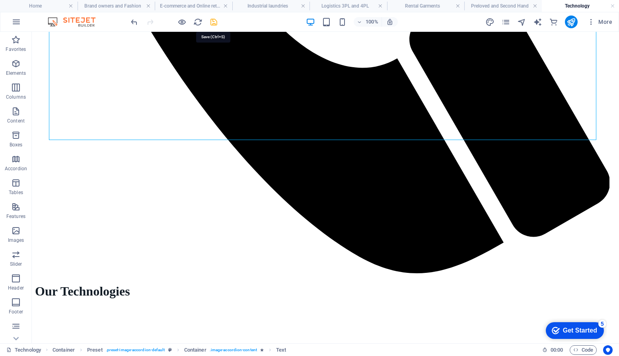
drag, startPoint x: 212, startPoint y: 23, endPoint x: 202, endPoint y: 111, distance: 87.9
click at [212, 23] on icon "save" at bounding box center [213, 21] width 9 height 9
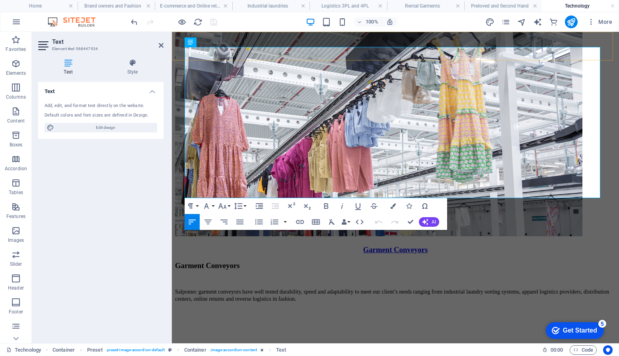
drag, startPoint x: 561, startPoint y: 194, endPoint x: 179, endPoint y: 50, distance: 408.5
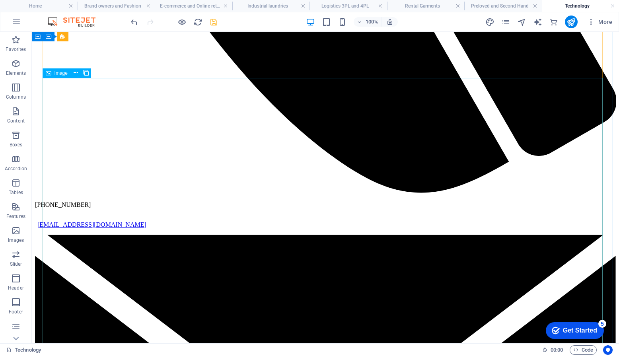
scroll to position [544, 0]
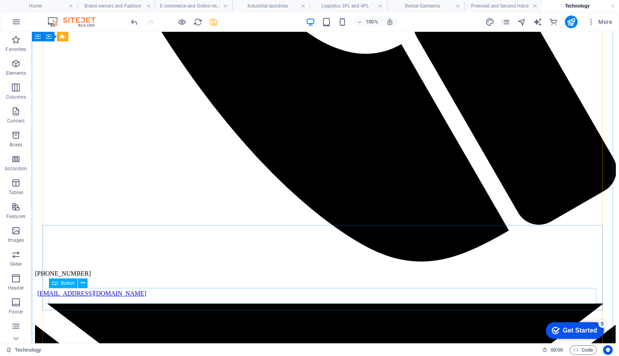
select select "9"
select select
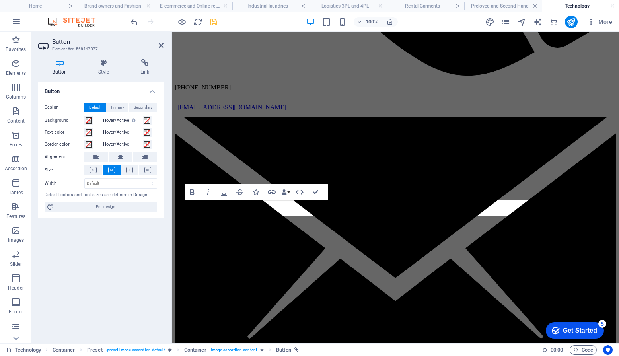
scroll to position [563, 0]
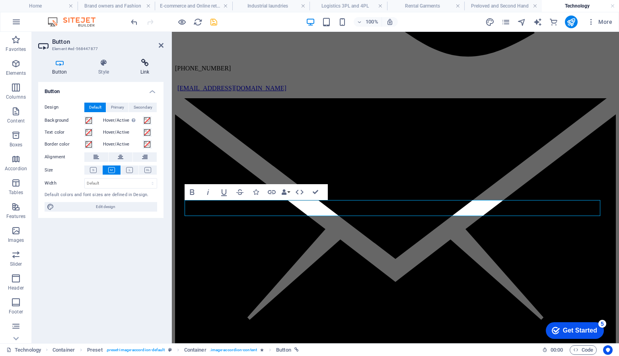
click at [148, 64] on icon at bounding box center [144, 63] width 37 height 8
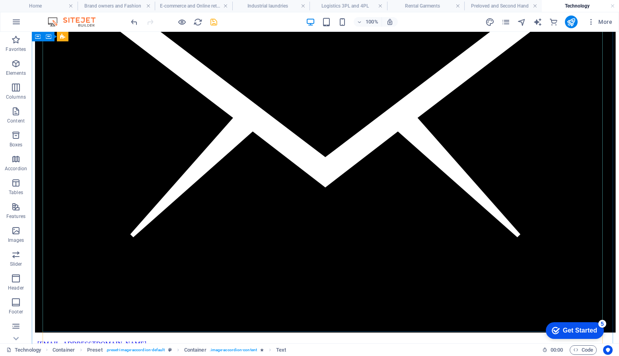
scroll to position [1100, 0]
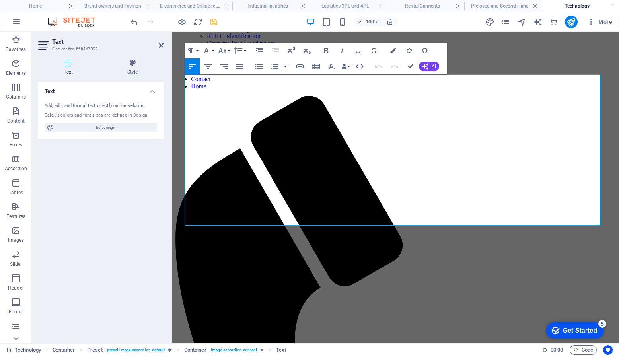
drag, startPoint x: 549, startPoint y: 220, endPoint x: 363, endPoint y: 100, distance: 221.2
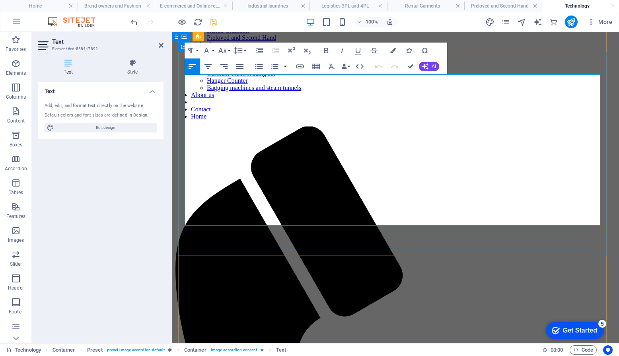
scroll to position [992, 0]
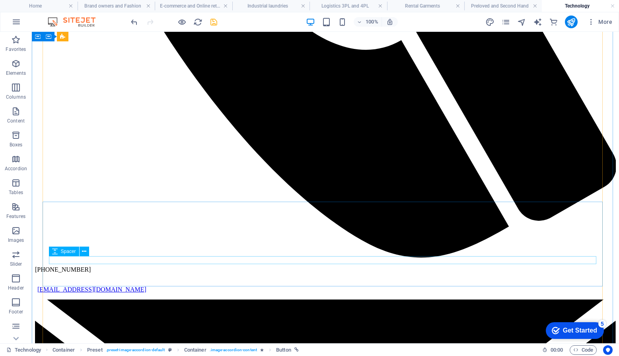
scroll to position [584, 0]
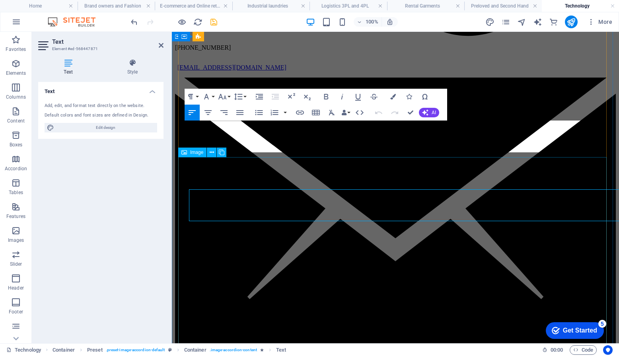
scroll to position [603, 0]
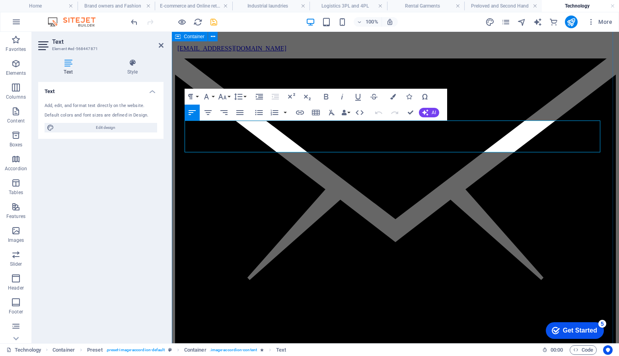
drag, startPoint x: 535, startPoint y: 135, endPoint x: 177, endPoint y: 116, distance: 359.1
click at [213, 96] on button "Font Family" at bounding box center [207, 97] width 15 height 16
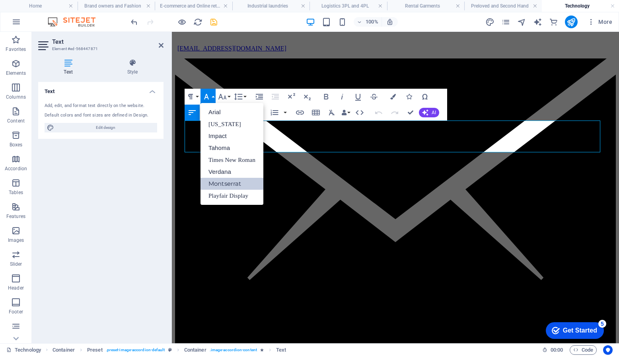
scroll to position [0, 0]
click at [224, 96] on icon "button" at bounding box center [222, 97] width 8 height 6
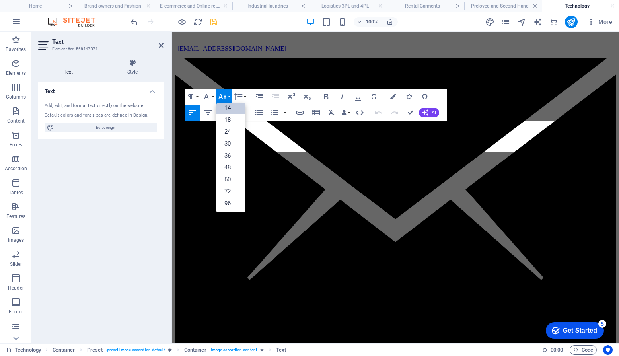
scroll to position [64, 0]
click at [230, 129] on link "24" at bounding box center [230, 132] width 29 height 12
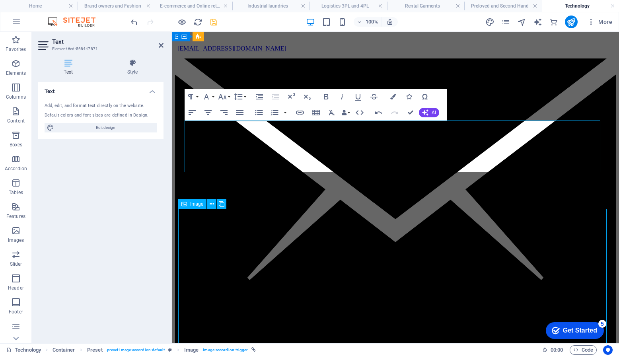
scroll to position [584, 0]
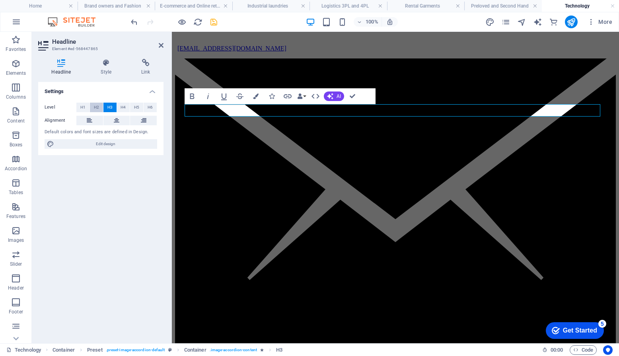
click at [93, 108] on button "H2" at bounding box center [96, 108] width 13 height 10
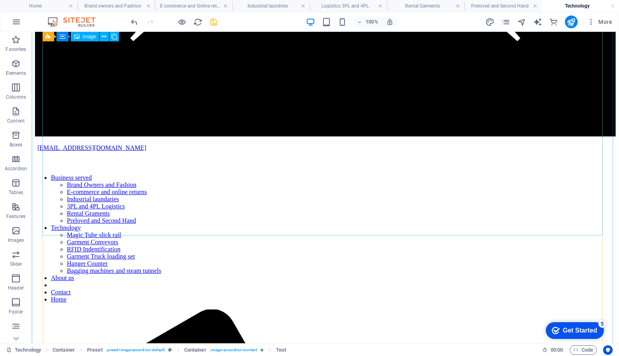
scroll to position [1140, 0]
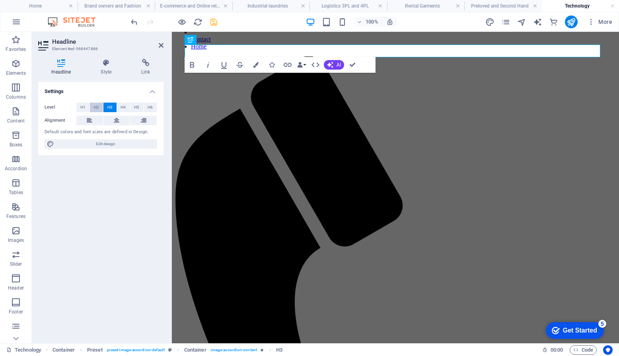
click at [97, 109] on span "H2" at bounding box center [96, 108] width 5 height 10
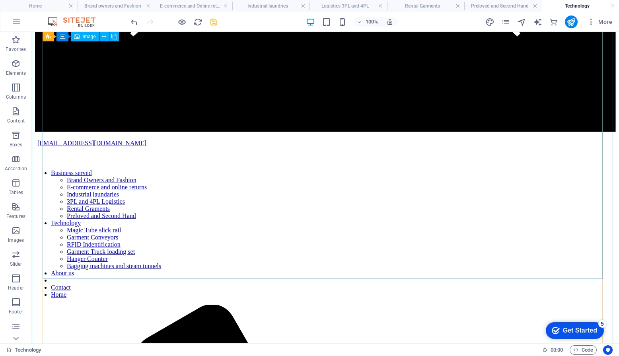
scroll to position [1140, 0]
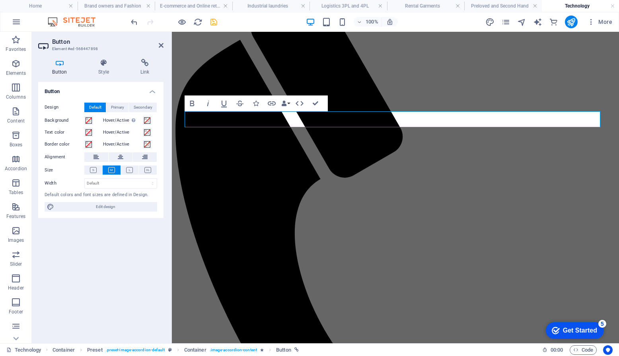
scroll to position [1071, 0]
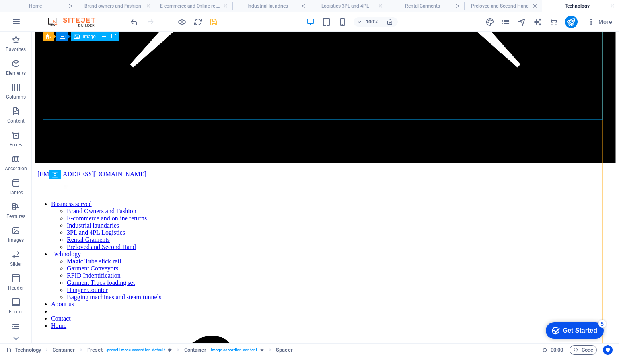
scroll to position [1140, 0]
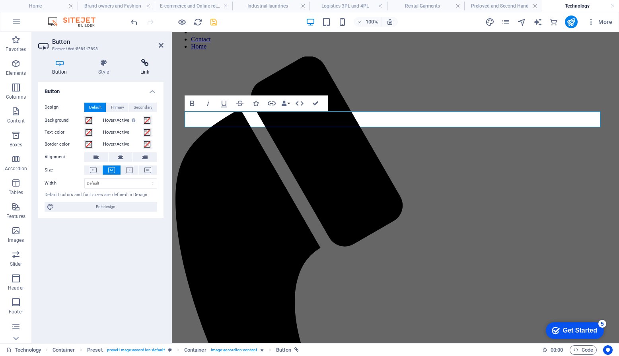
click at [150, 67] on h4 "Link" at bounding box center [144, 67] width 37 height 17
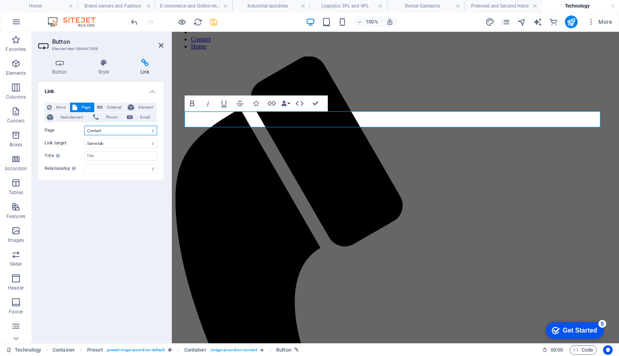
click at [107, 131] on select "Business served -- Brand owners and Fashion -- E-commerce and Online returns --…" at bounding box center [120, 131] width 73 height 10
select select "8"
click at [84, 126] on select "Business served -- Brand owners and Fashion -- E-commerce and Online returns --…" at bounding box center [120, 131] width 73 height 10
drag, startPoint x: 215, startPoint y: 24, endPoint x: 196, endPoint y: 94, distance: 72.5
click at [215, 24] on icon "save" at bounding box center [213, 21] width 9 height 9
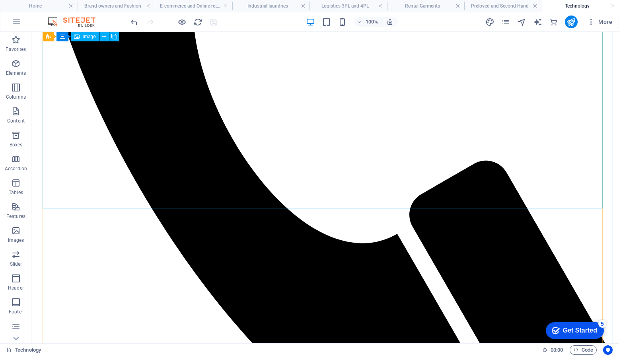
scroll to position [1749, 0]
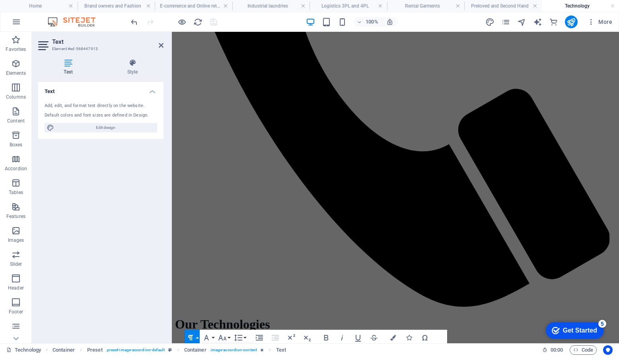
scroll to position [1448, 0]
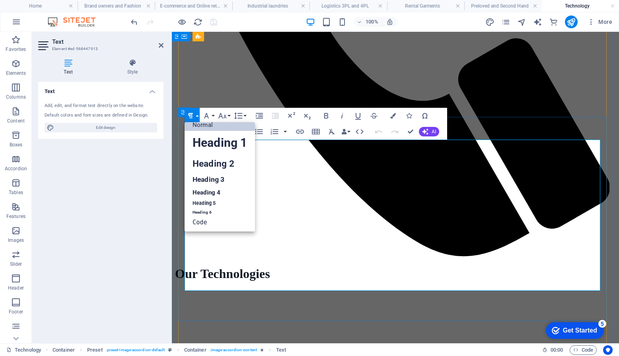
drag, startPoint x: 566, startPoint y: 177, endPoint x: 235, endPoint y: 146, distance: 332.3
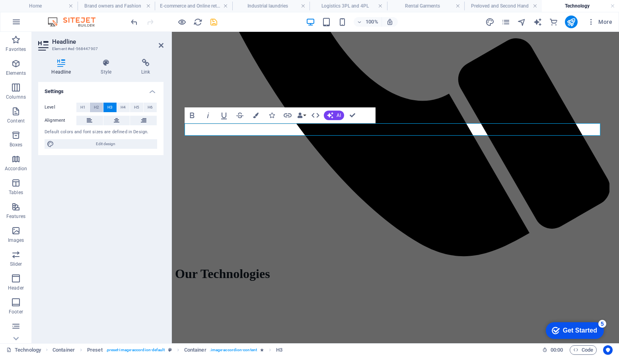
click at [99, 108] on button "H2" at bounding box center [96, 108] width 13 height 10
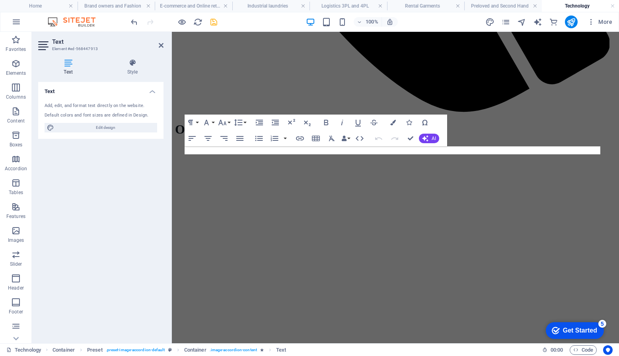
scroll to position [1448, 0]
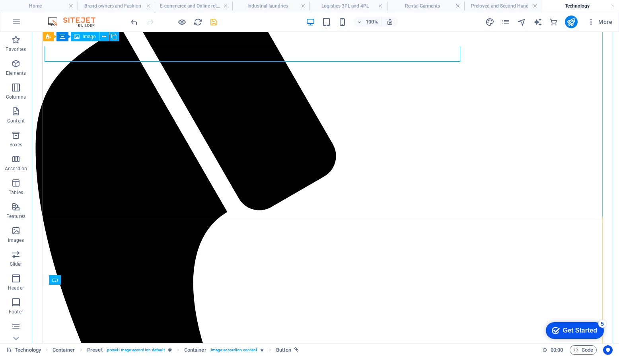
scroll to position [1592, 0]
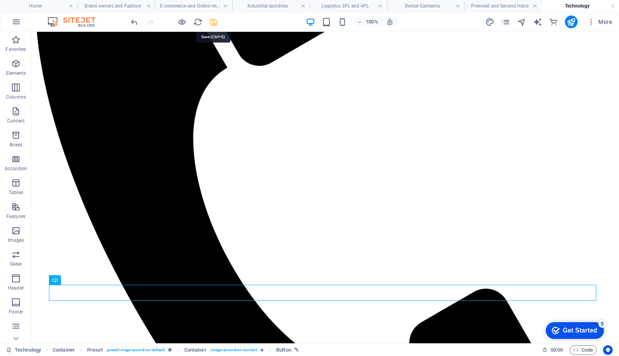
click at [215, 21] on icon "save" at bounding box center [213, 21] width 9 height 9
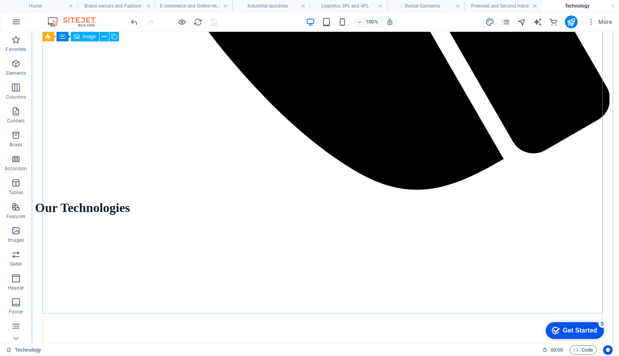
scroll to position [2069, 0]
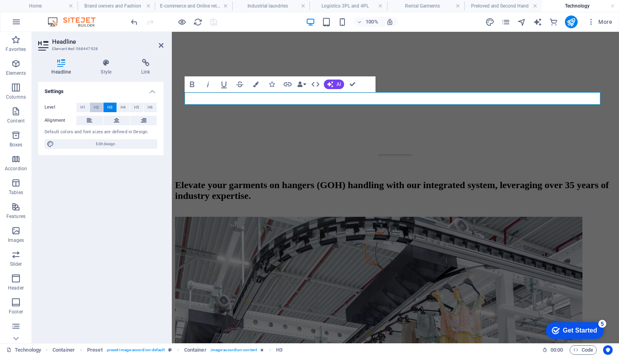
click at [98, 105] on span "H2" at bounding box center [96, 108] width 5 height 10
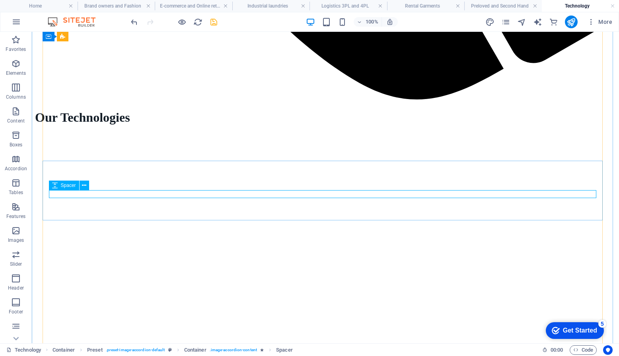
select select "px"
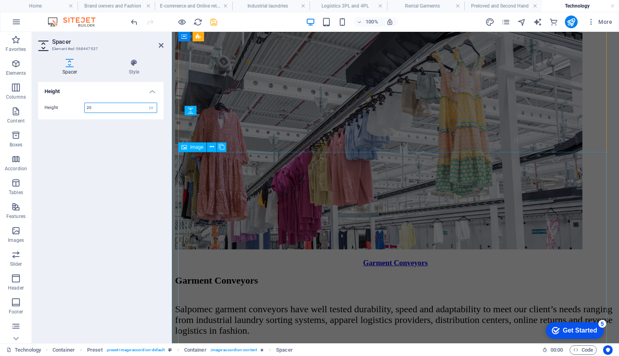
scroll to position [1830, 0]
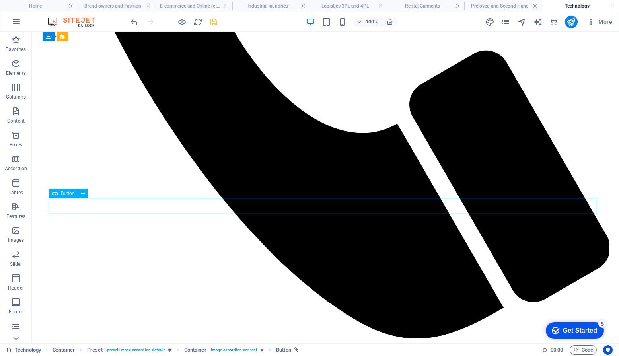
select select "15"
select select
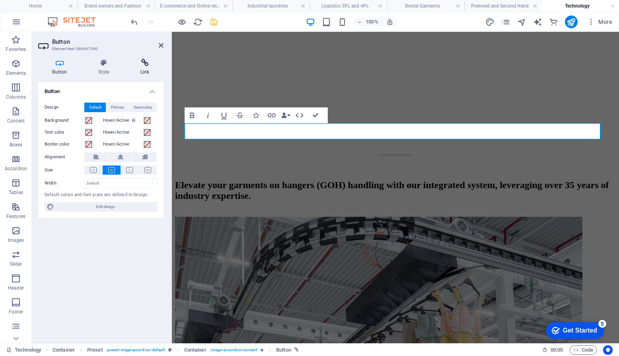
click at [145, 64] on icon at bounding box center [144, 63] width 37 height 8
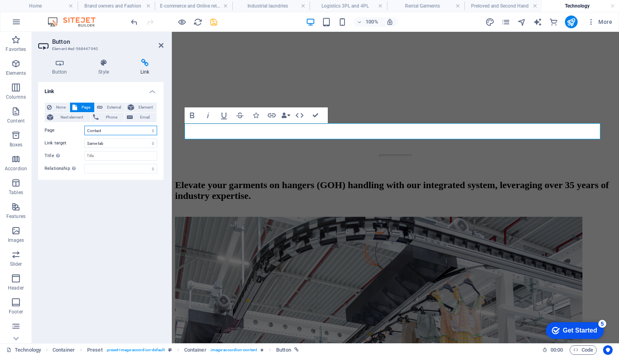
click at [110, 129] on select "Business served -- Brand owners and Fashion -- E-commerce and Online returns --…" at bounding box center [120, 131] width 73 height 10
select select "10"
click at [84, 126] on select "Business served -- Brand owners and Fashion -- E-commerce and Online returns --…" at bounding box center [120, 131] width 73 height 10
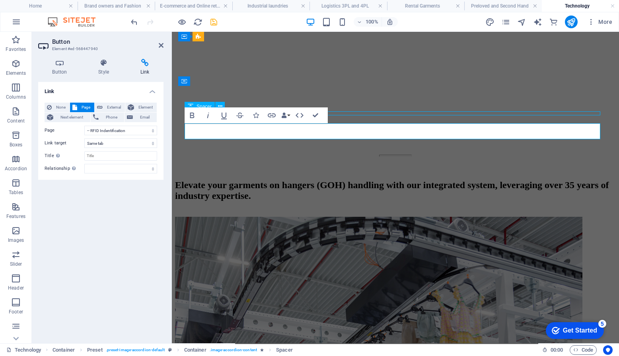
scroll to position [2069, 0]
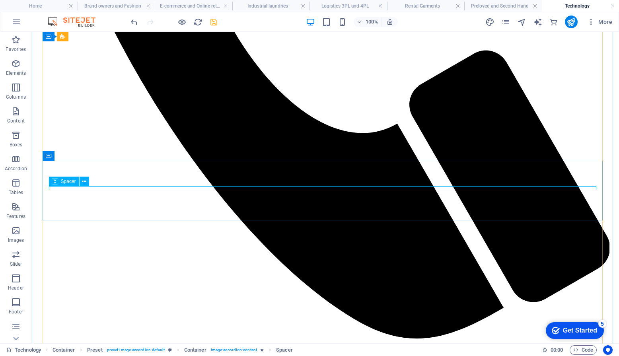
select select "px"
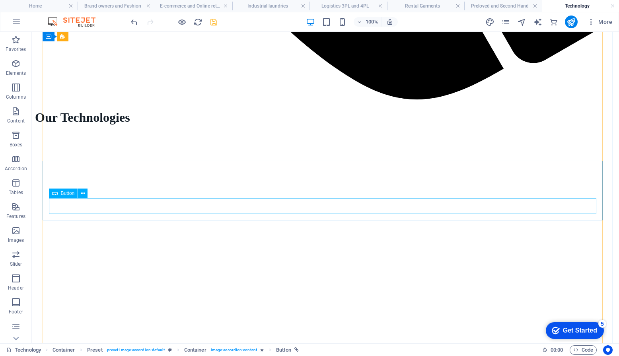
select select "10"
select select
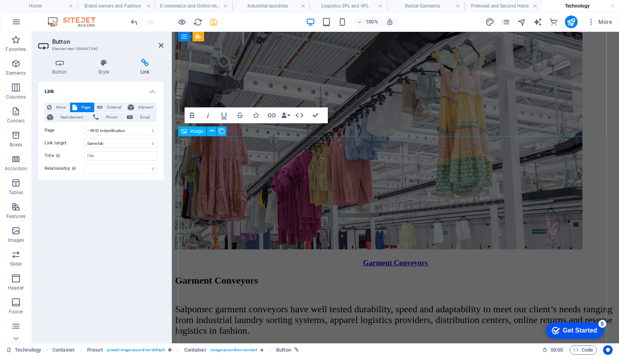
scroll to position [1830, 0]
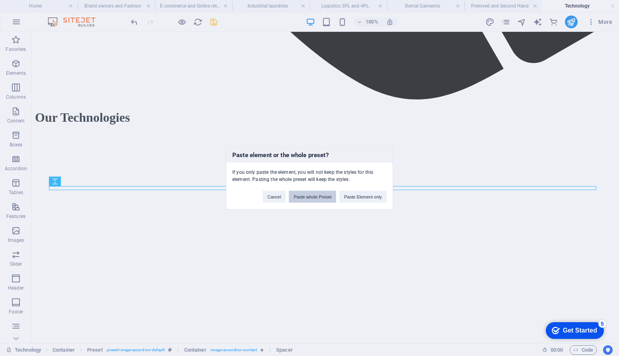
click at [304, 197] on button "Paste whole Preset" at bounding box center [312, 196] width 47 height 12
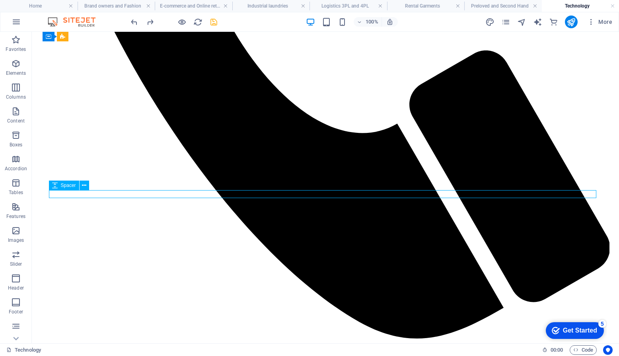
select select "px"
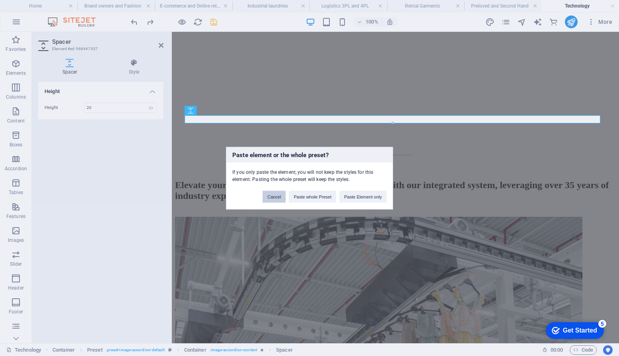
click at [282, 196] on button "Cancel" at bounding box center [273, 196] width 23 height 12
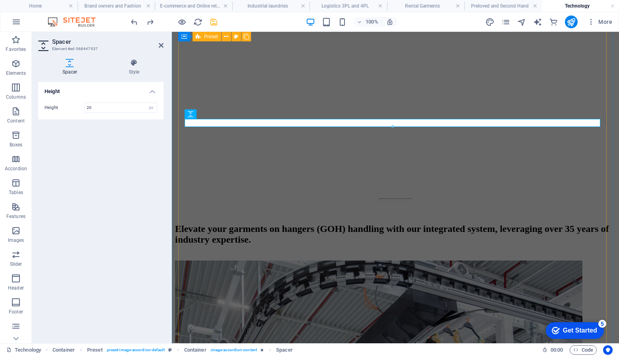
scroll to position [1751, 0]
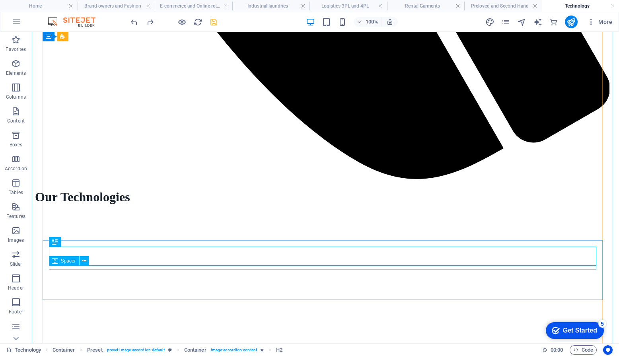
select select "px"
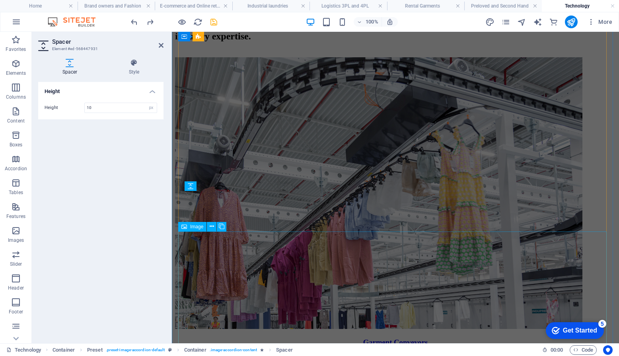
scroll to position [1751, 0]
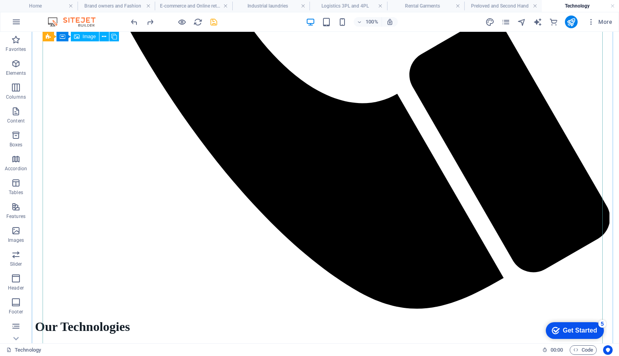
scroll to position [1661, 0]
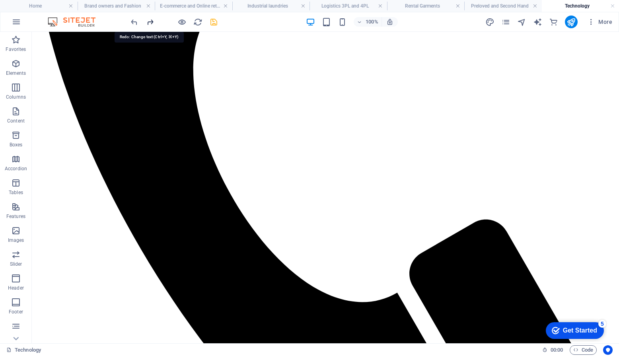
click at [151, 24] on icon "redo" at bounding box center [150, 21] width 9 height 9
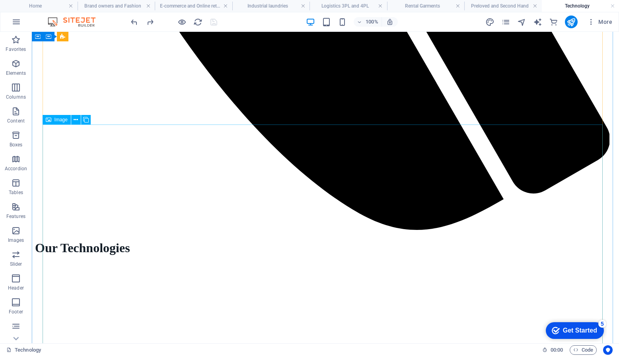
scroll to position [1979, 0]
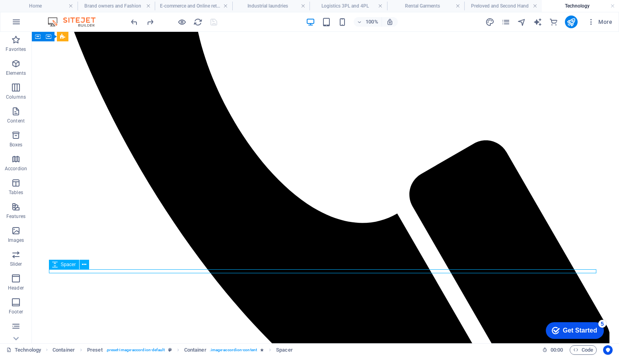
select select "px"
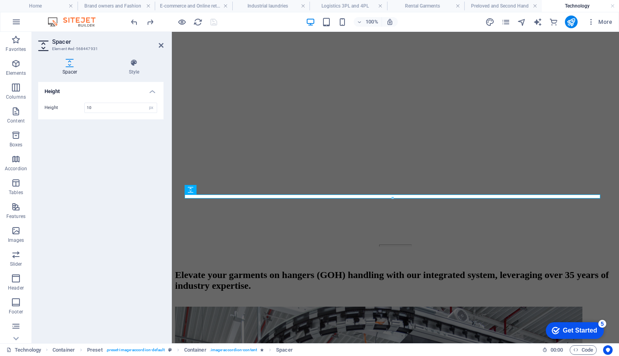
click at [93, 270] on div "Height Height 10 px rem vh vw" at bounding box center [100, 209] width 125 height 255
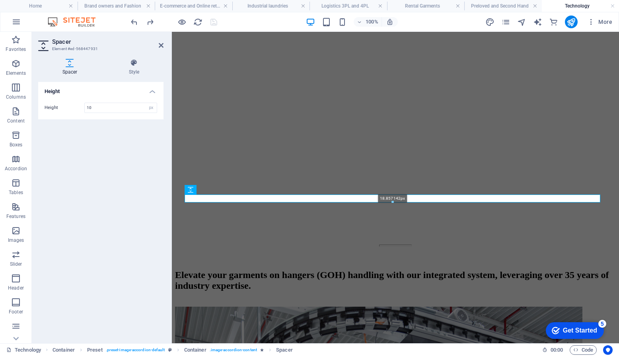
click at [296, 201] on div at bounding box center [392, 202] width 415 height 3
type input "18"
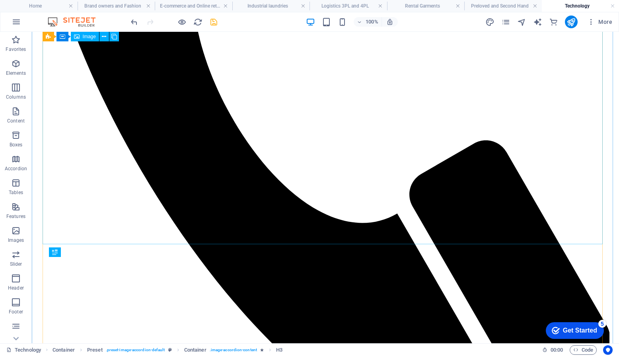
scroll to position [1979, 0]
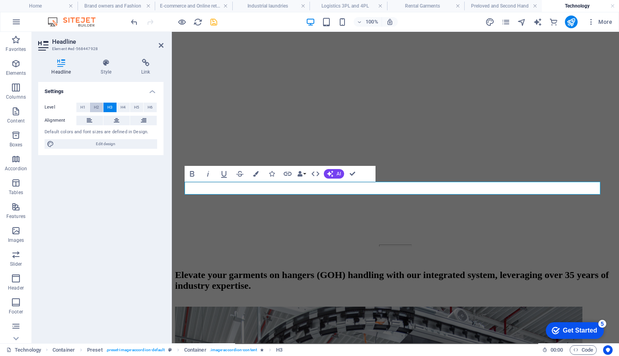
click at [97, 107] on span "H2" at bounding box center [96, 108] width 5 height 10
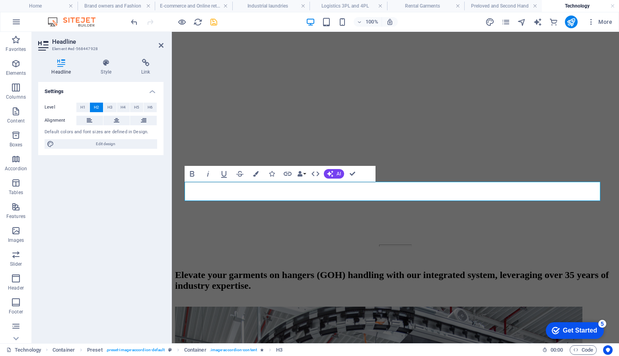
click at [128, 230] on div "Settings Level H1 H2 H3 H4 H5 H6 Alignment Default colors and font sizes are de…" at bounding box center [100, 209] width 125 height 255
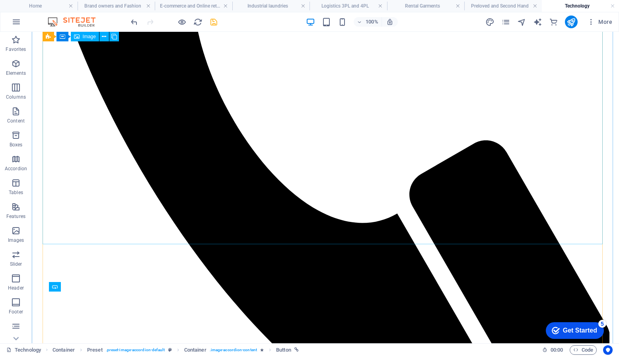
scroll to position [1979, 0]
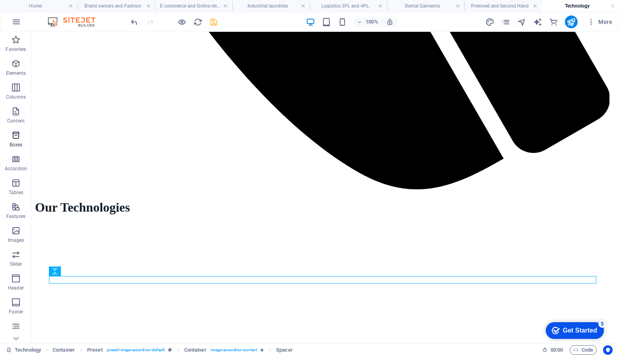
click at [18, 135] on icon "button" at bounding box center [16, 135] width 10 height 10
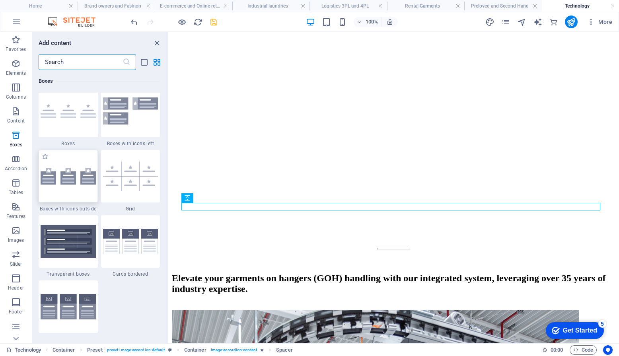
scroll to position [2272, 0]
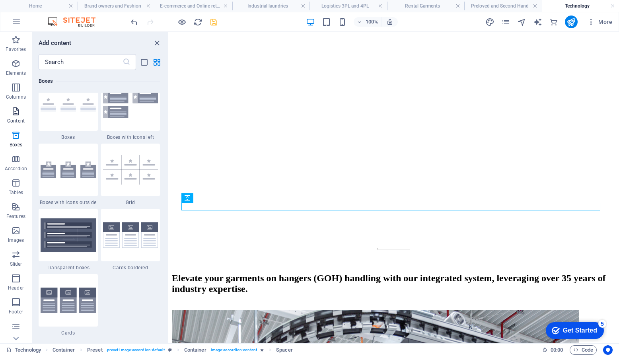
click at [18, 118] on p "Content" at bounding box center [15, 121] width 17 height 6
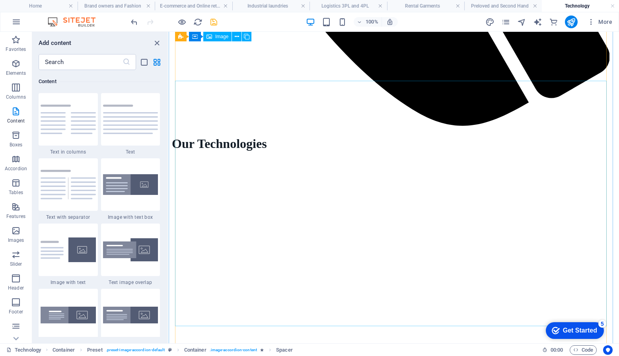
scroll to position [1469, 0]
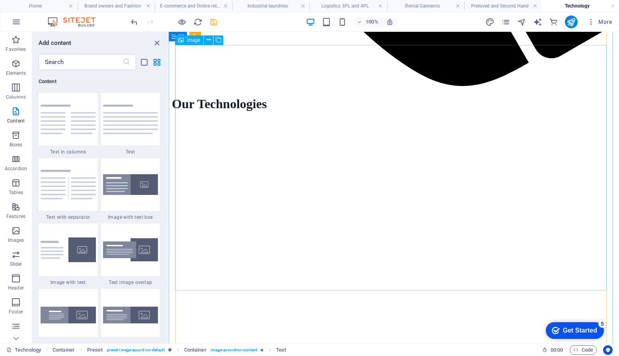
scroll to position [1748, 0]
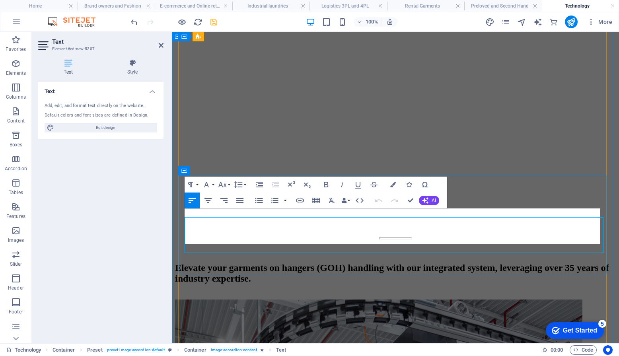
scroll to position [1741, 0]
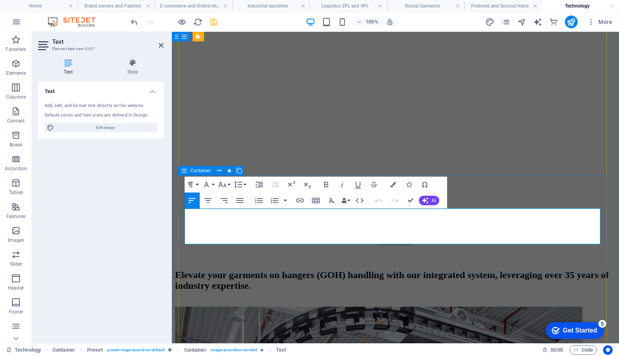
drag, startPoint x: 279, startPoint y: 241, endPoint x: 183, endPoint y: 216, distance: 99.3
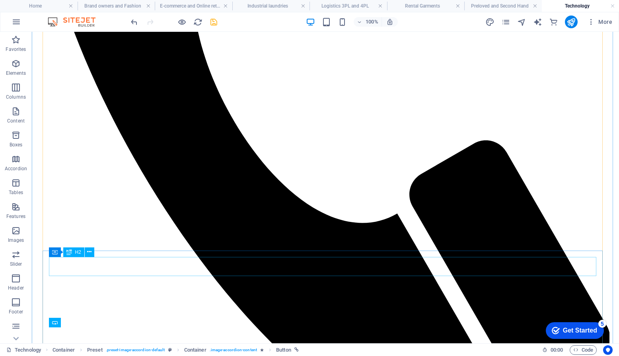
scroll to position [1979, 0]
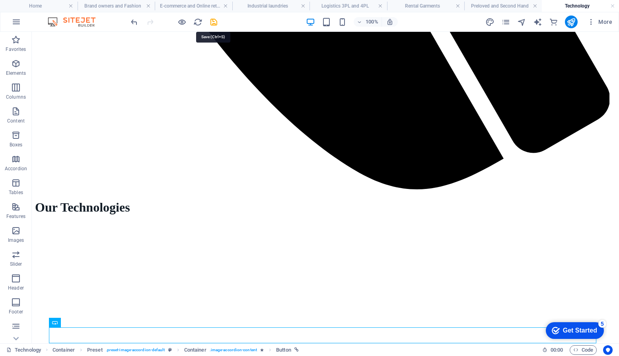
click at [209, 19] on icon "save" at bounding box center [213, 21] width 9 height 9
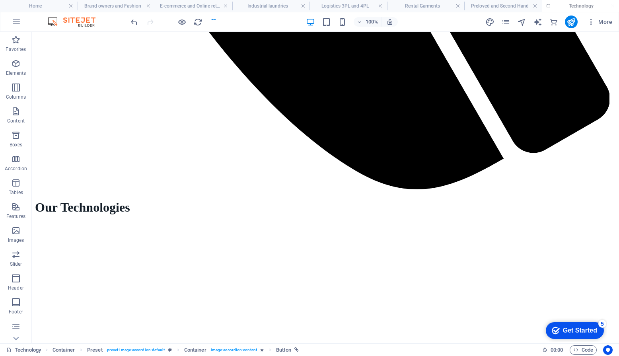
click at [212, 21] on div at bounding box center [173, 22] width 89 height 13
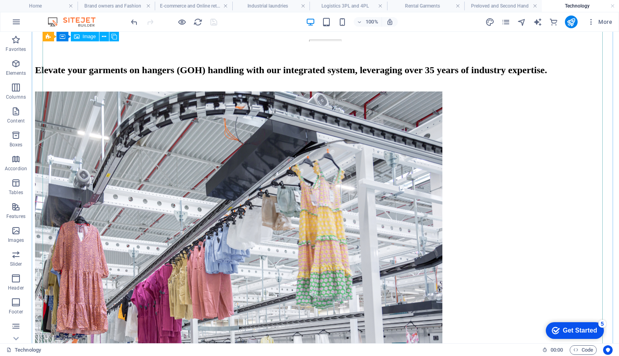
scroll to position [2496, 0]
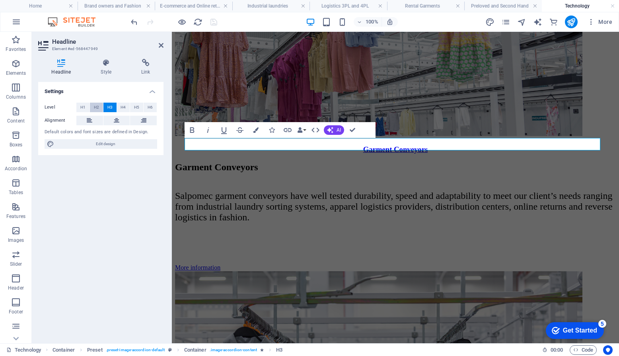
click at [101, 105] on button "H2" at bounding box center [96, 108] width 13 height 10
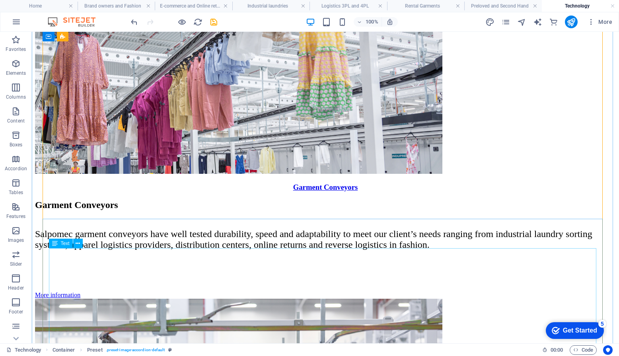
scroll to position [2655, 0]
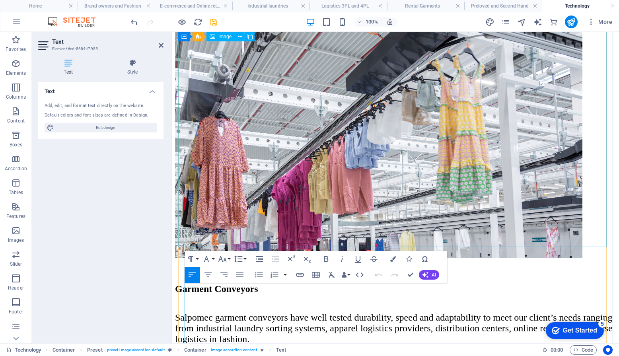
scroll to position [2287, 0]
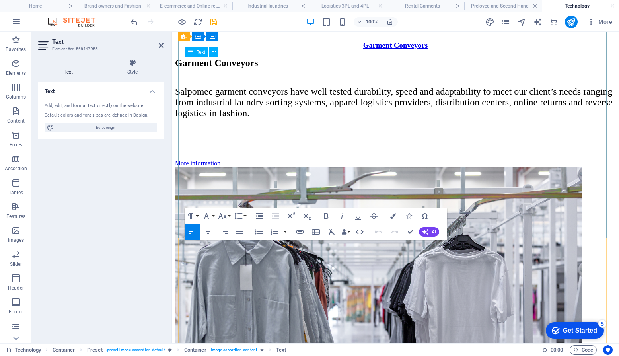
drag, startPoint x: 185, startPoint y: 193, endPoint x: 567, endPoint y: 201, distance: 381.4
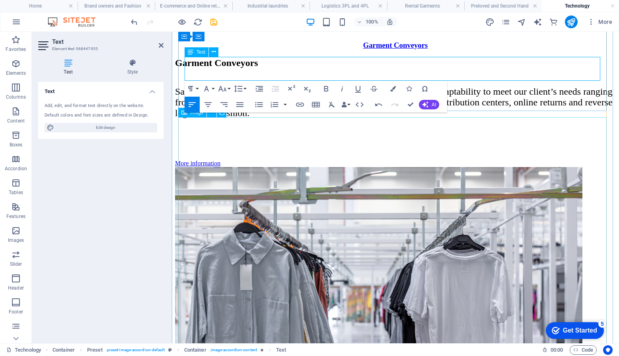
scroll to position [2207, 0]
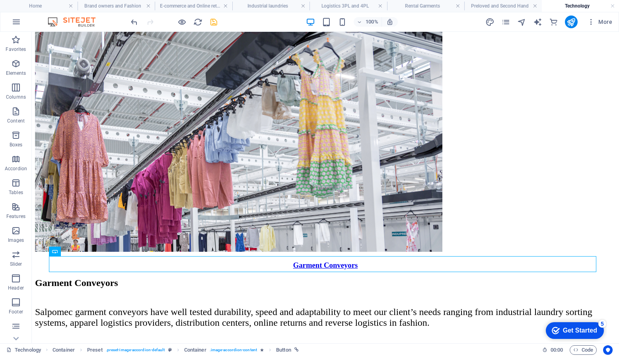
click at [215, 21] on icon "save" at bounding box center [213, 21] width 9 height 9
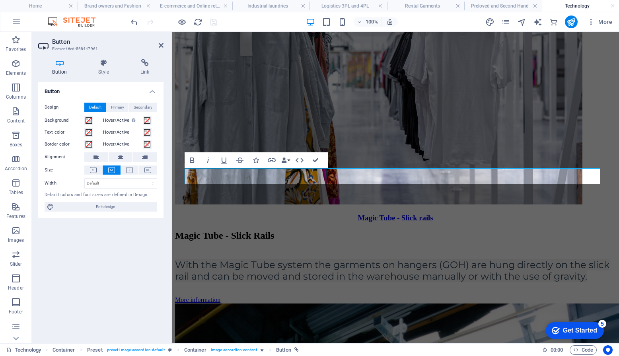
scroll to position [2207, 0]
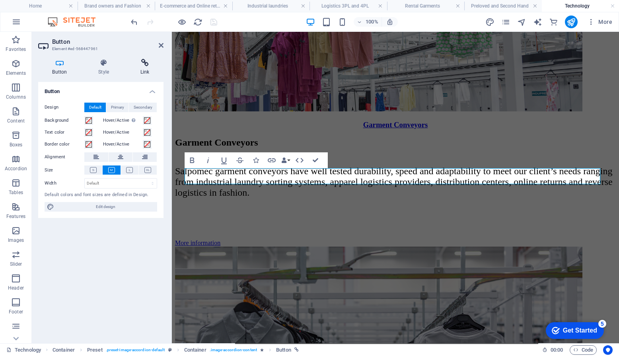
click at [145, 64] on icon at bounding box center [144, 63] width 37 height 8
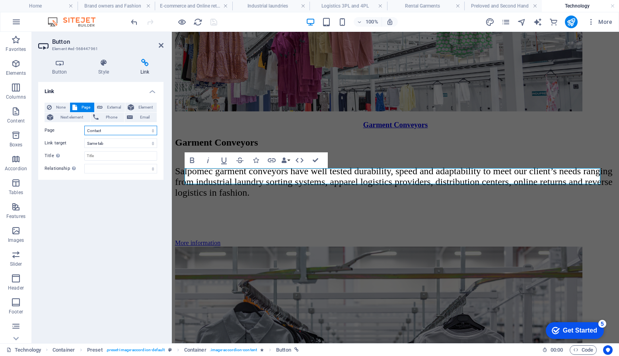
click at [106, 130] on select "Business served -- Brand owners and Fashion -- E-commerce and Online returns --…" at bounding box center [120, 131] width 73 height 10
select select "13"
click at [84, 126] on select "Business served -- Brand owners and Fashion -- E-commerce and Online returns --…" at bounding box center [120, 131] width 73 height 10
drag, startPoint x: 244, startPoint y: 117, endPoint x: 215, endPoint y: 20, distance: 100.8
click at [215, 20] on icon "save" at bounding box center [213, 21] width 9 height 9
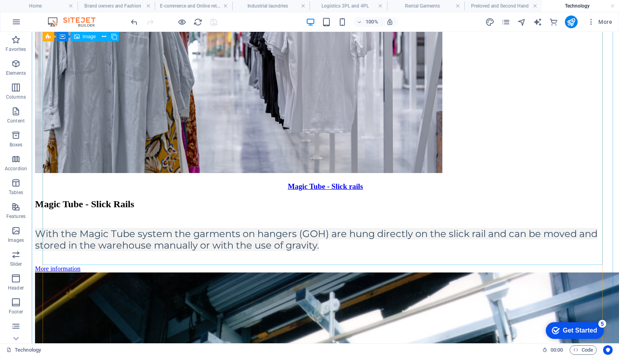
scroll to position [2998, 0]
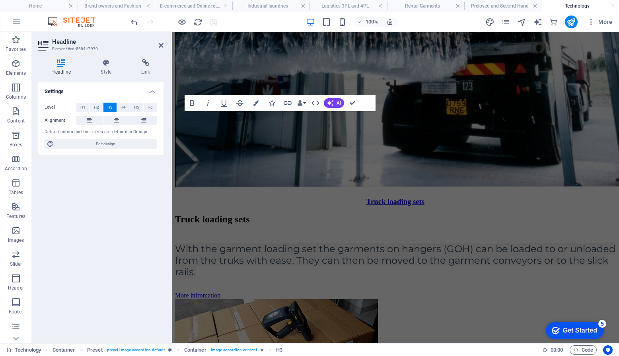
scroll to position [2597, 0]
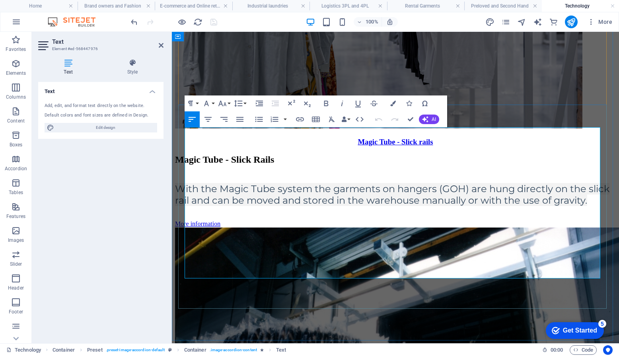
drag, startPoint x: 549, startPoint y: 274, endPoint x: 172, endPoint y: 131, distance: 403.1
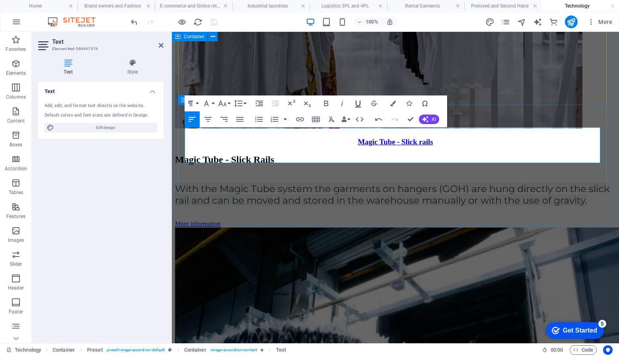
scroll to position [2478, 0]
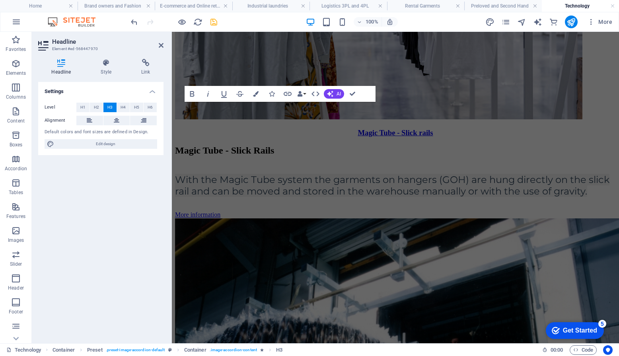
click at [105, 136] on div "Level H1 H2 H3 H4 H5 H6 Alignment Default colors and font sizes are defined in …" at bounding box center [100, 125] width 125 height 59
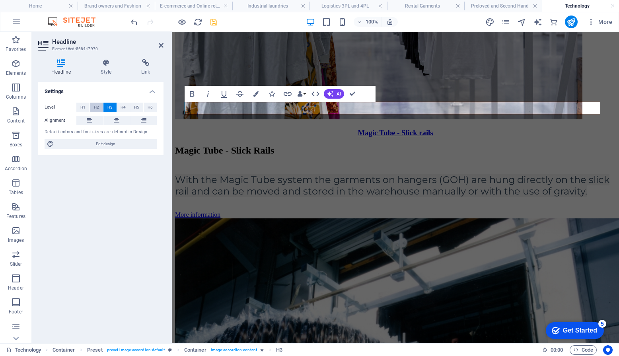
click at [96, 107] on span "H2" at bounding box center [96, 108] width 5 height 10
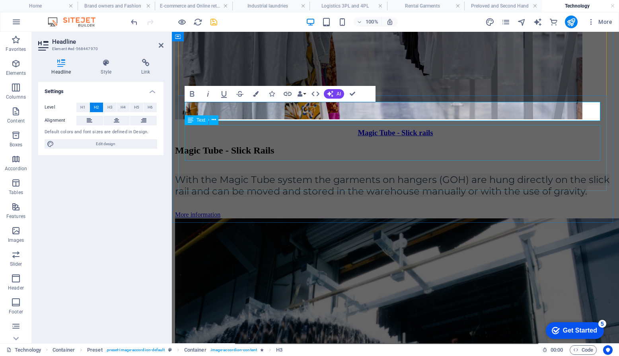
click at [207, 115] on div "Text" at bounding box center [196, 120] width 24 height 10
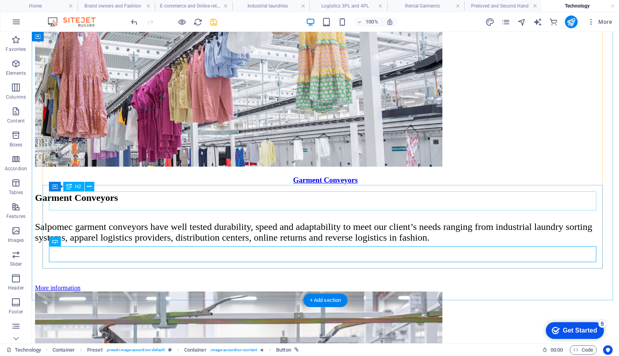
scroll to position [3008, 0]
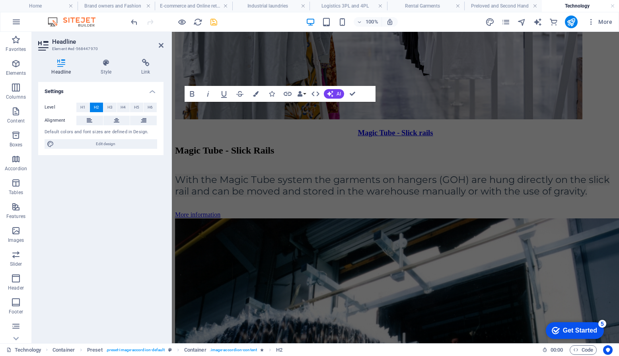
click at [124, 196] on div "Settings Level H1 H2 H3 H4 H5 H6 Alignment Default colors and font sizes are de…" at bounding box center [100, 209] width 125 height 255
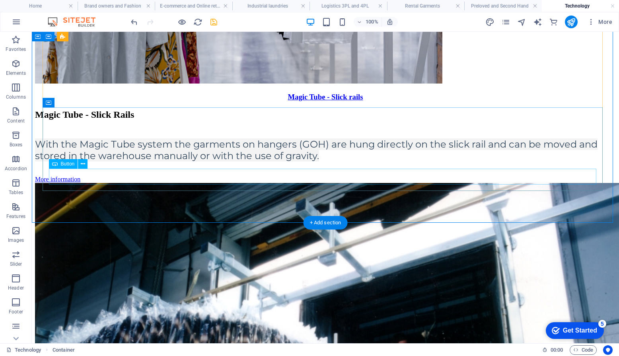
select select "15"
select select
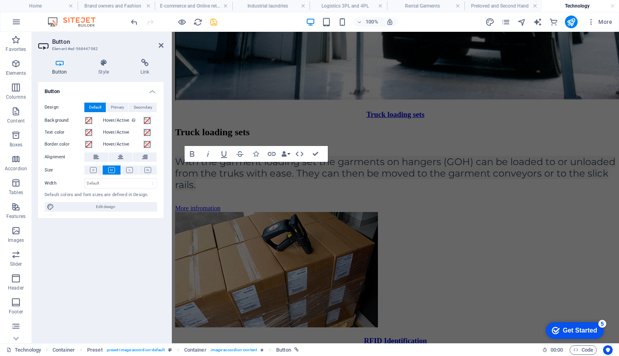
scroll to position [2613, 0]
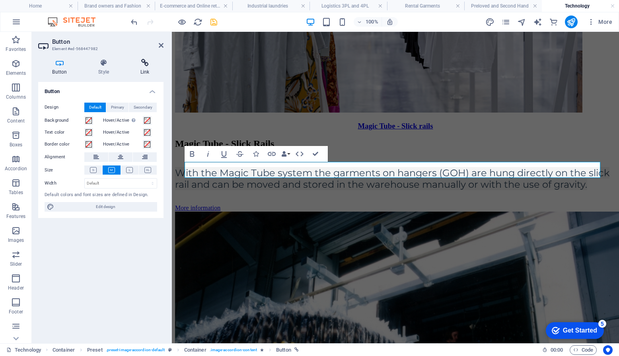
click at [141, 68] on h4 "Link" at bounding box center [144, 67] width 37 height 17
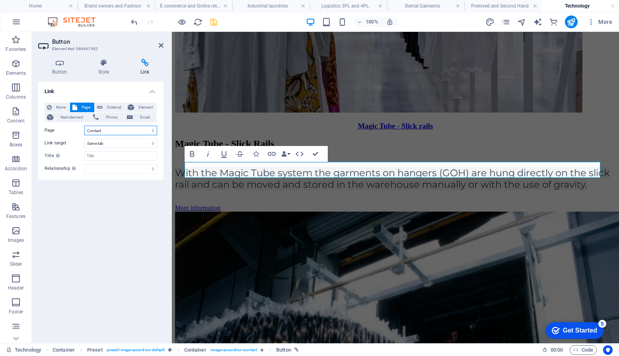
click at [104, 133] on select "Business served -- Brand owners and Fashion -- E-commerce and Online returns --…" at bounding box center [120, 131] width 73 height 10
select select "12"
click at [84, 126] on select "Business served -- Brand owners and Fashion -- E-commerce and Online returns --…" at bounding box center [120, 131] width 73 height 10
click at [214, 23] on icon "save" at bounding box center [213, 21] width 9 height 9
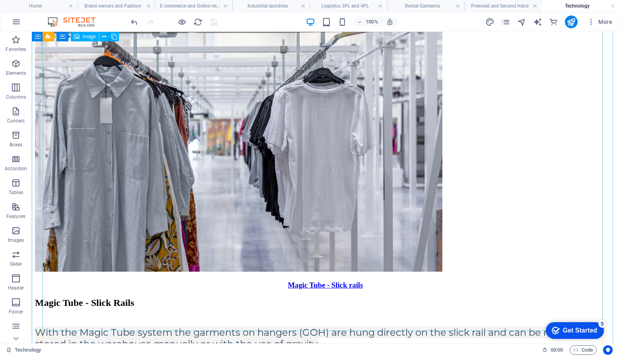
scroll to position [2855, 0]
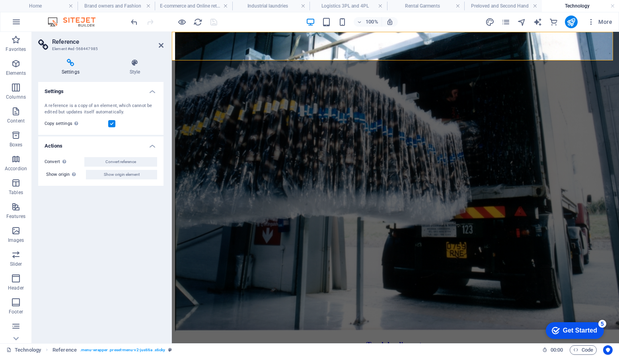
scroll to position [2454, 0]
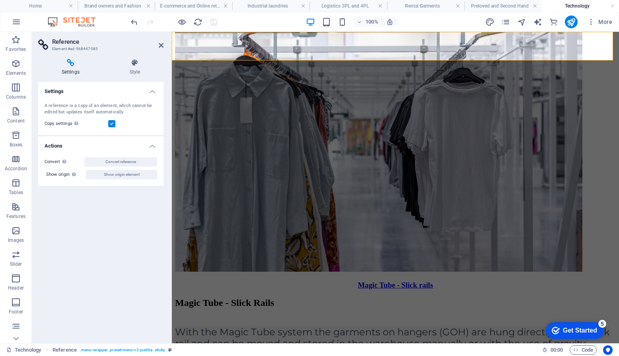
click at [213, 20] on div at bounding box center [173, 22] width 89 height 13
click at [575, 24] on icon "publish" at bounding box center [570, 21] width 9 height 9
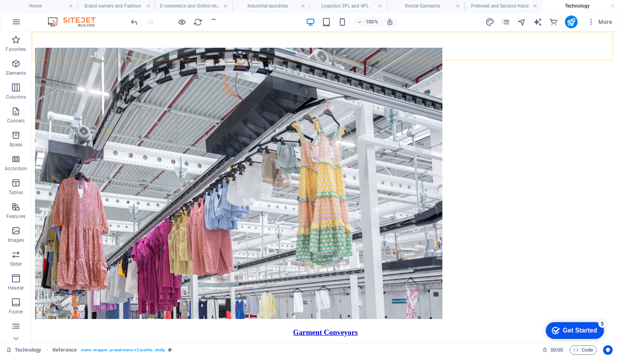
scroll to position [2855, 0]
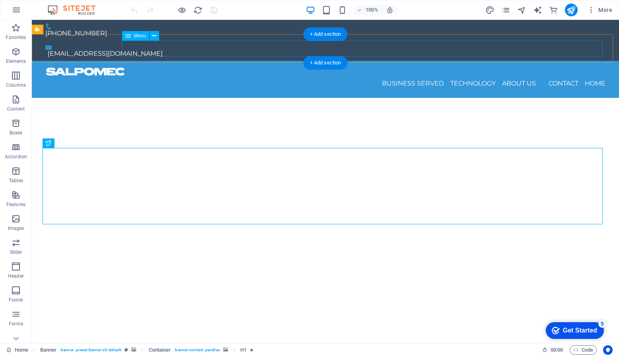
click at [478, 76] on nav "Business served Brand Owners and Fashion E-commerce and online returns Industri…" at bounding box center [325, 84] width 560 height 16
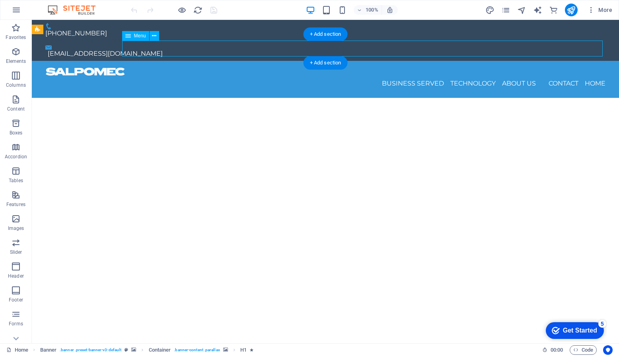
click at [478, 76] on nav "Business served Brand Owners and Fashion E-commerce and online returns Industri…" at bounding box center [325, 84] width 560 height 16
select select
select select "1"
select select
select select "2"
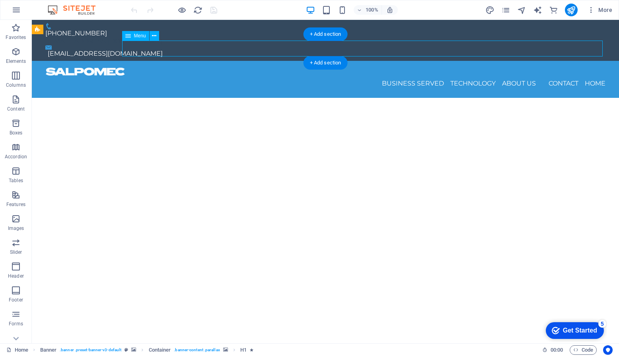
select select
select select "3"
select select
select select "4"
select select
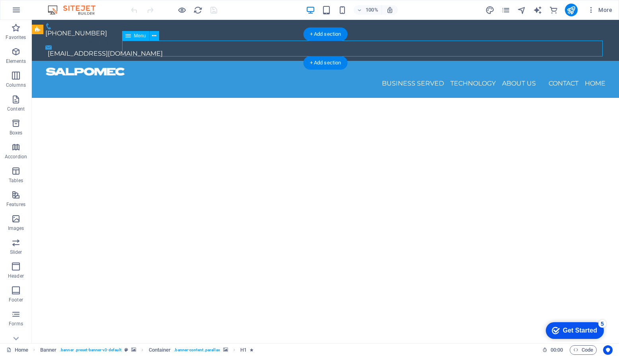
select select "5"
select select
select select "6"
select select
select select "7"
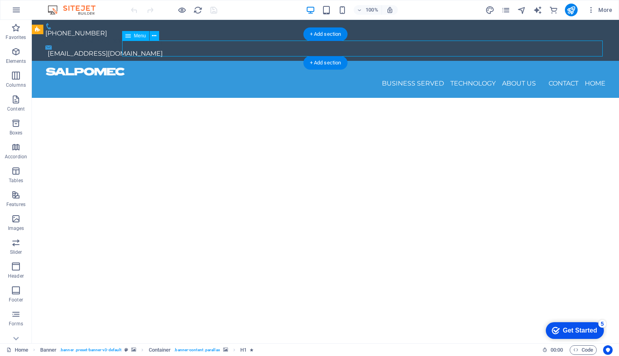
select select
select select "8"
select select
select select "9"
select select
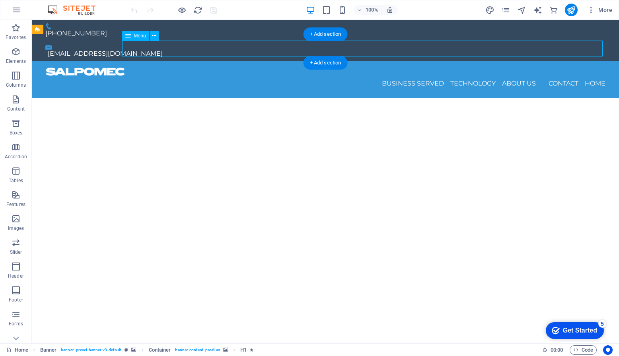
select select "10"
select select
select select "11"
select select
select select "12"
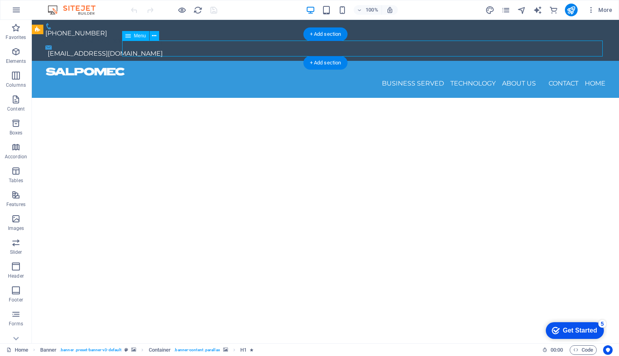
select select
select select "13"
select select
select select "14"
select select
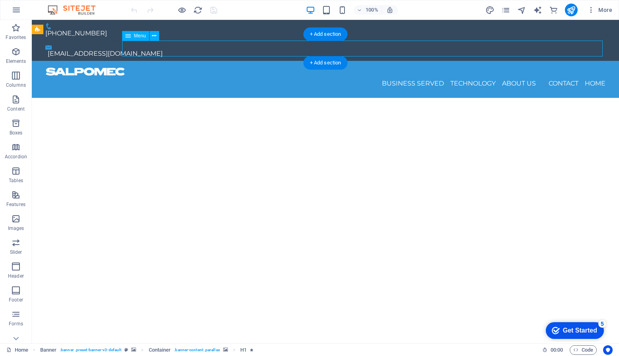
select select "15"
select select
select select "16"
select select
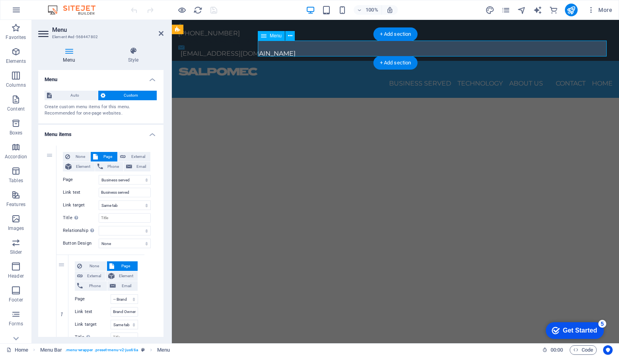
click at [478, 76] on nav "Business served Brand Owners and Fashion E-commerce and online returns Industri…" at bounding box center [395, 84] width 434 height 16
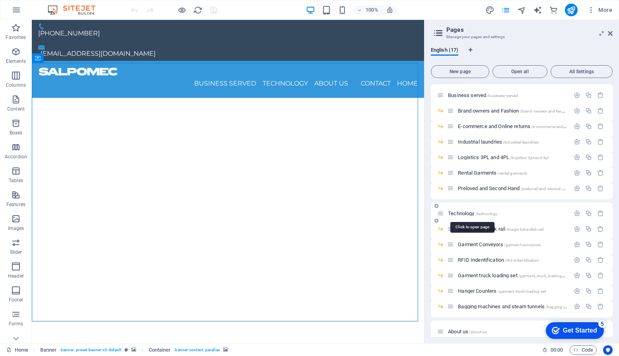
click at [466, 214] on span "Technology /technology" at bounding box center [472, 213] width 49 height 6
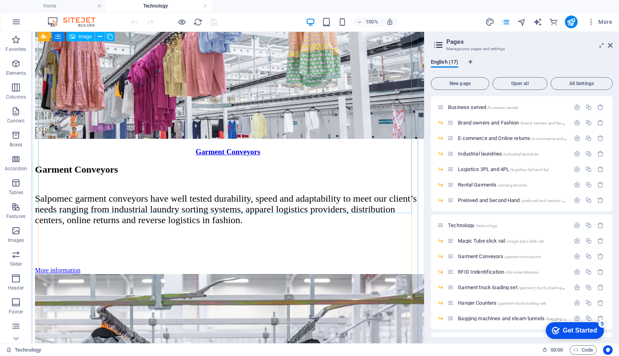
scroll to position [1789, 0]
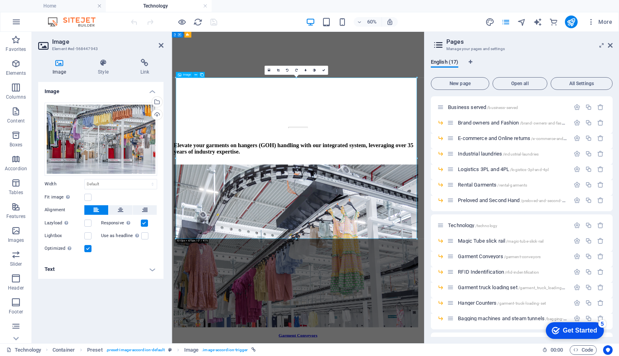
scroll to position [1865, 0]
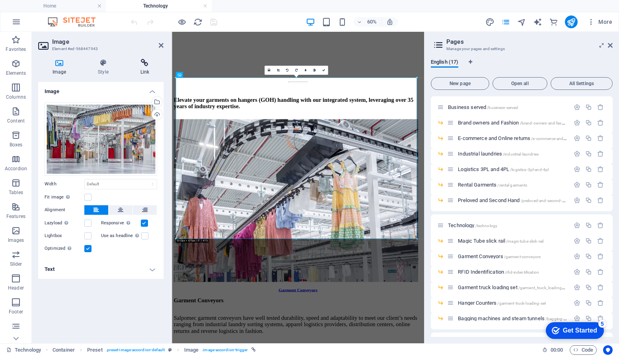
click at [143, 65] on icon at bounding box center [144, 63] width 37 height 8
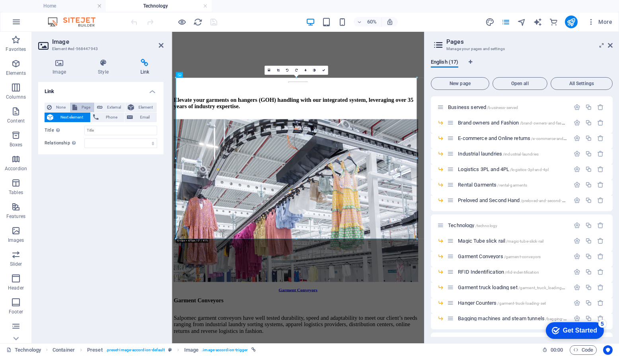
click at [81, 106] on span "Page" at bounding box center [86, 108] width 12 height 10
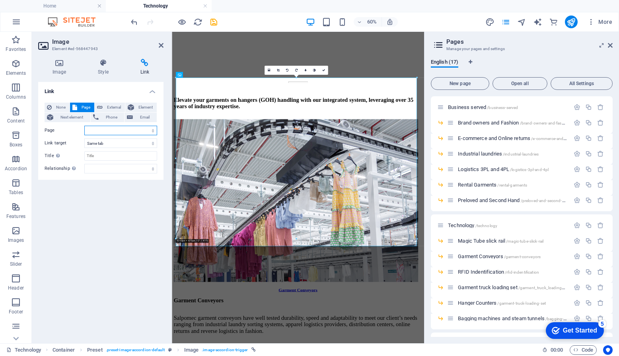
click at [116, 129] on select "Business served -- Brand owners and Fashion -- E-commerce and Online returns --…" at bounding box center [120, 131] width 73 height 10
select select "13"
click at [84, 126] on select "Business served -- Brand owners and Fashion -- E-commerce and Online returns --…" at bounding box center [120, 131] width 73 height 10
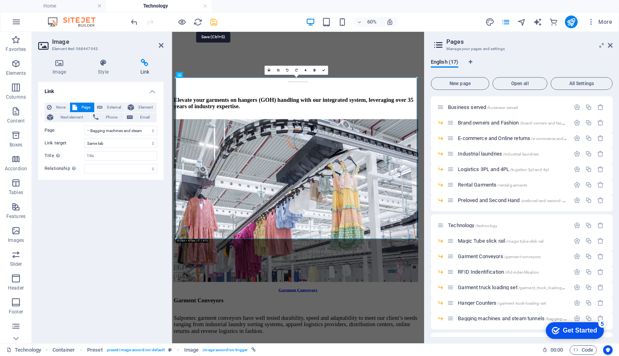
click at [215, 24] on icon "save" at bounding box center [213, 21] width 9 height 9
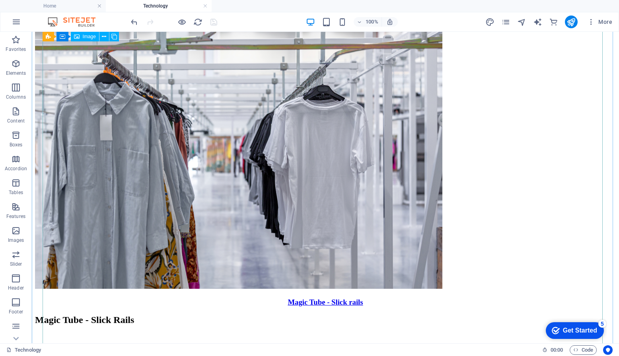
scroll to position [2835, 0]
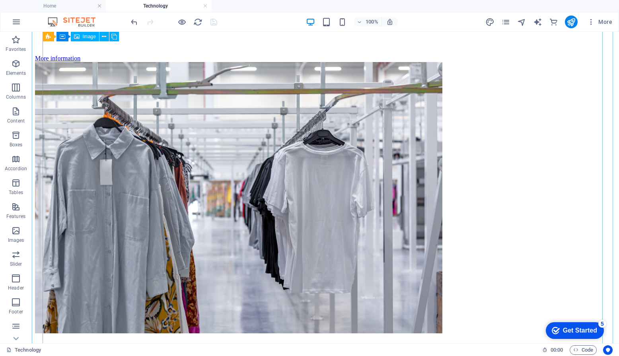
select select
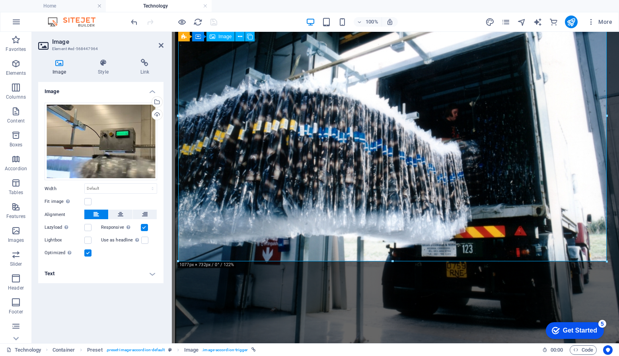
scroll to position [2434, 0]
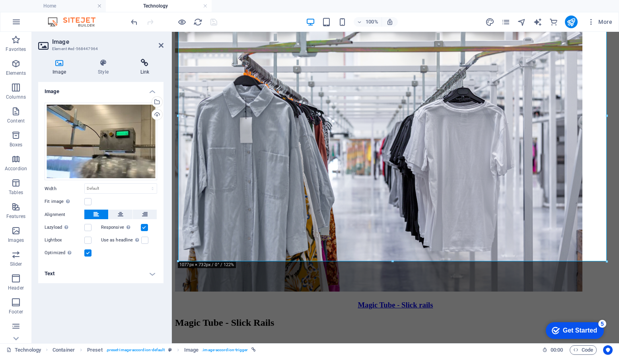
click at [143, 62] on icon at bounding box center [144, 63] width 37 height 8
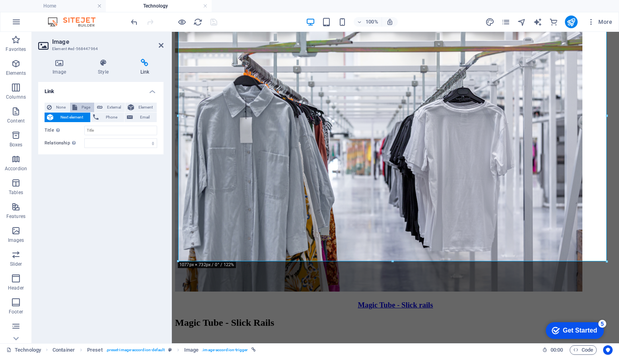
click at [85, 107] on span "Page" at bounding box center [86, 108] width 12 height 10
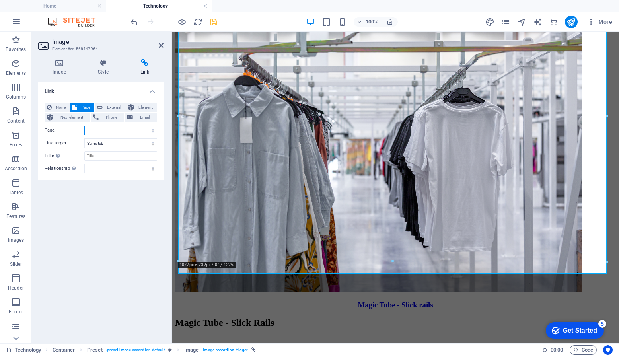
click at [104, 131] on select "Business served -- Brand owners and Fashion -- E-commerce and Online returns --…" at bounding box center [120, 131] width 73 height 10
click at [84, 126] on select "Business served -- Brand owners and Fashion -- E-commerce and Online returns --…" at bounding box center [120, 131] width 73 height 10
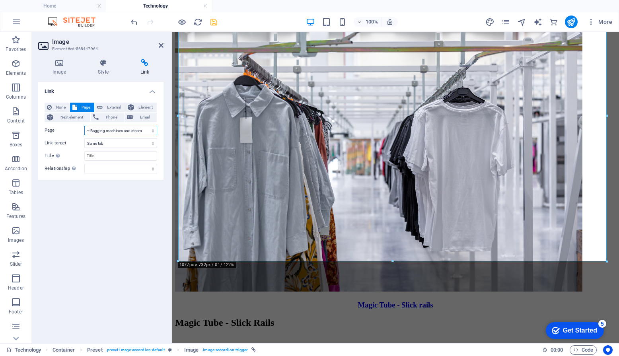
click at [125, 131] on select "Business served -- Brand owners and Fashion -- E-commerce and Online returns --…" at bounding box center [120, 131] width 73 height 10
select select "12"
click at [84, 126] on select "Business served -- Brand owners and Fashion -- E-commerce and Online returns --…" at bounding box center [120, 131] width 73 height 10
click at [215, 22] on icon "save" at bounding box center [213, 21] width 9 height 9
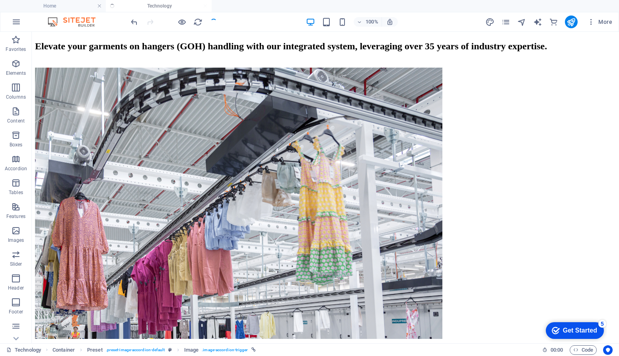
scroll to position [2835, 0]
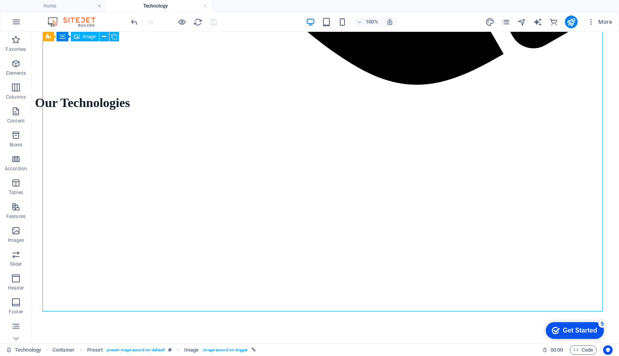
select select "13"
select select
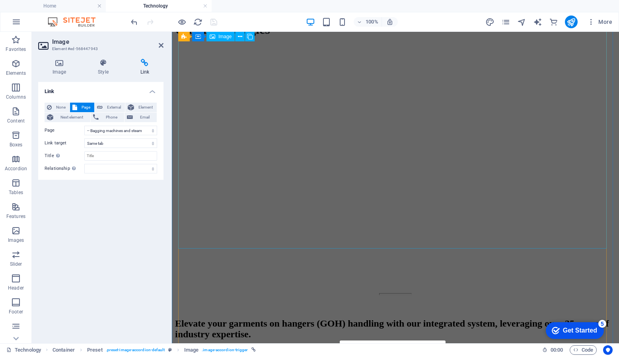
scroll to position [1607, 0]
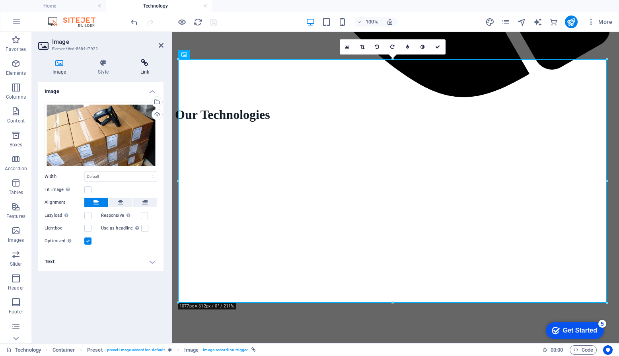
click at [145, 68] on h4 "Link" at bounding box center [144, 67] width 37 height 17
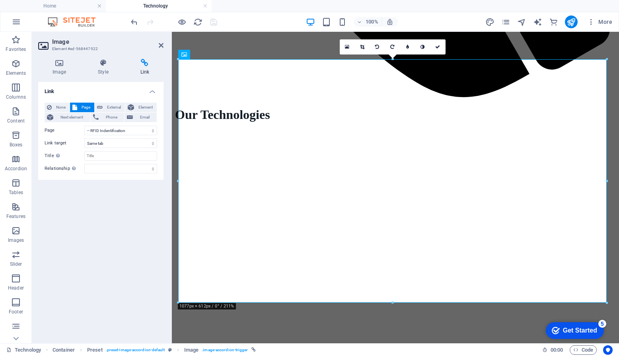
click at [215, 22] on div at bounding box center [173, 22] width 89 height 13
click at [266, 27] on div "100% More" at bounding box center [372, 22] width 486 height 13
click at [570, 25] on icon "publish" at bounding box center [570, 21] width 9 height 9
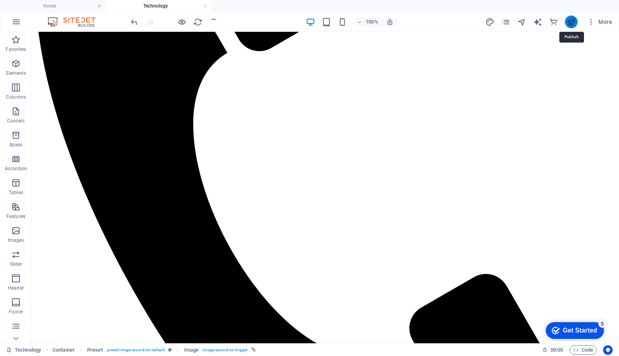
scroll to position [1846, 0]
